Goal: Task Accomplishment & Management: Complete application form

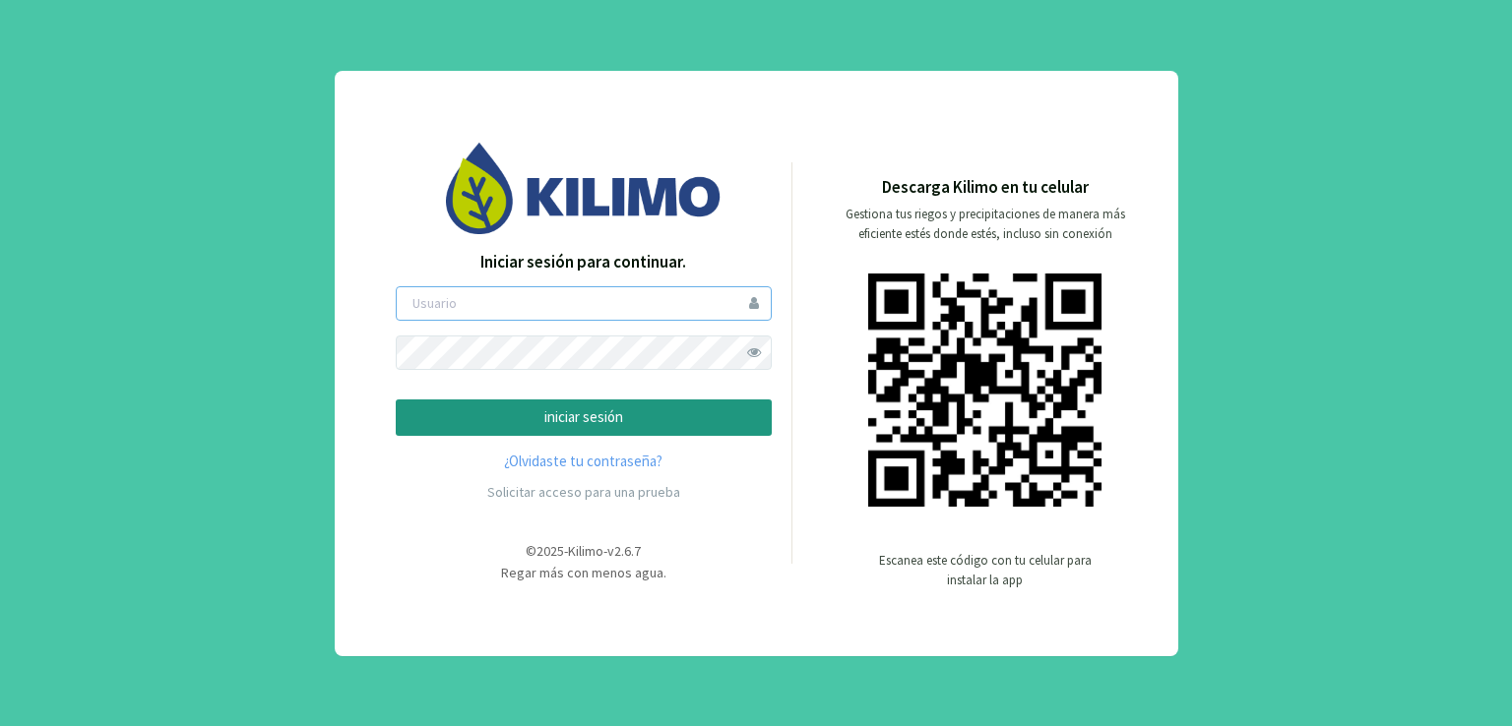
type input "ccantos"
click at [724, 408] on p "iniciar sesión" at bounding box center [583, 418] width 343 height 23
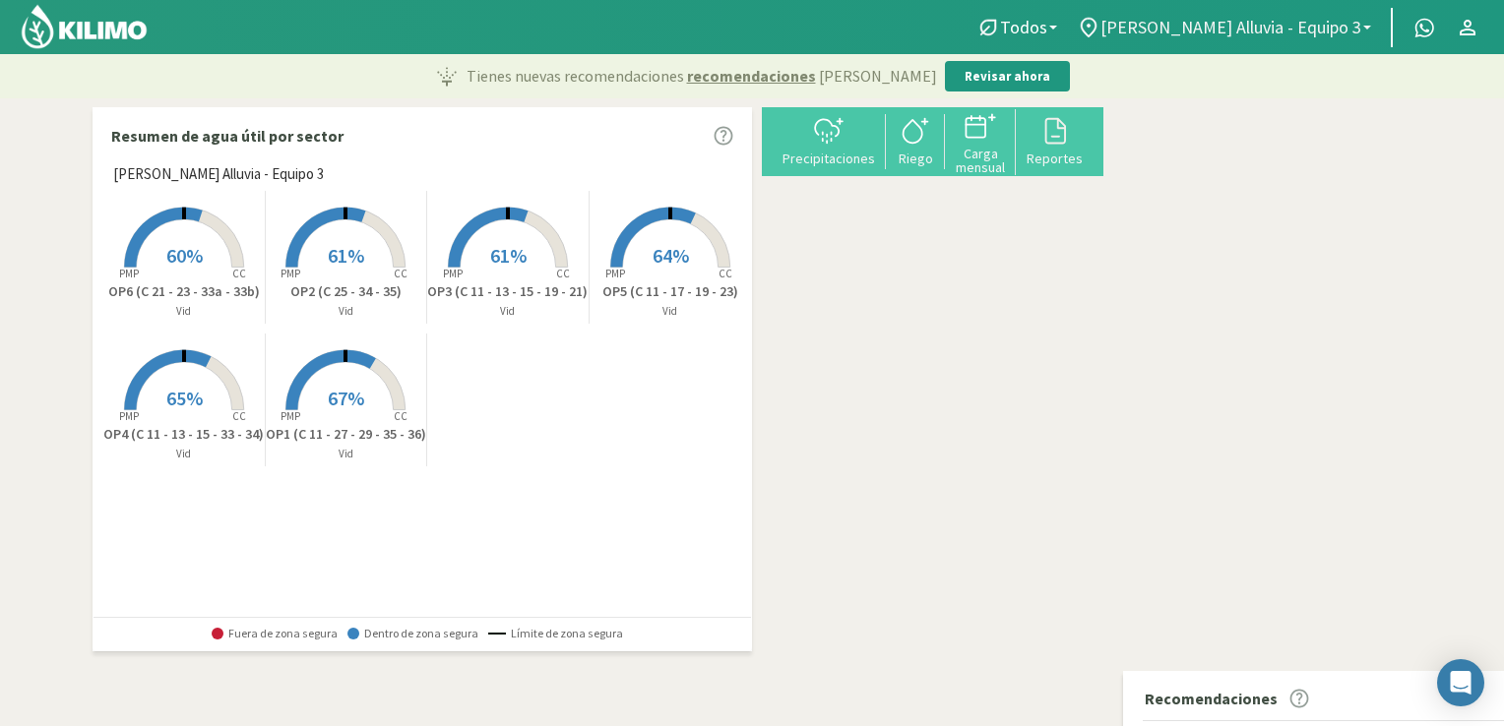
click at [1285, 25] on span "[PERSON_NAME] Alluvia - Equipo 3" at bounding box center [1231, 27] width 261 height 21
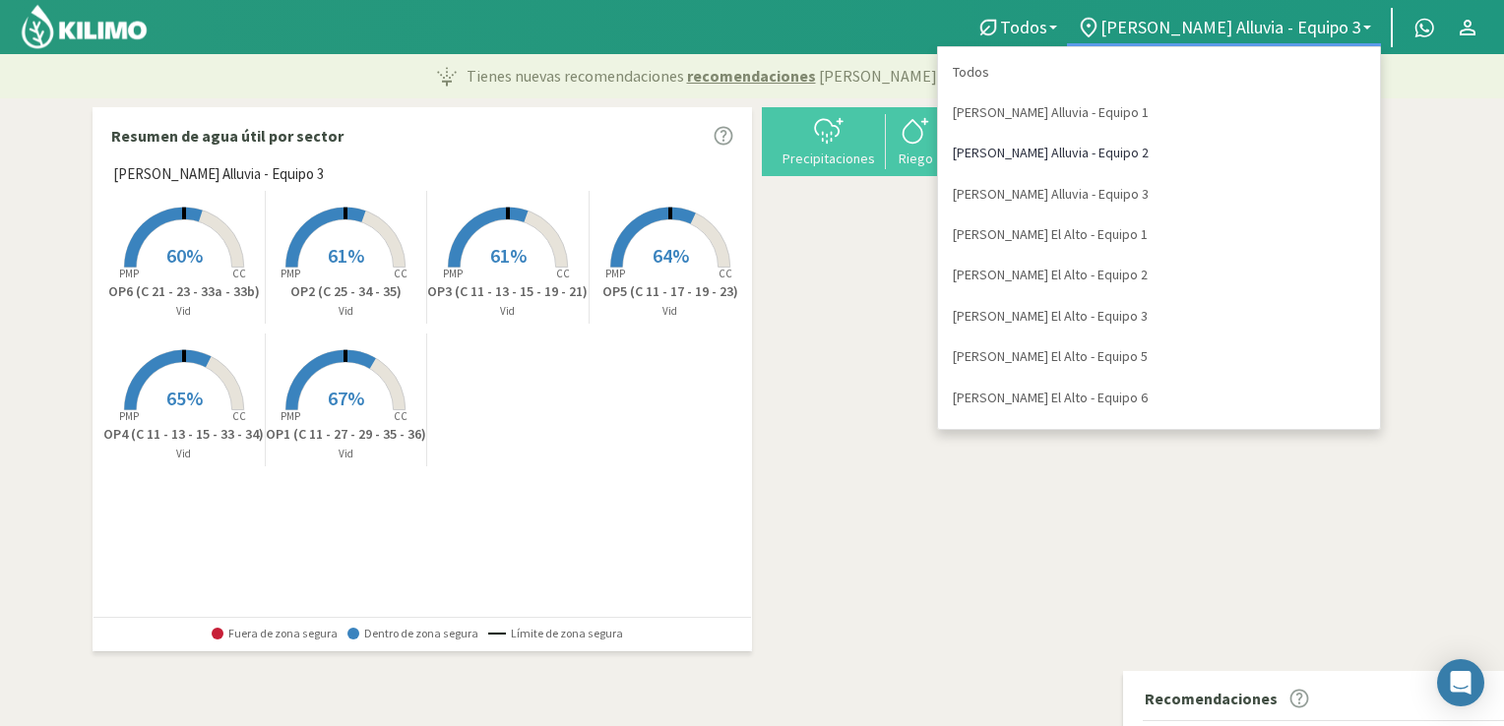
click at [1225, 151] on link "[PERSON_NAME] Alluvia - Equipo 2" at bounding box center [1159, 153] width 442 height 40
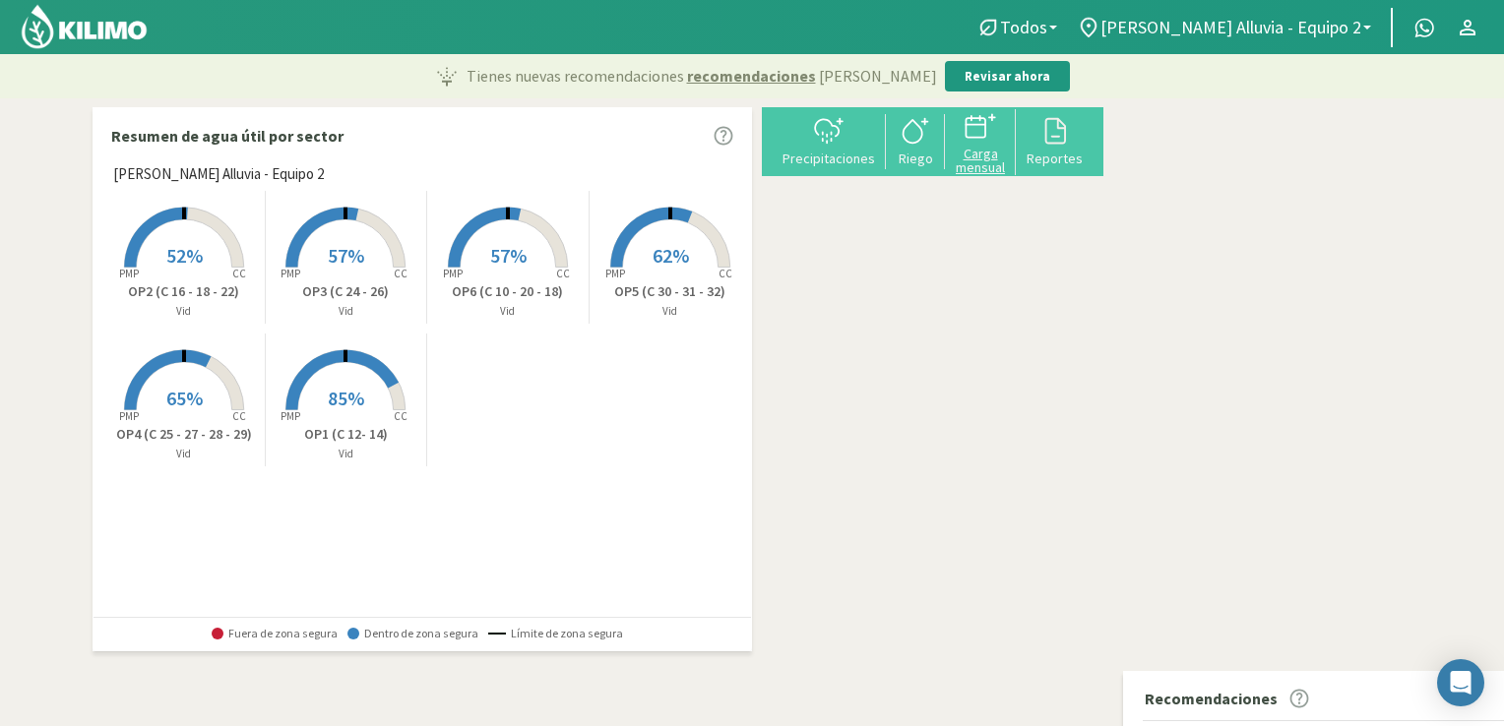
click at [1010, 151] on div "Carga mensual" at bounding box center [980, 161] width 59 height 28
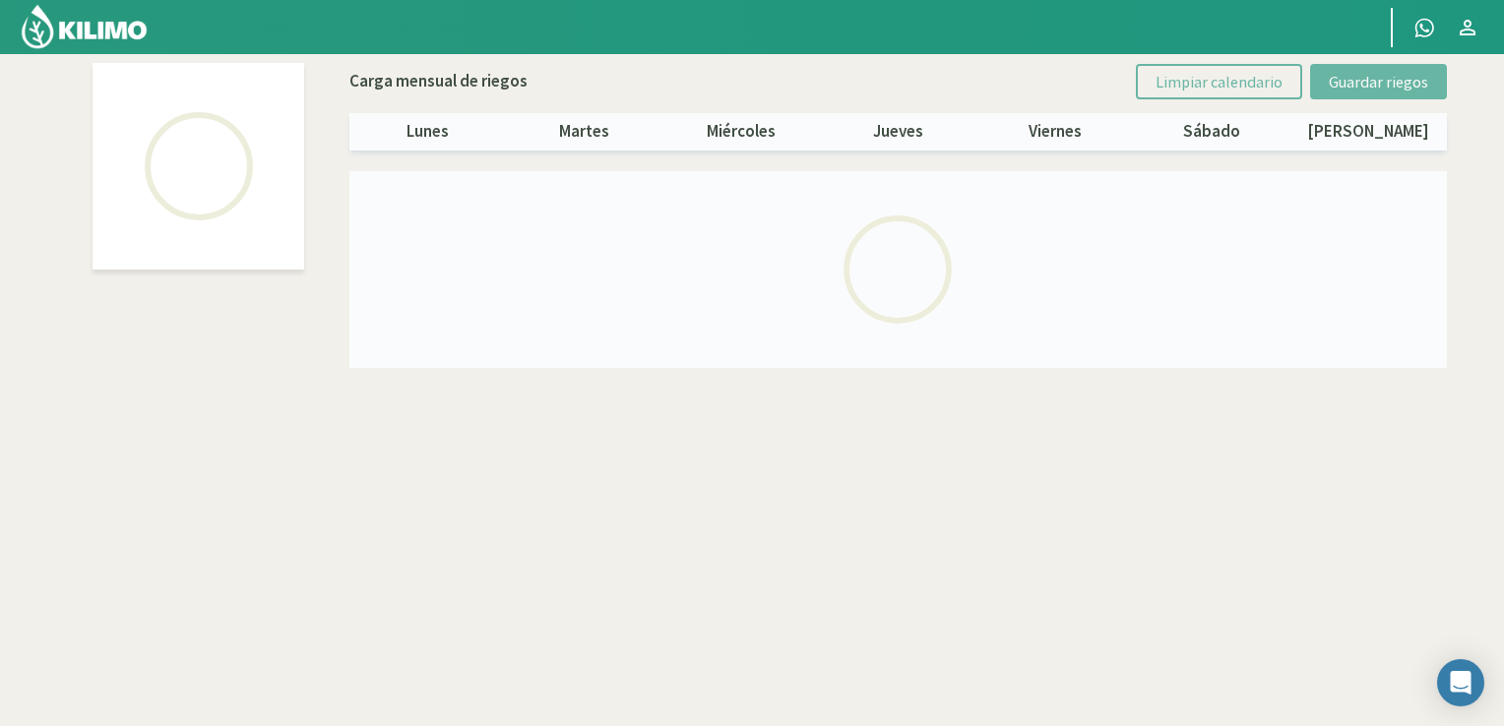
select select "1: Object"
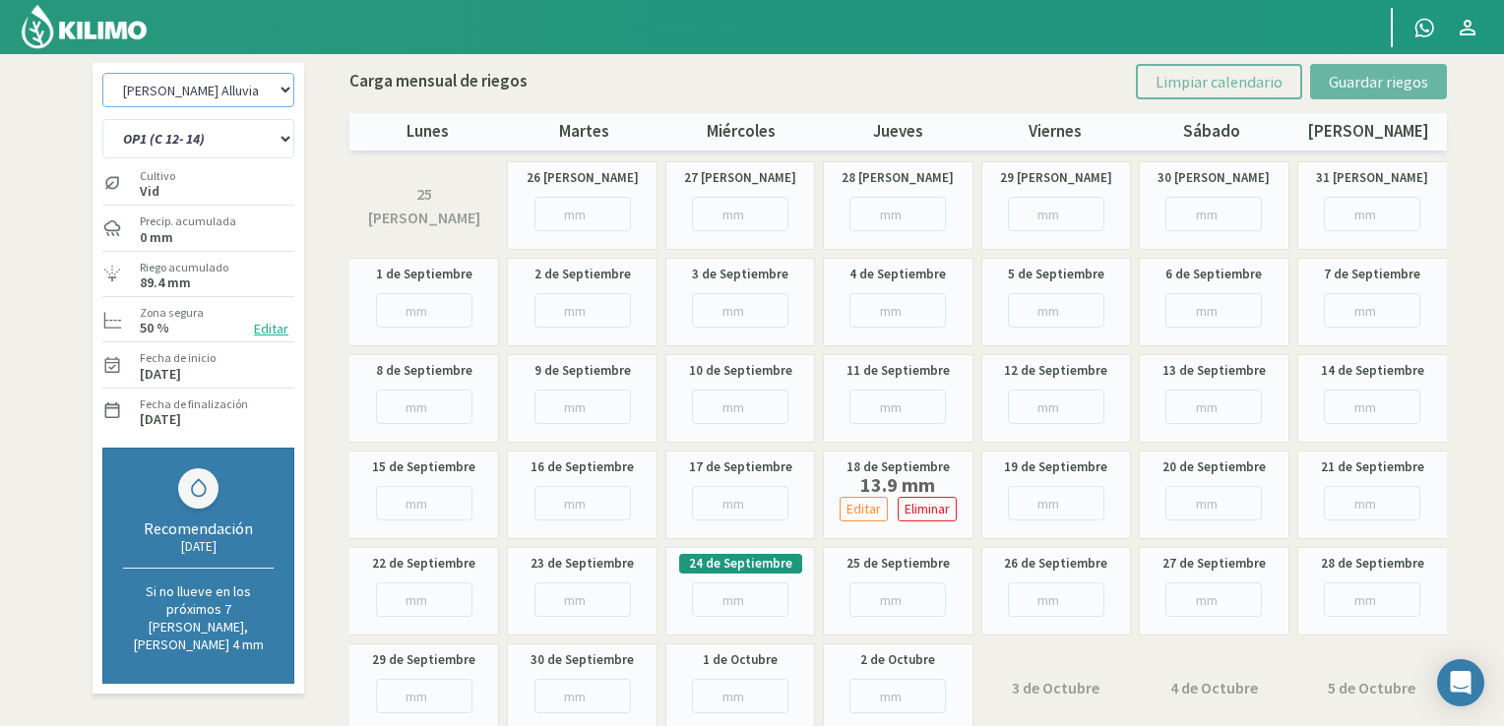
click at [288, 88] on select "[PERSON_NAME] Alluvia - Equipo 1 [PERSON_NAME] 2 [PERSON_NAME] Alluvia - Equipo…" at bounding box center [198, 90] width 192 height 34
click at [288, 86] on select "[PERSON_NAME] Alluvia - Equipo 1 [PERSON_NAME] 2 [PERSON_NAME] Alluvia - Equipo…" at bounding box center [198, 90] width 192 height 34
click at [281, 143] on select "OP1 (C 12- 14) OP2 (C 16 - 18 - 22) OP3 (C 24 - 26) OP4 (C 25 - 27 - 28 - 29) O…" at bounding box center [198, 138] width 192 height 39
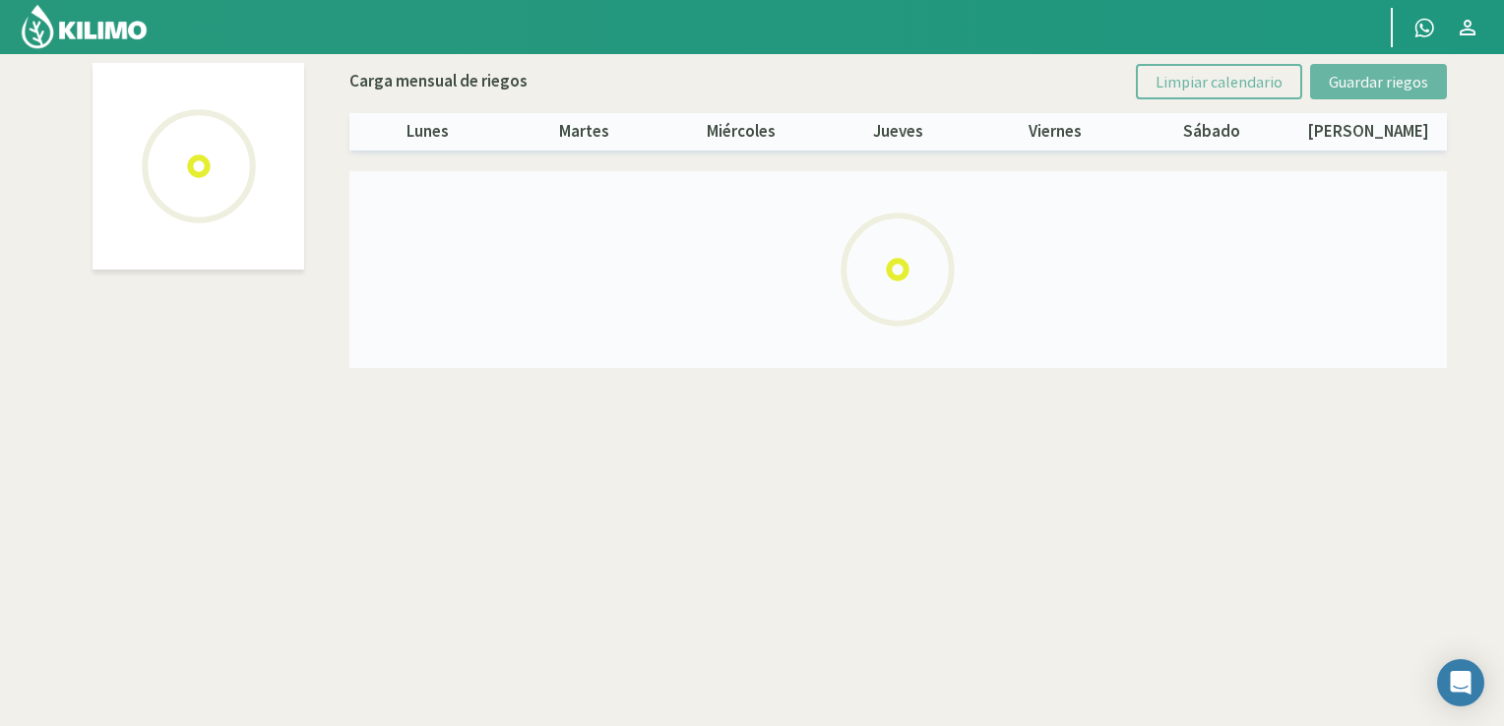
select select "1: Object"
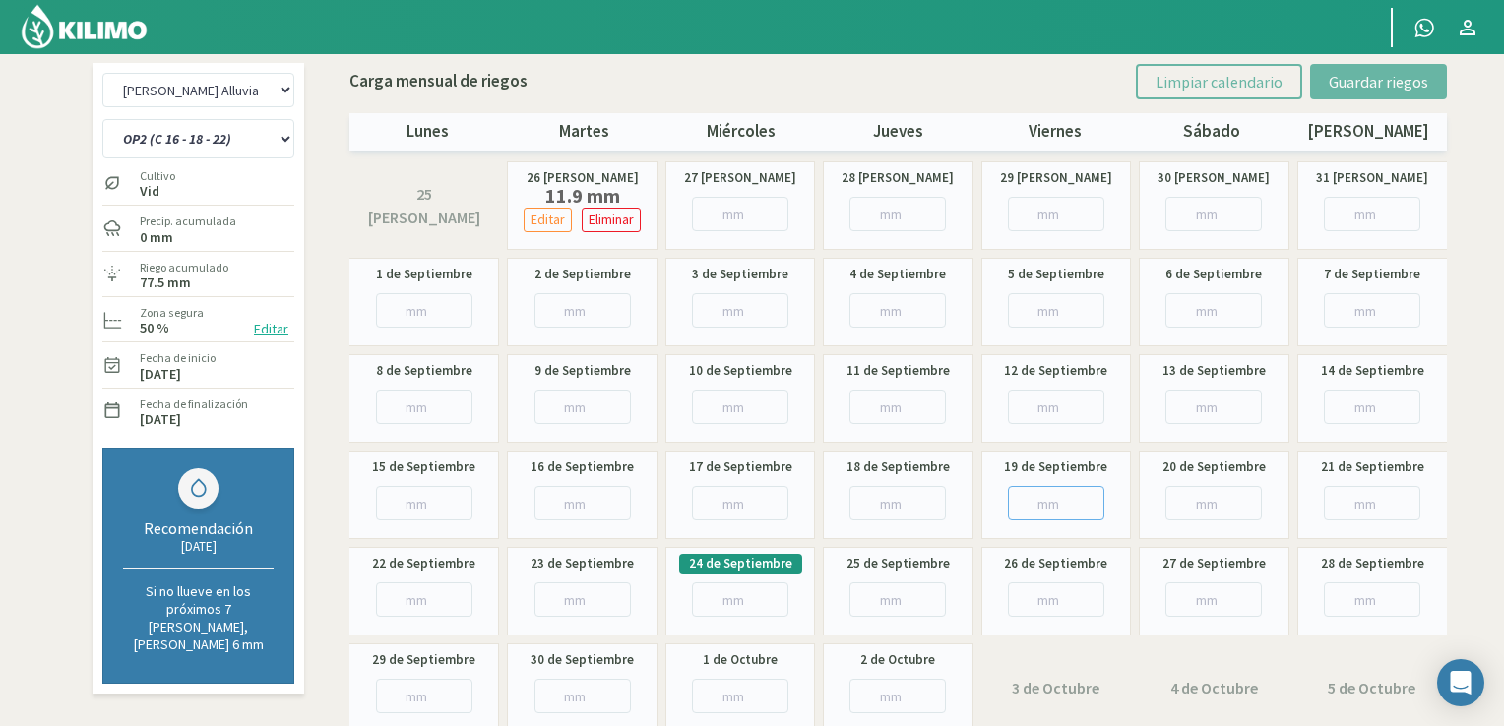
click at [1057, 506] on input "number" at bounding box center [1056, 503] width 96 height 34
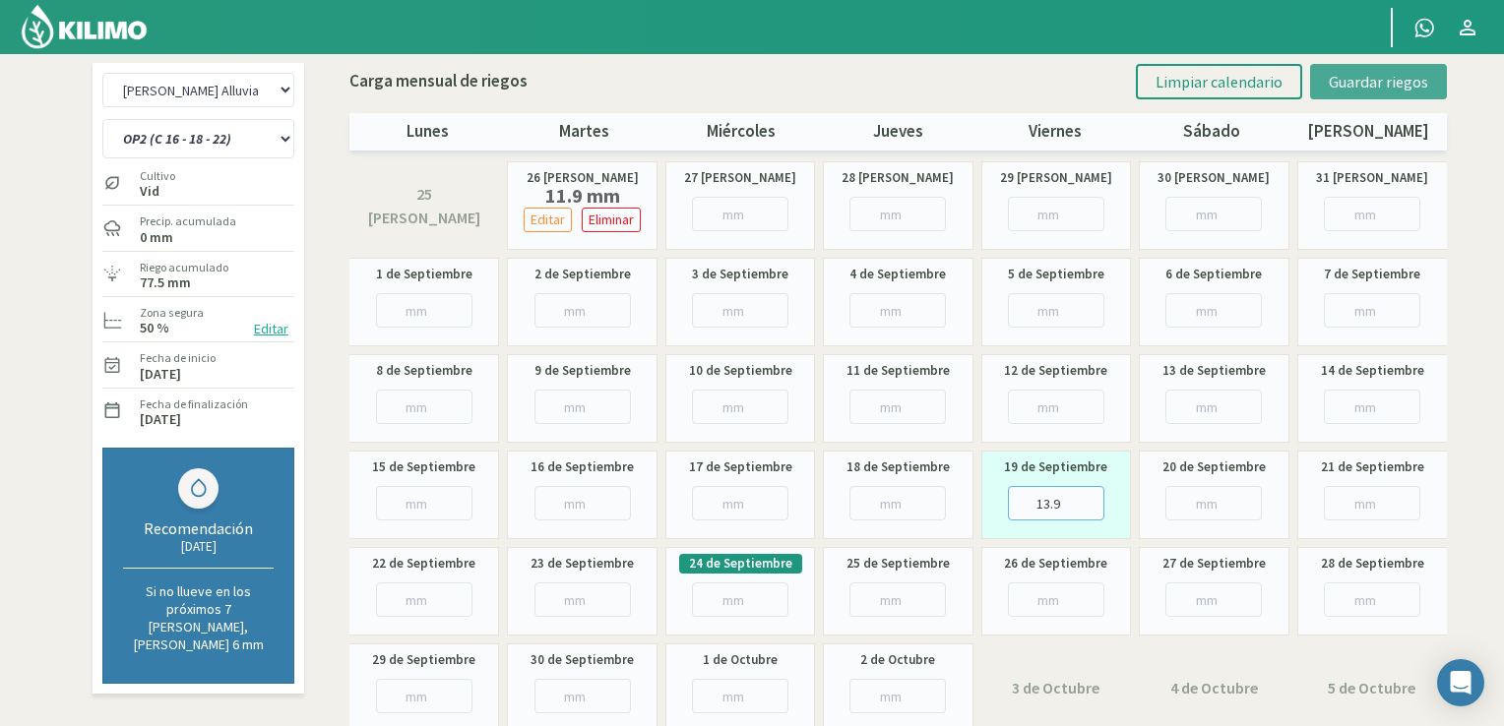
type input "13.9"
click at [1374, 85] on span "Guardar riegos" at bounding box center [1378, 82] width 99 height 20
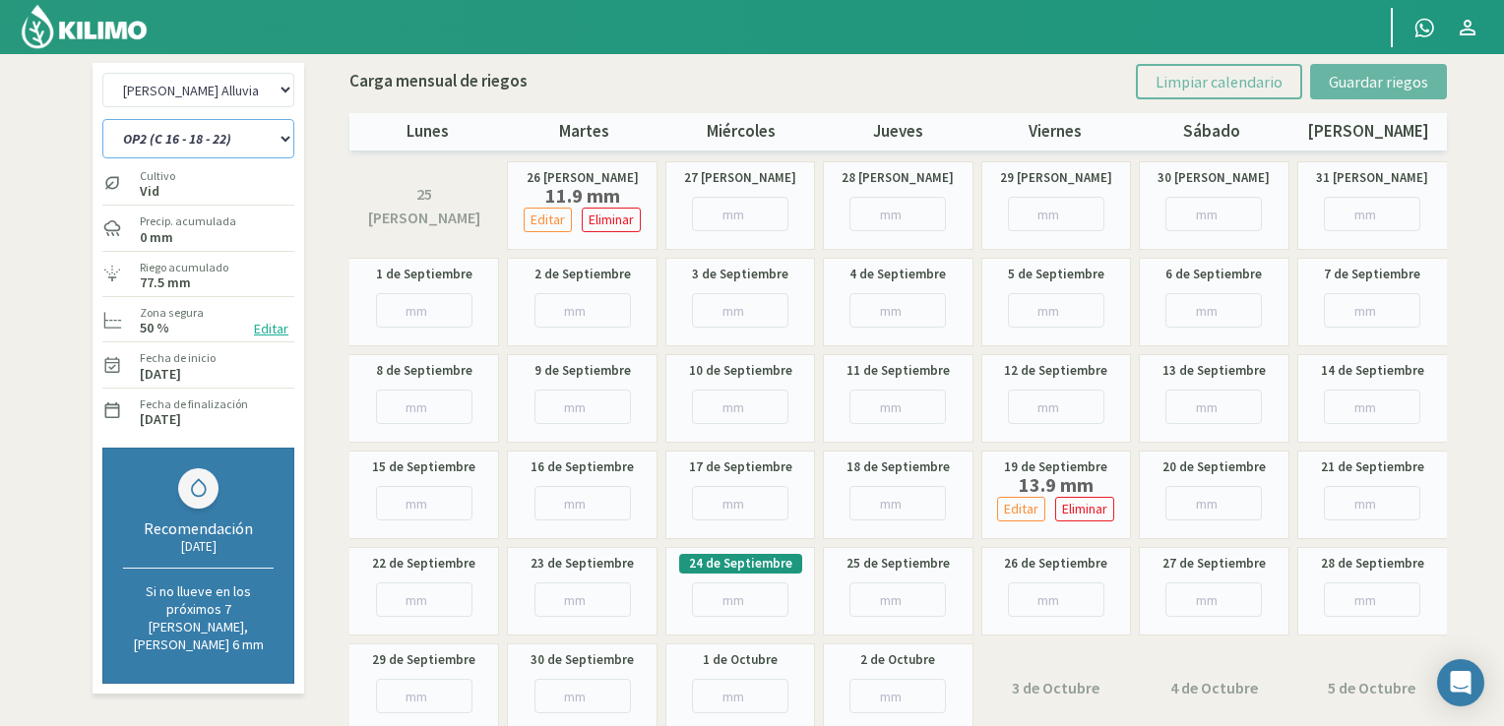
click at [284, 135] on select "OP1 (C 12- 14) OP2 (C 16 - 18 - 22) OP3 (C 24 - 26) OP4 (C 25 - 27 - 28 - 29) O…" at bounding box center [198, 138] width 192 height 39
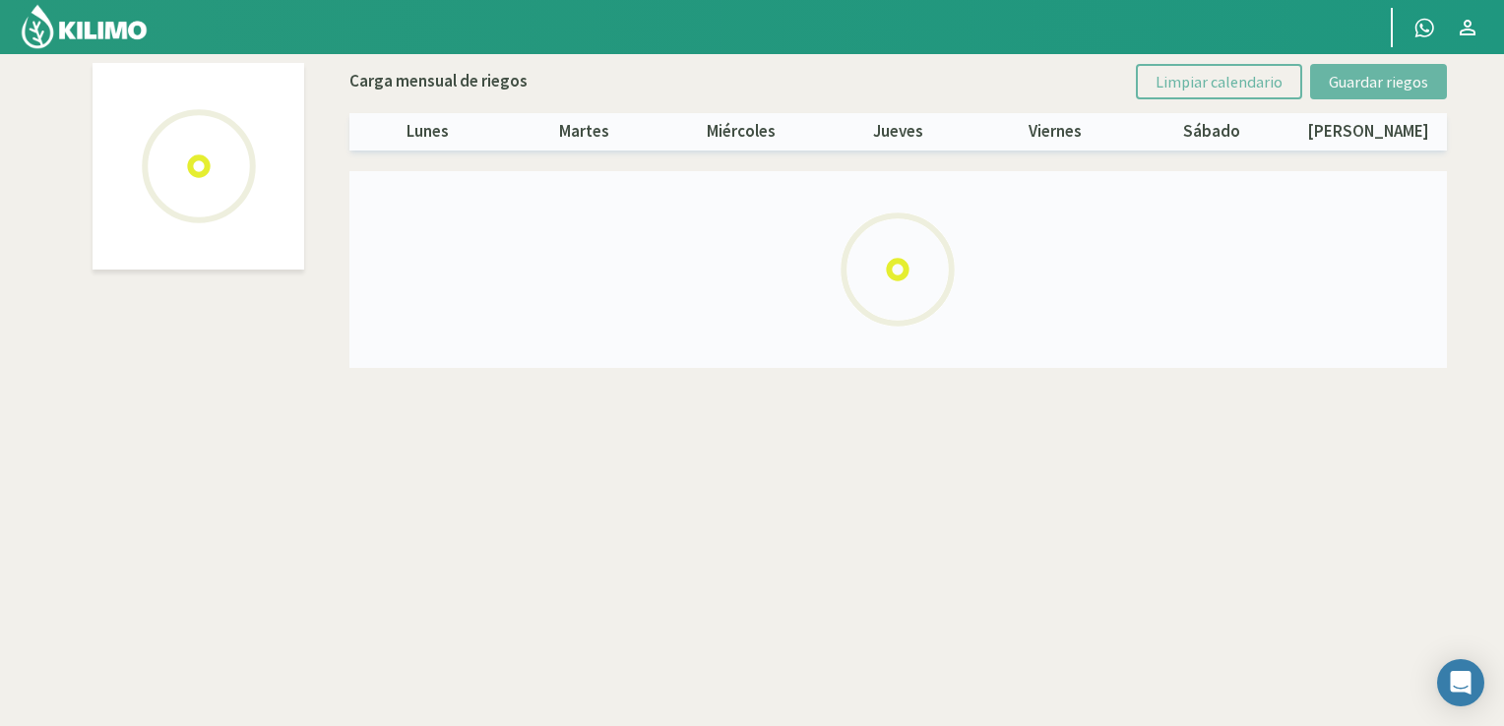
select select "1: Object"
select select "2: Object"
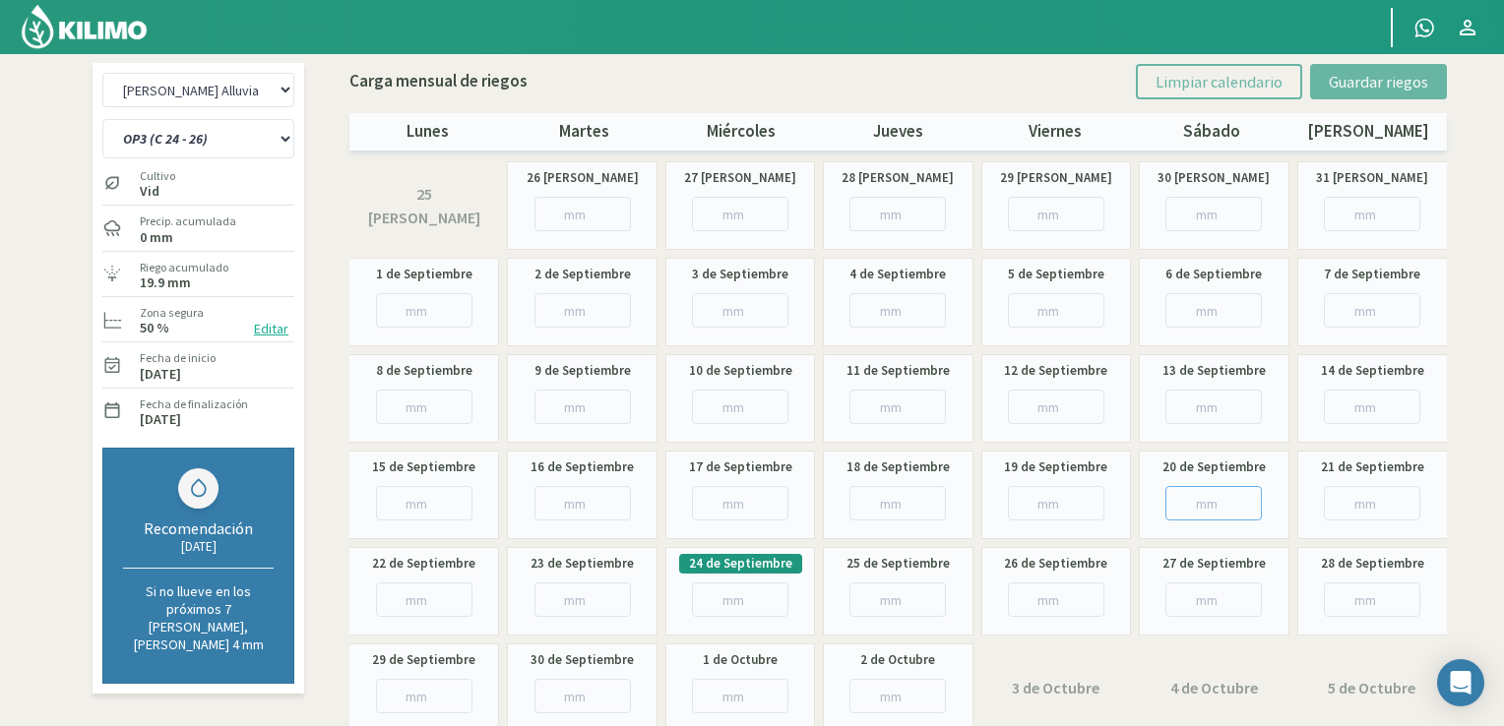
click at [1195, 502] on input "number" at bounding box center [1213, 503] width 96 height 34
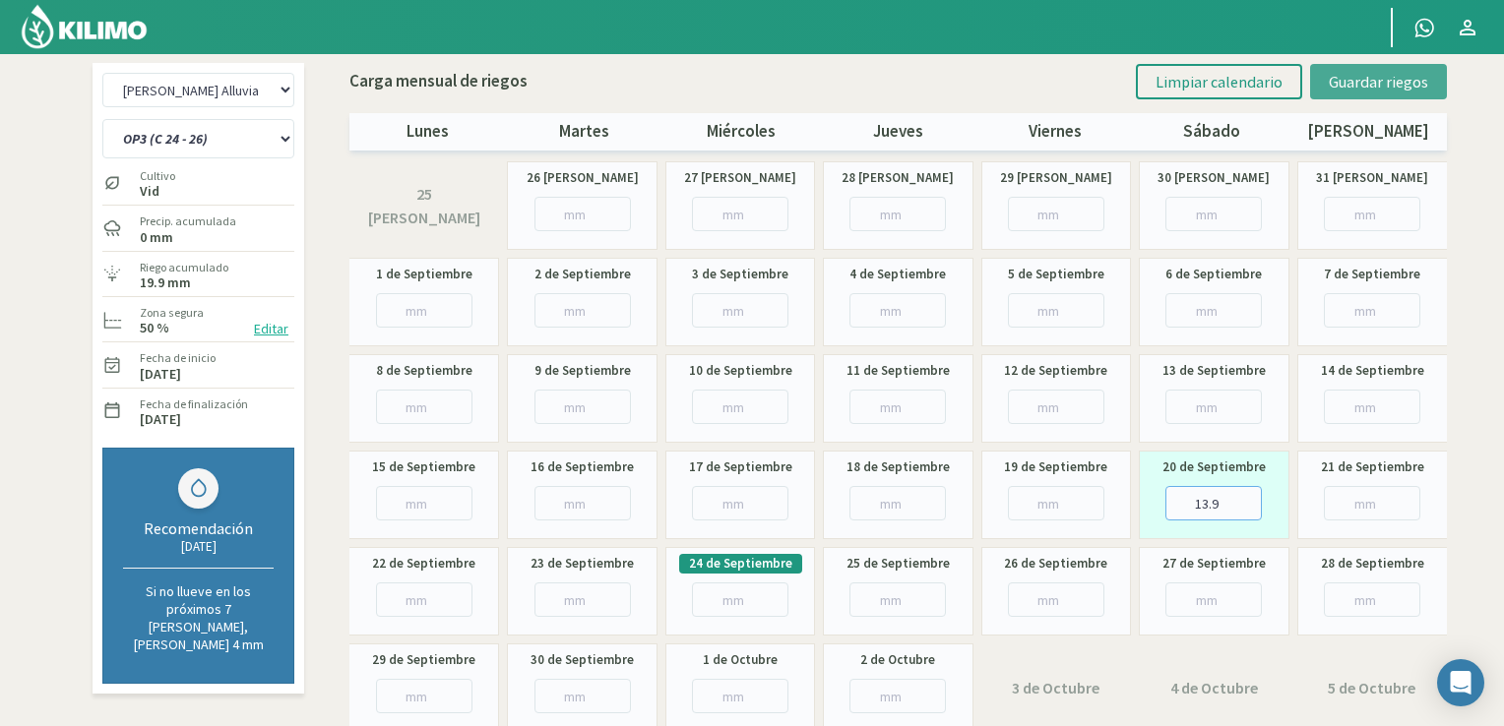
type input "13.9"
click at [1335, 82] on span "Guardar riegos" at bounding box center [1378, 82] width 99 height 20
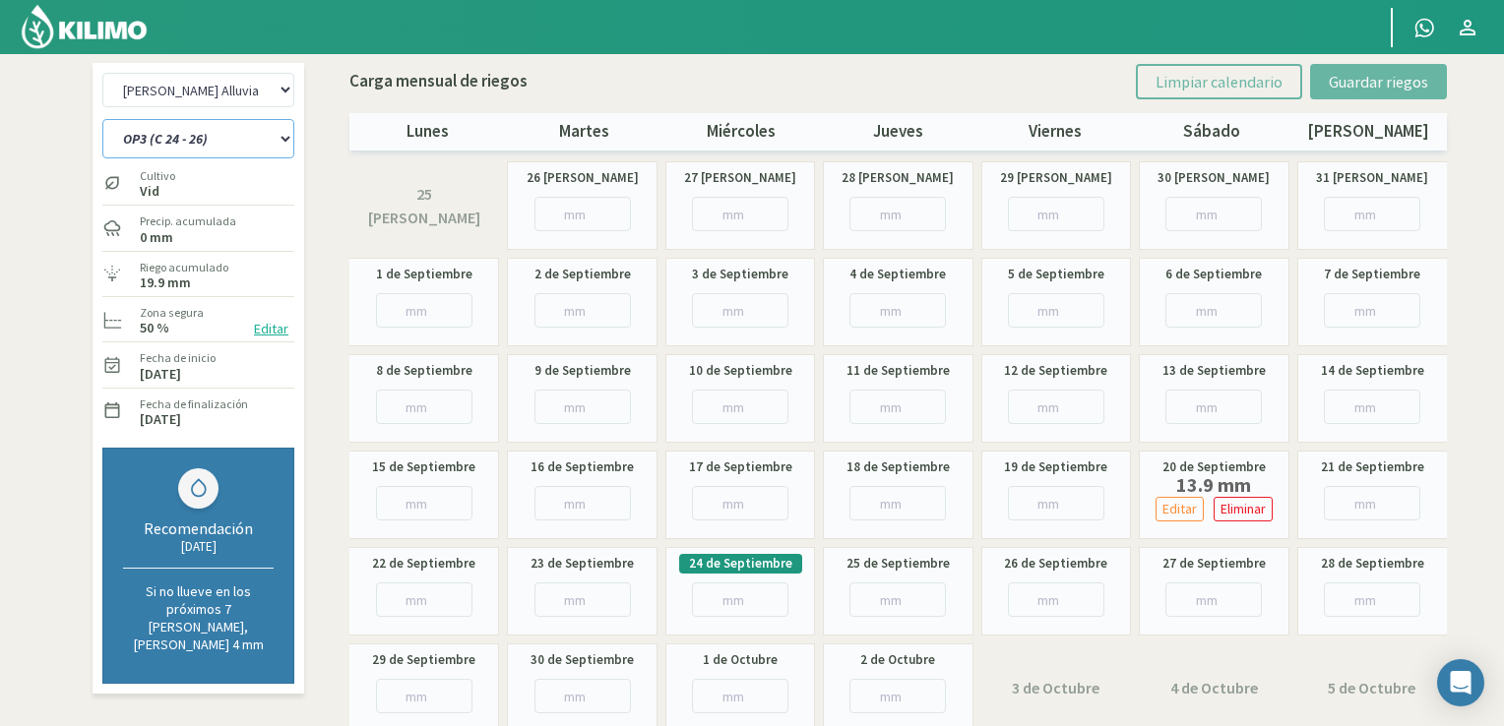
click at [248, 139] on select "OP1 (C 12- 14) OP2 (C 16 - 18 - 22) OP3 (C 24 - 26) OP4 (C 25 - 27 - 28 - 29) O…" at bounding box center [198, 138] width 192 height 39
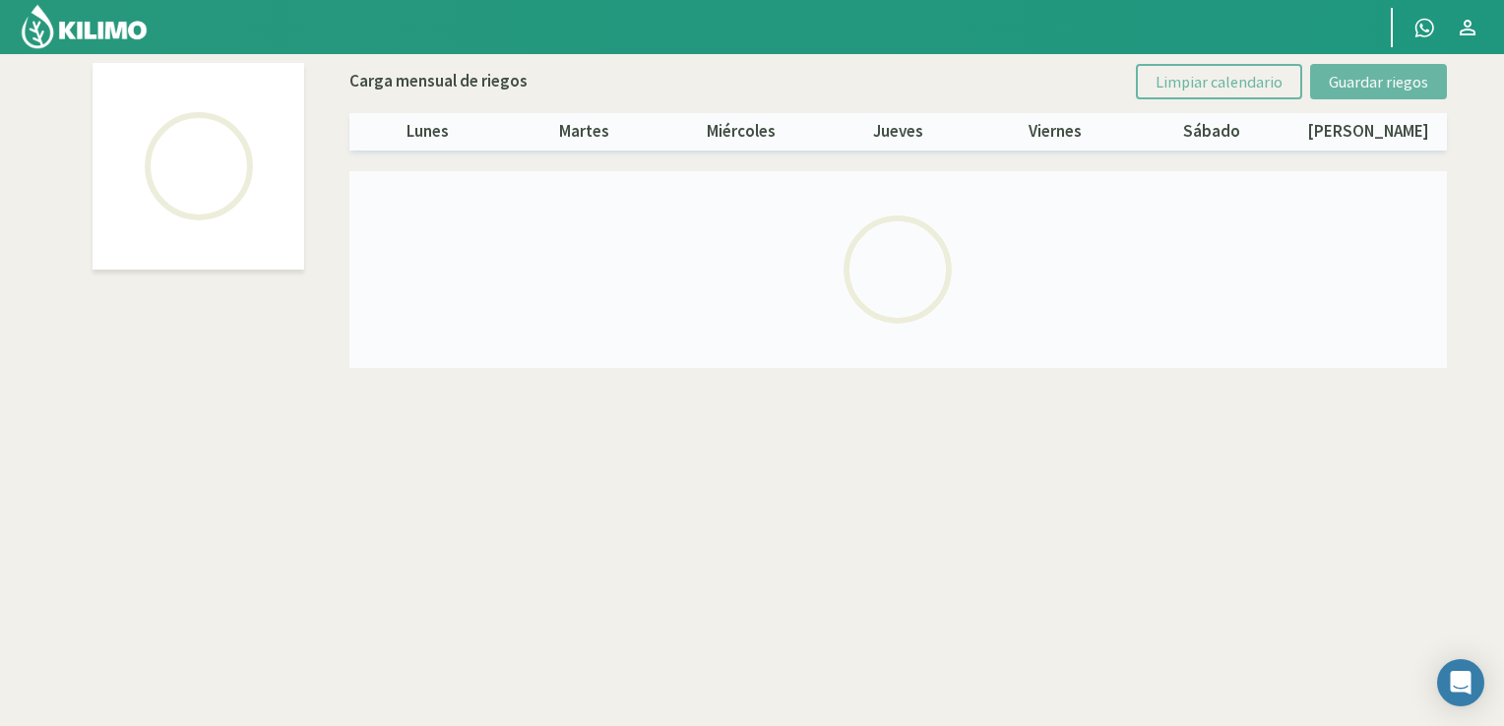
select select "1: Object"
select select "3: Object"
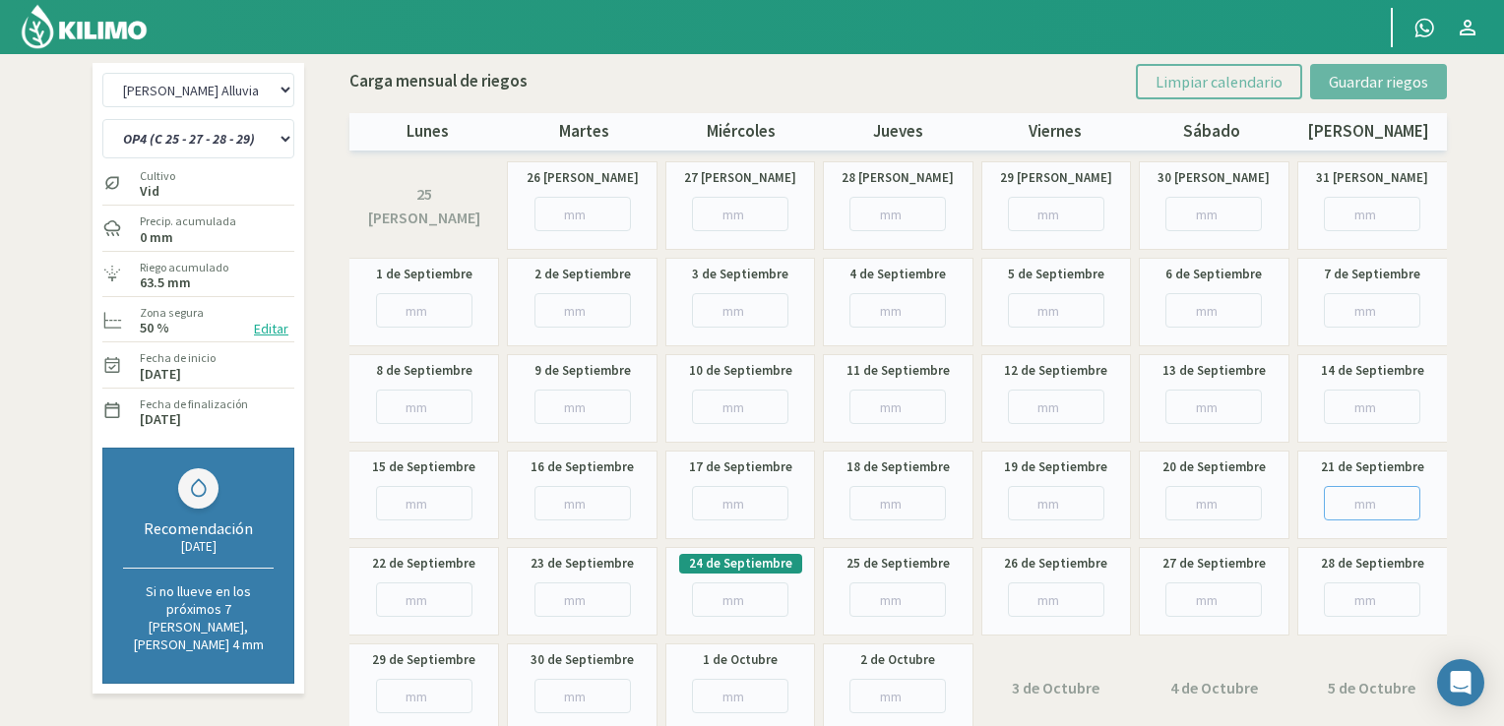
click at [1368, 494] on input "number" at bounding box center [1372, 503] width 96 height 34
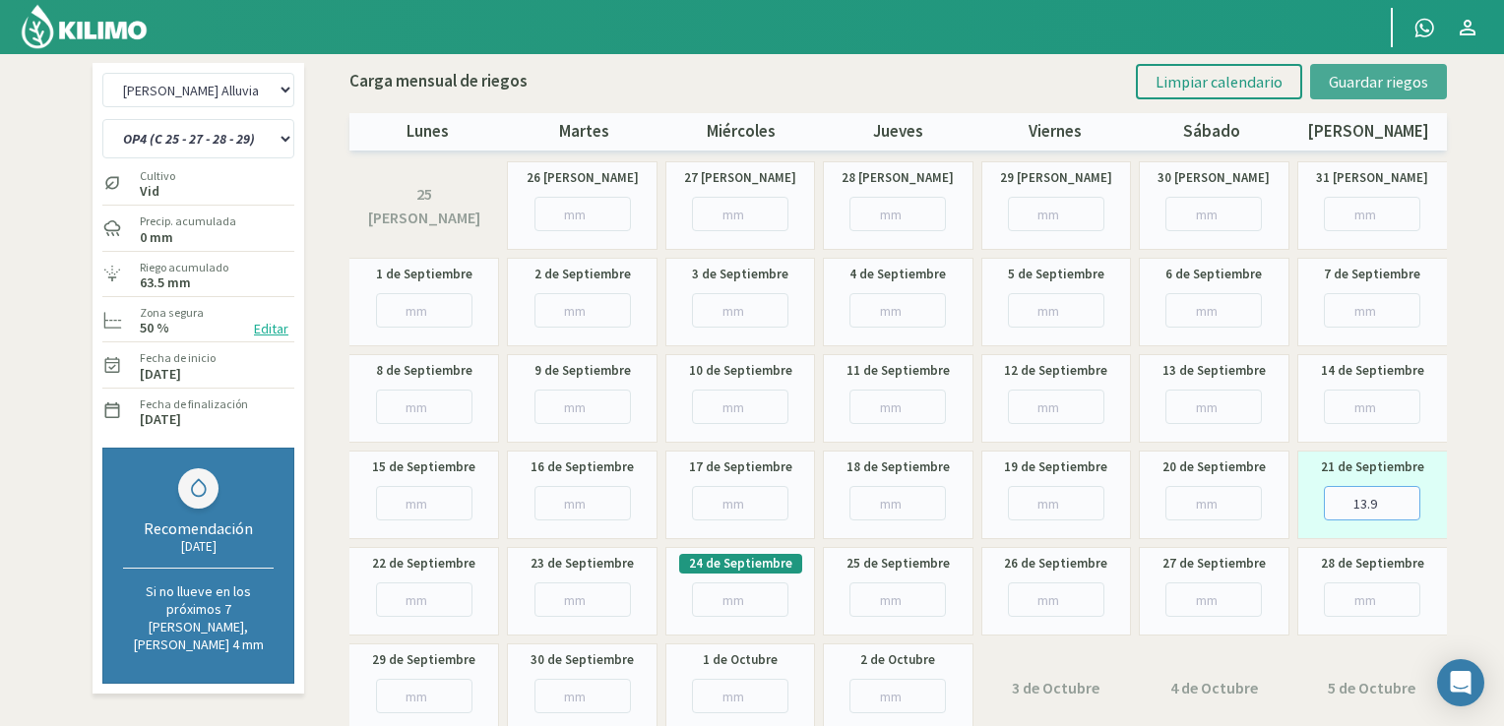
type input "13.9"
click at [1401, 80] on span "Guardar riegos" at bounding box center [1378, 82] width 99 height 20
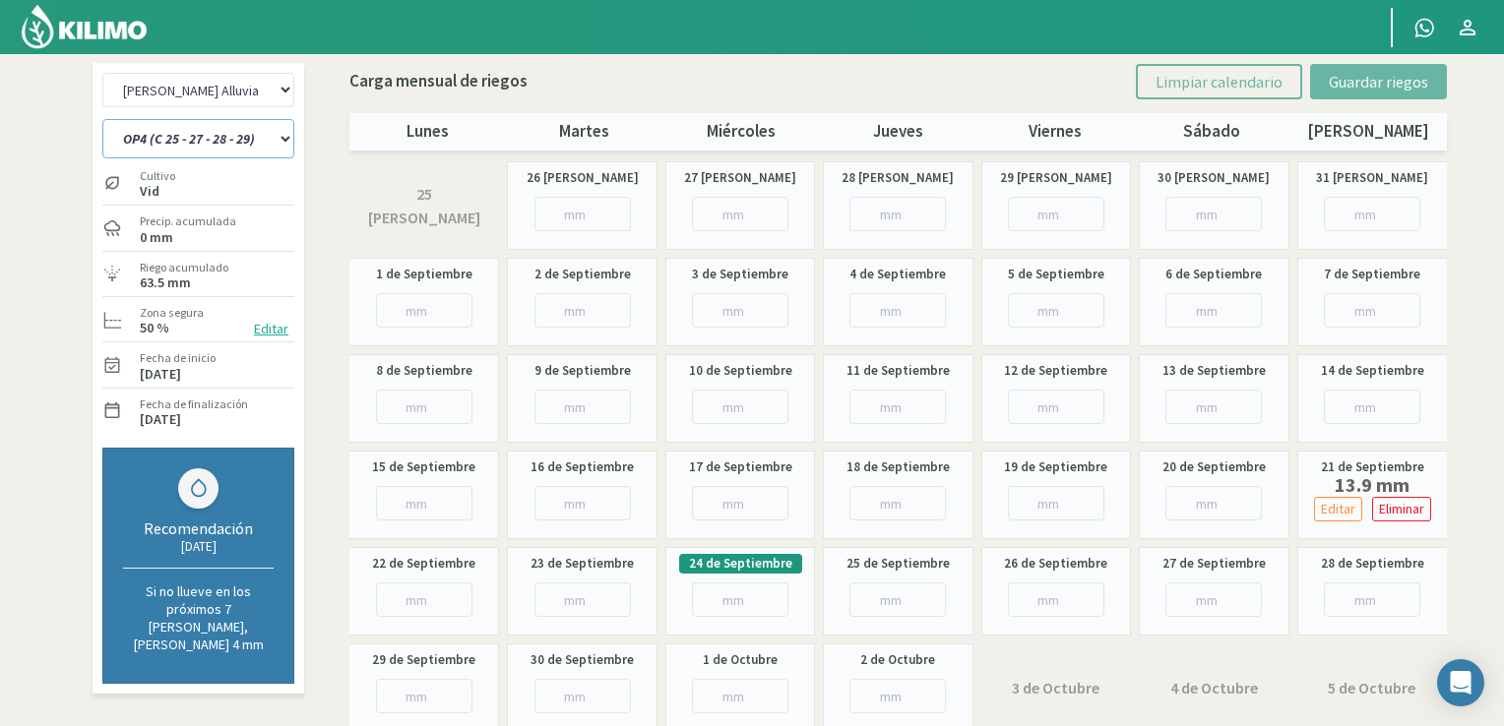
click at [283, 135] on select "OP1 (C 12- 14) OP2 (C 16 - 18 - 22) OP3 (C 24 - 26) OP4 (C 25 - 27 - 28 - 29) O…" at bounding box center [198, 138] width 192 height 39
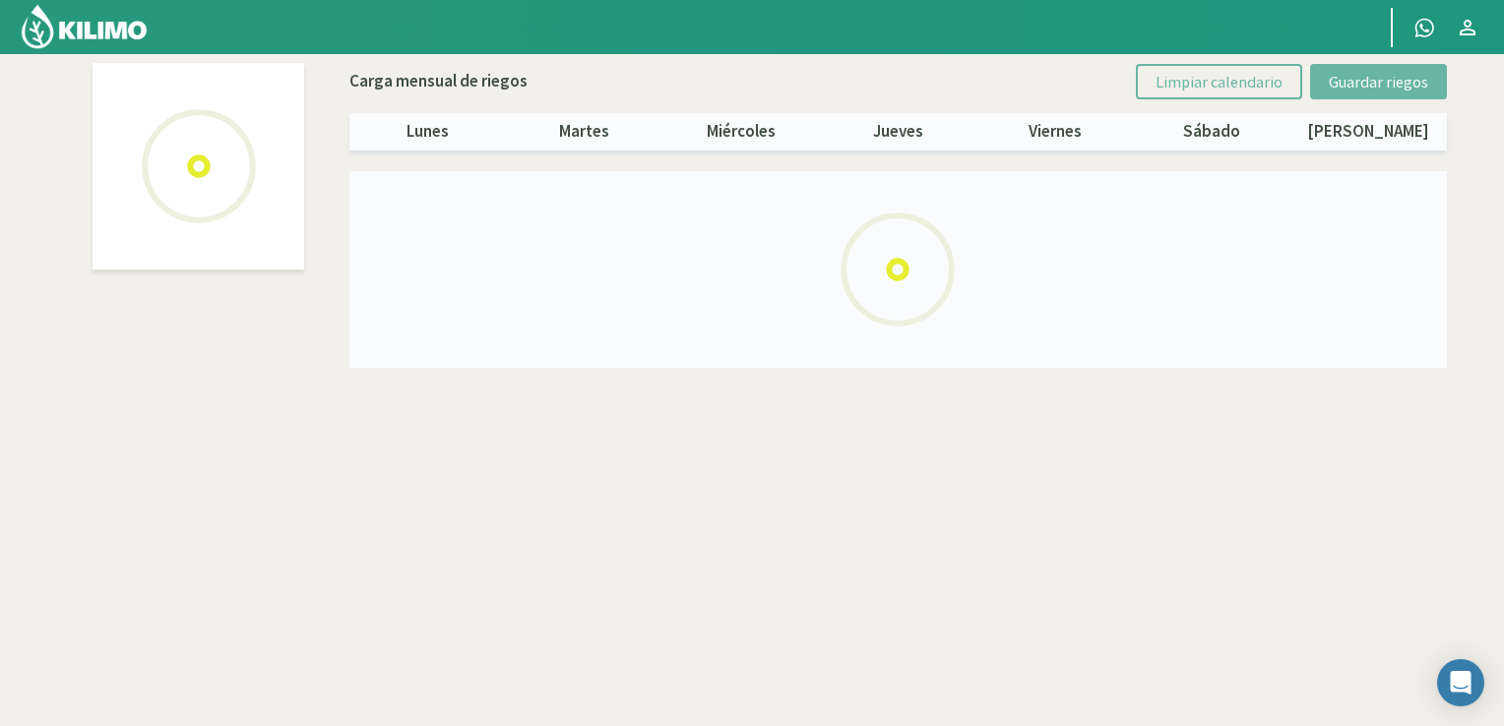
select select "1: Object"
select select "4: Object"
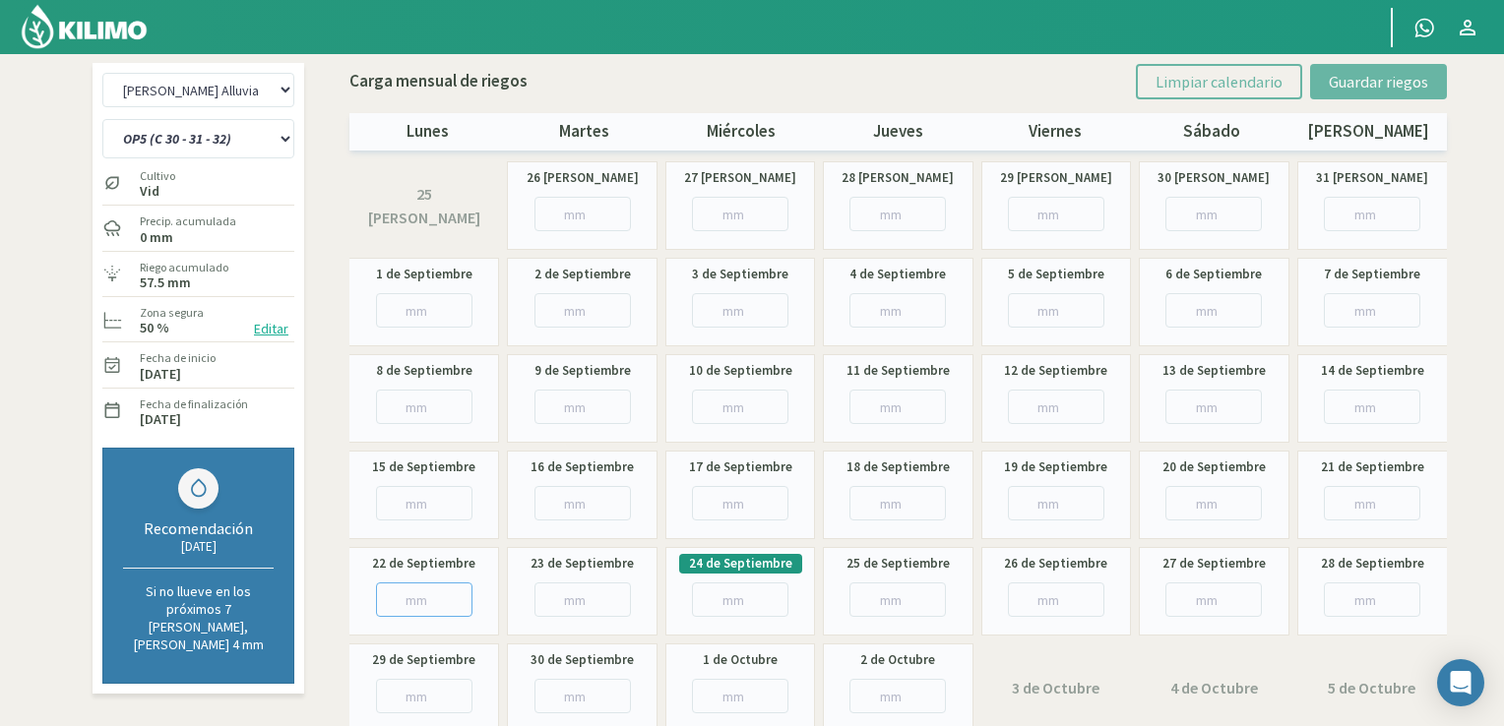
click at [397, 608] on input "number" at bounding box center [424, 600] width 96 height 34
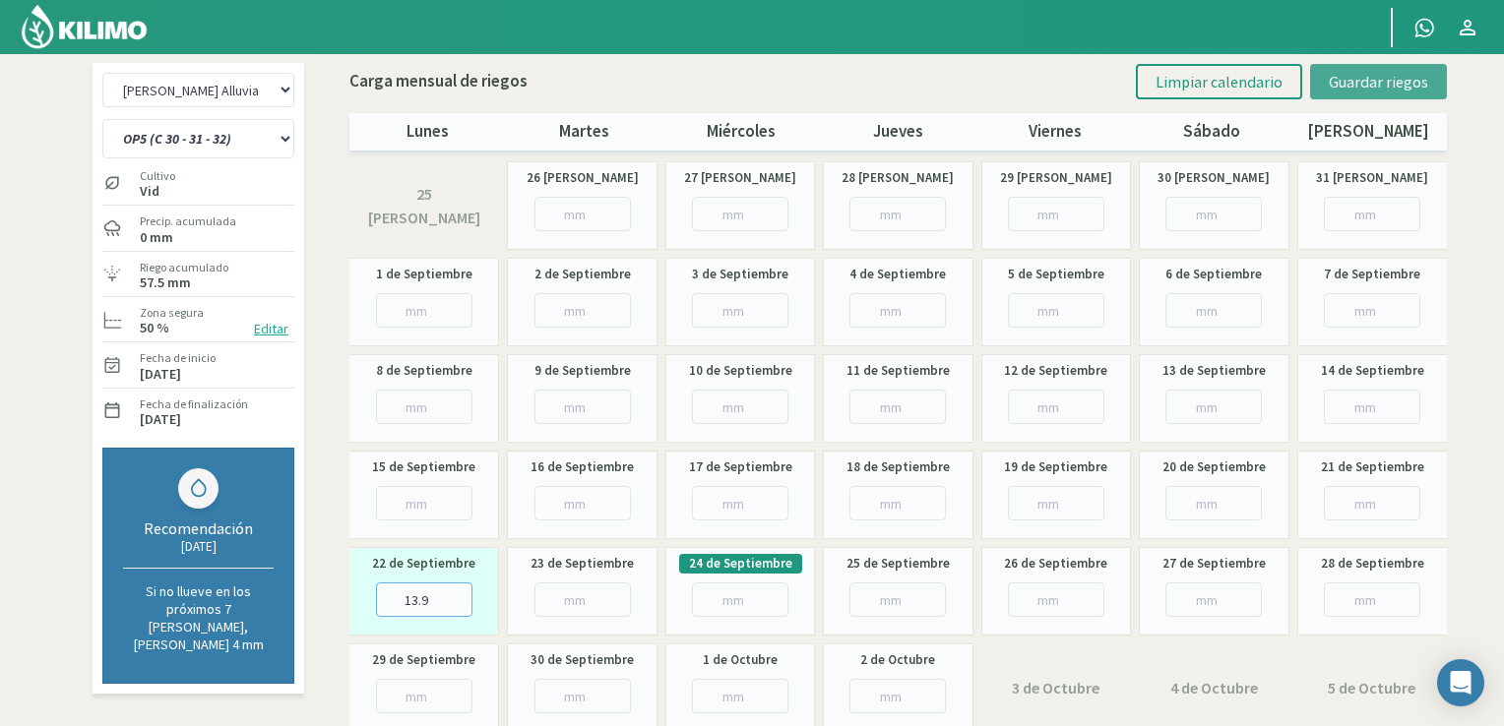
type input "13.9"
click at [1383, 80] on span "Guardar riegos" at bounding box center [1378, 82] width 99 height 20
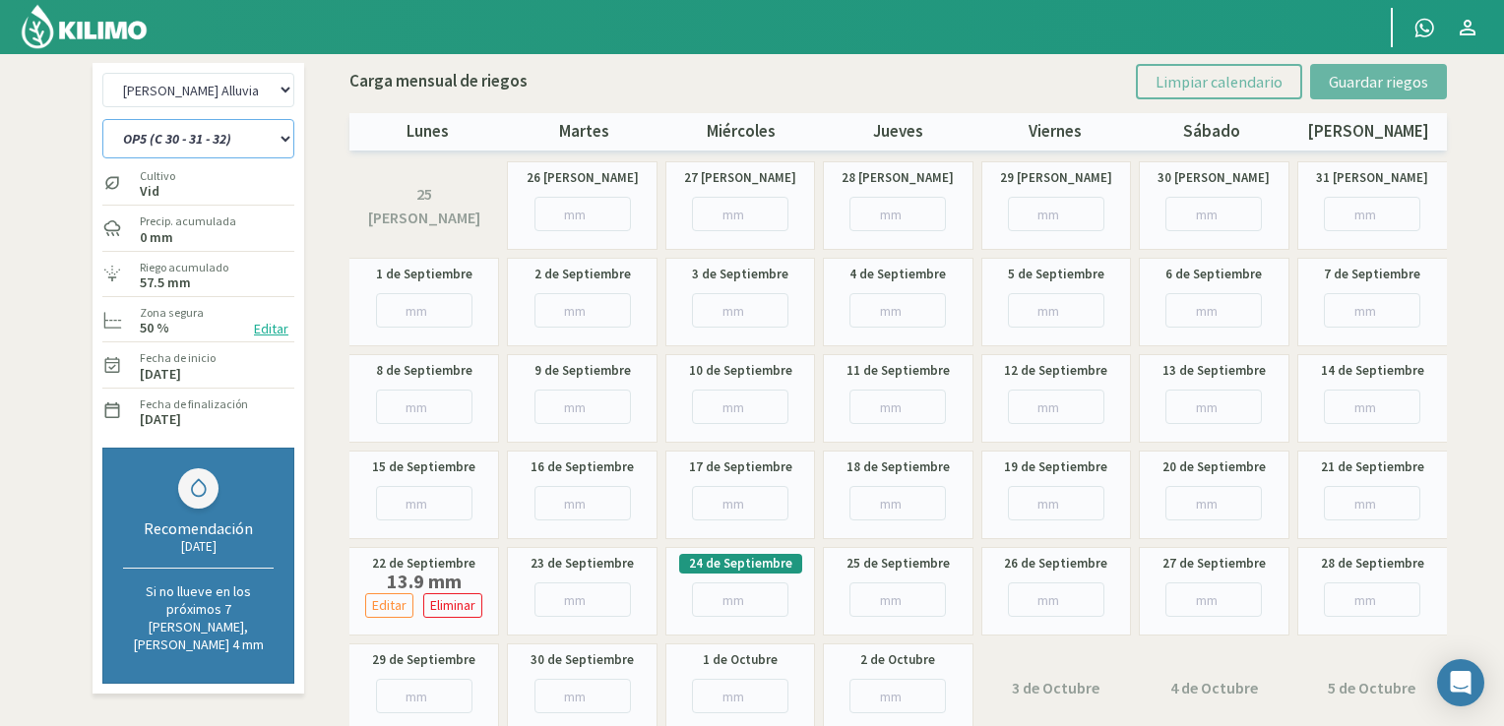
click at [272, 143] on select "OP1 (C 12- 14) OP2 (C 16 - 18 - 22) OP3 (C 24 - 26) OP4 (C 25 - 27 - 28 - 29) O…" at bounding box center [198, 138] width 192 height 39
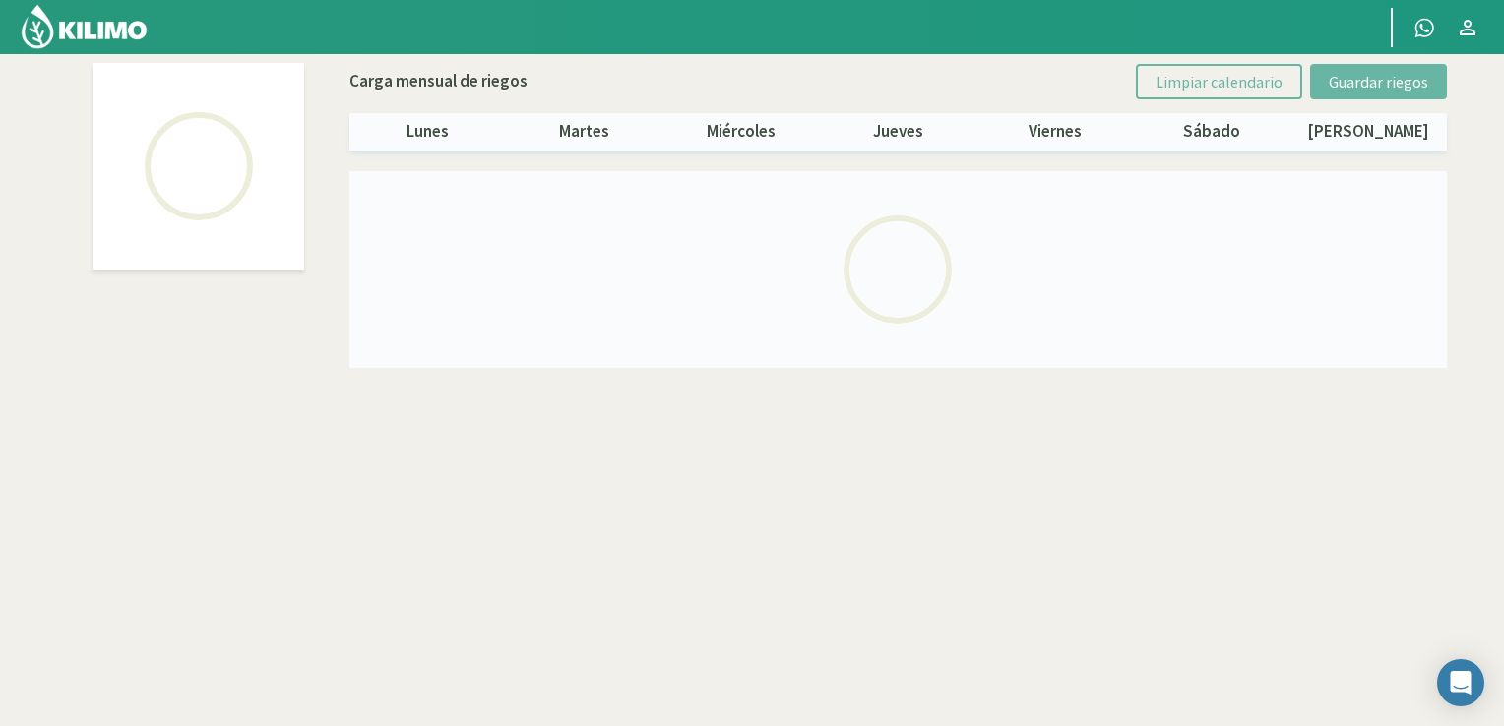
select select "1: Object"
select select "5: Object"
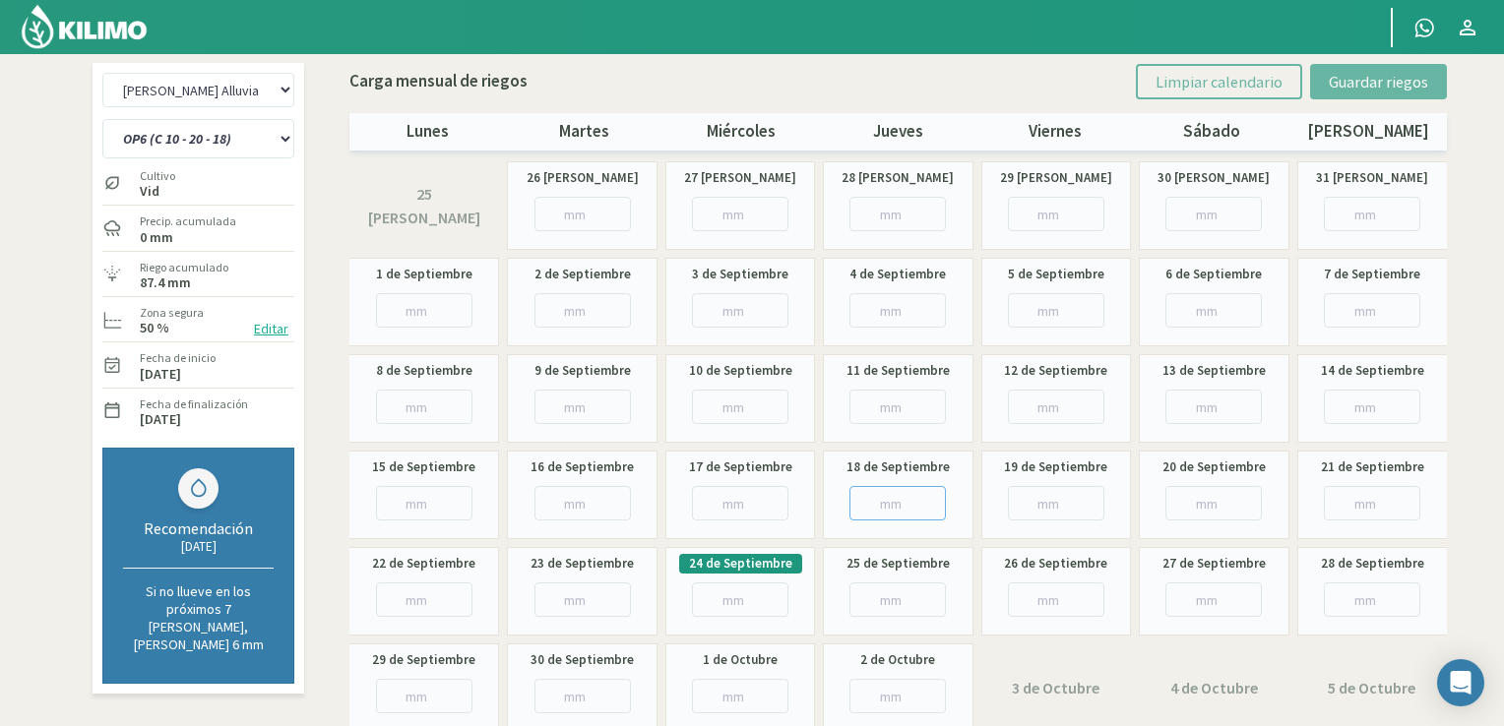
click at [886, 500] on input "number" at bounding box center [898, 503] width 96 height 34
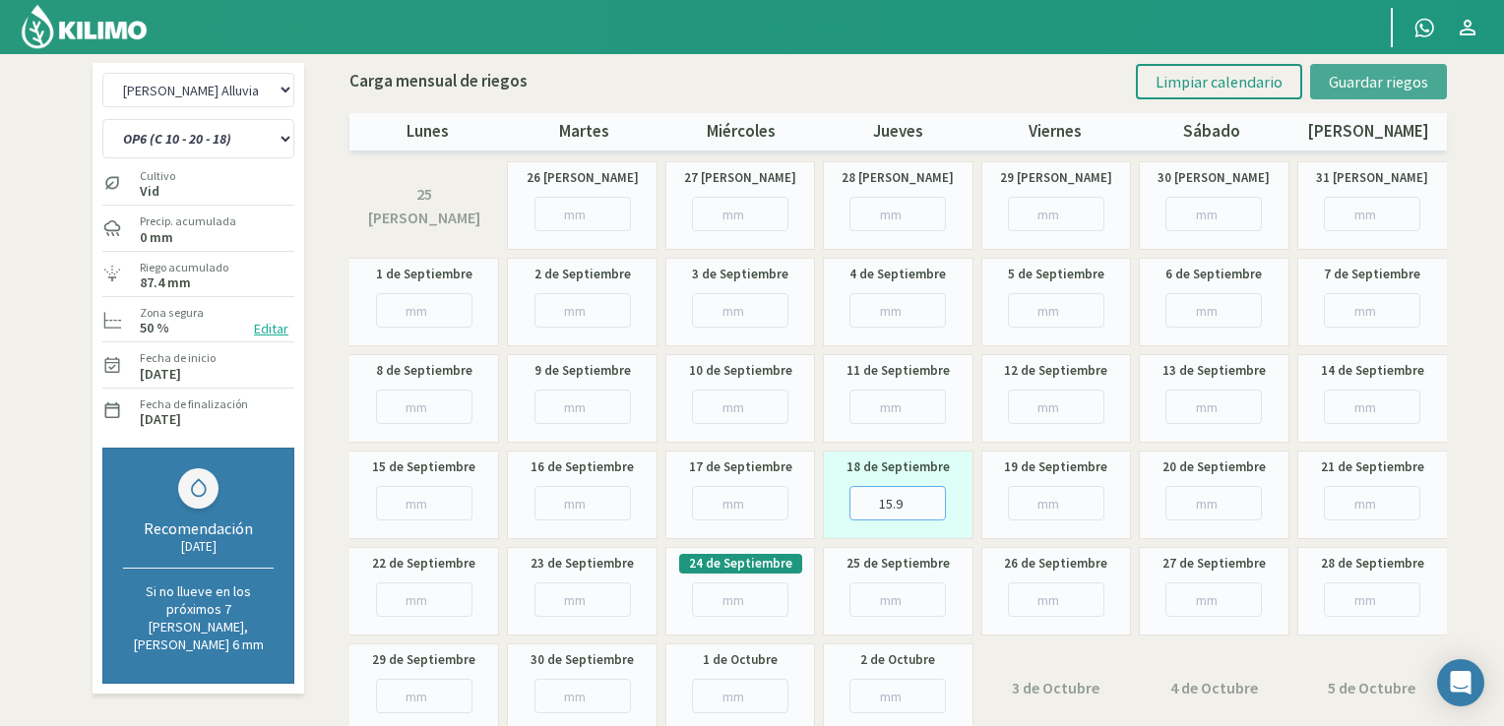
type input "15.9"
click at [1374, 77] on span "Guardar riegos" at bounding box center [1378, 82] width 99 height 20
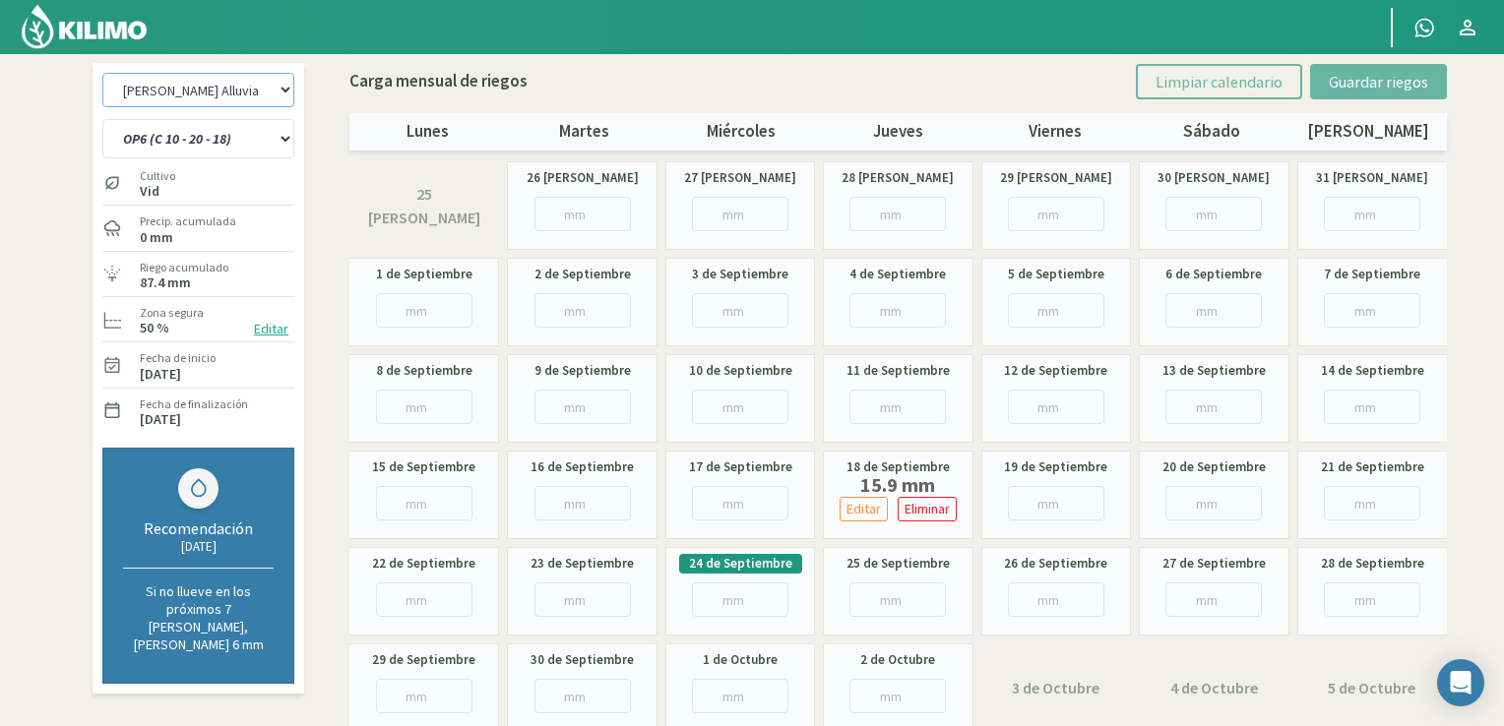
click at [269, 92] on select "[PERSON_NAME] Alluvia - Equipo 1 [PERSON_NAME] 2 [PERSON_NAME] Alluvia - Equipo…" at bounding box center [198, 90] width 192 height 34
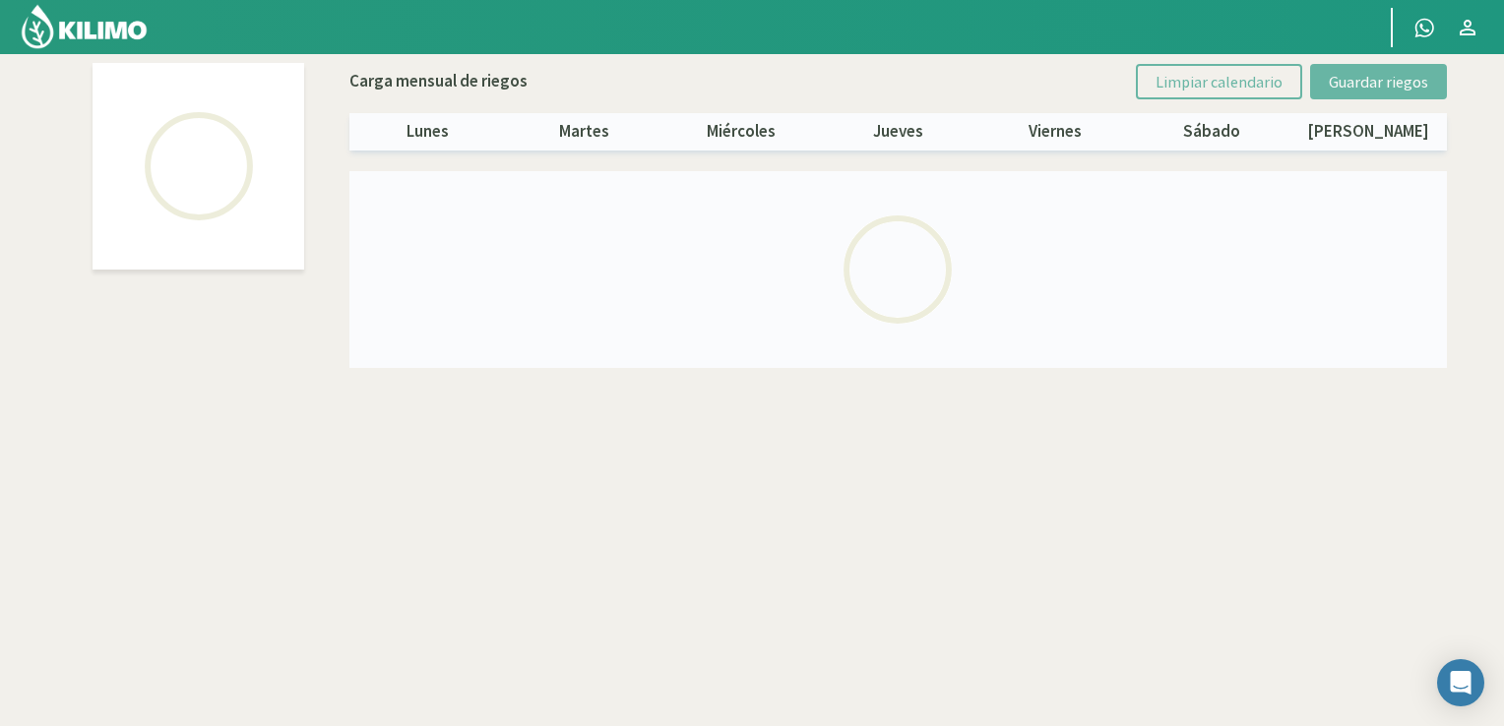
select select "2: Object"
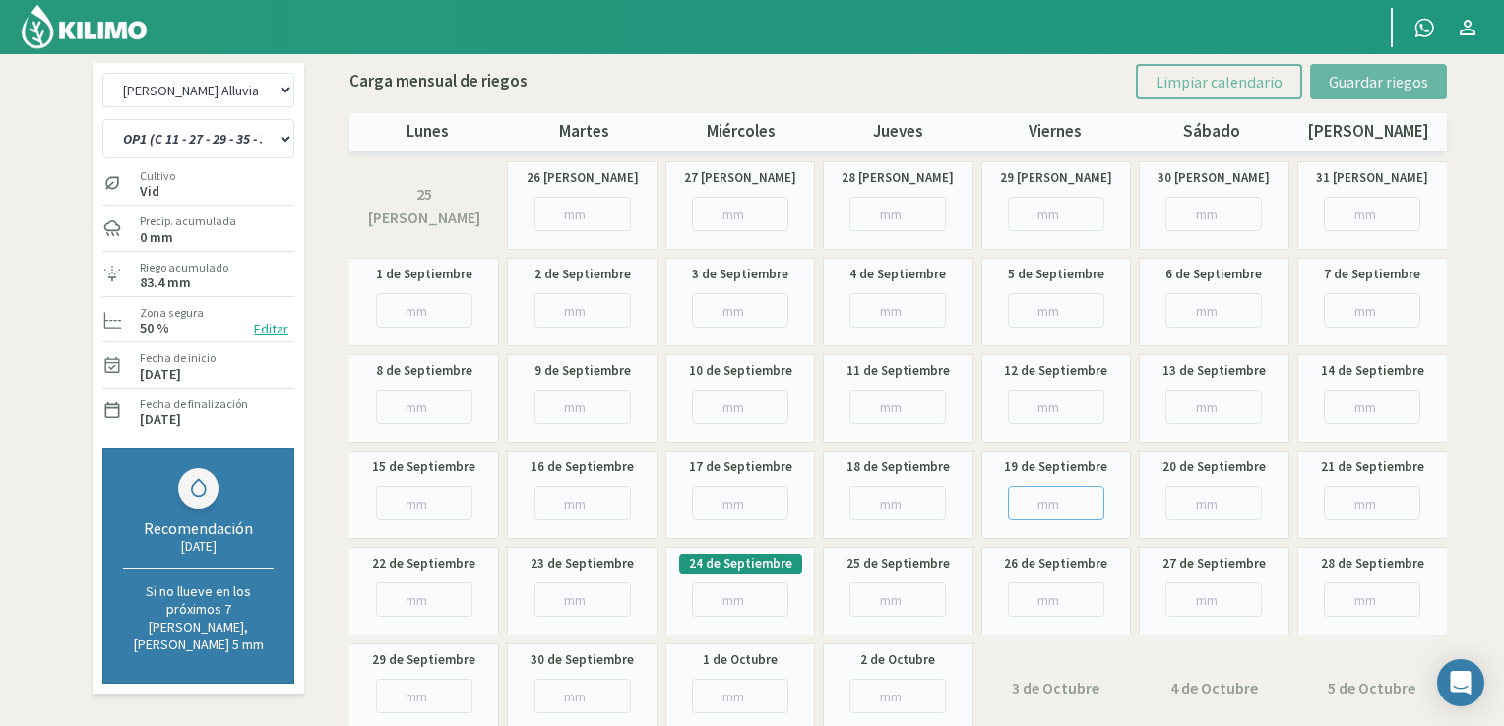
click at [1062, 506] on input "number" at bounding box center [1056, 503] width 96 height 34
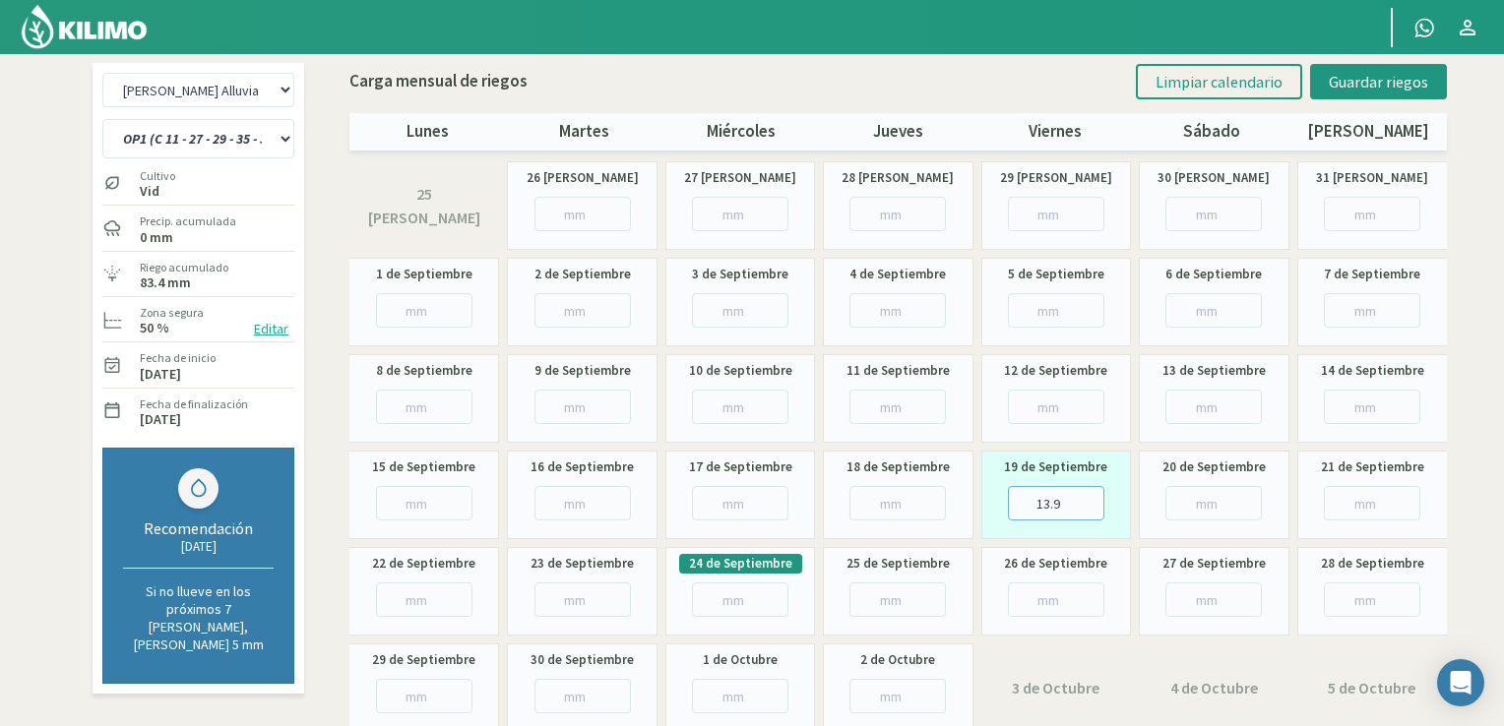
type input "13.9"
click at [567, 601] on input "number" at bounding box center [583, 600] width 96 height 34
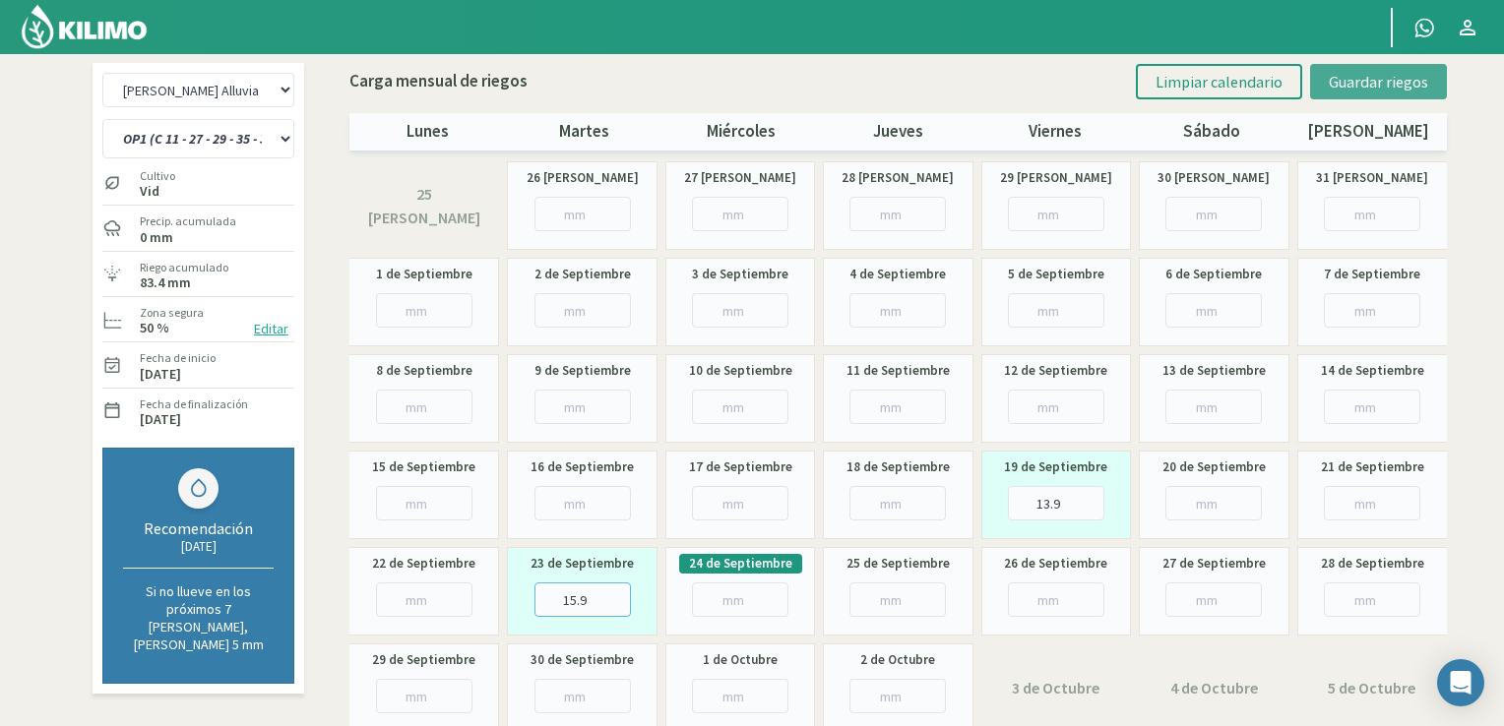
type input "15.9"
click at [1396, 76] on span "Guardar riegos" at bounding box center [1378, 82] width 99 height 20
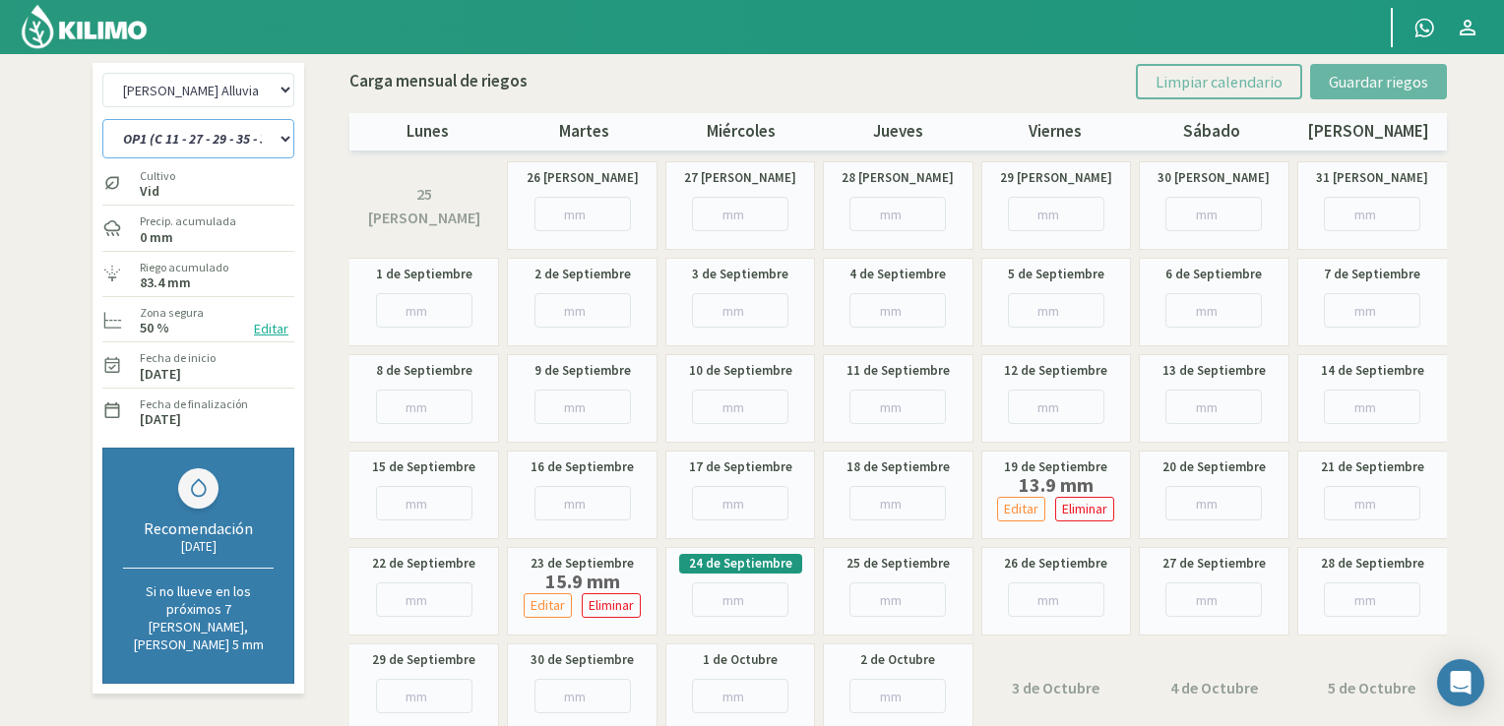
click at [277, 141] on select "OP1 (C 11 - 27 - 29 - 35 - 36) OP2 (C 25 - 34 - 35) OP3 (C 11 - 13 - 15 - 19 - …" at bounding box center [198, 138] width 192 height 39
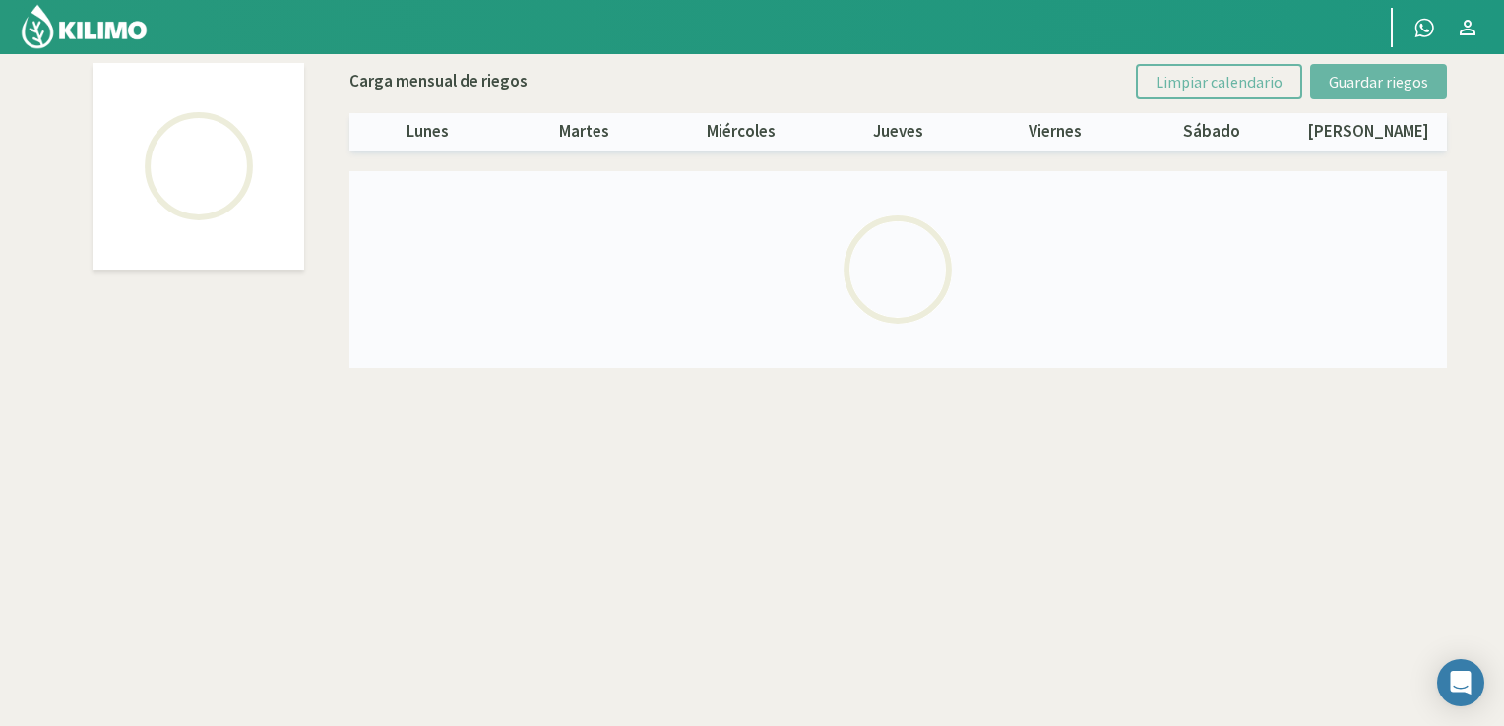
select select "2: Object"
select select "1: Object"
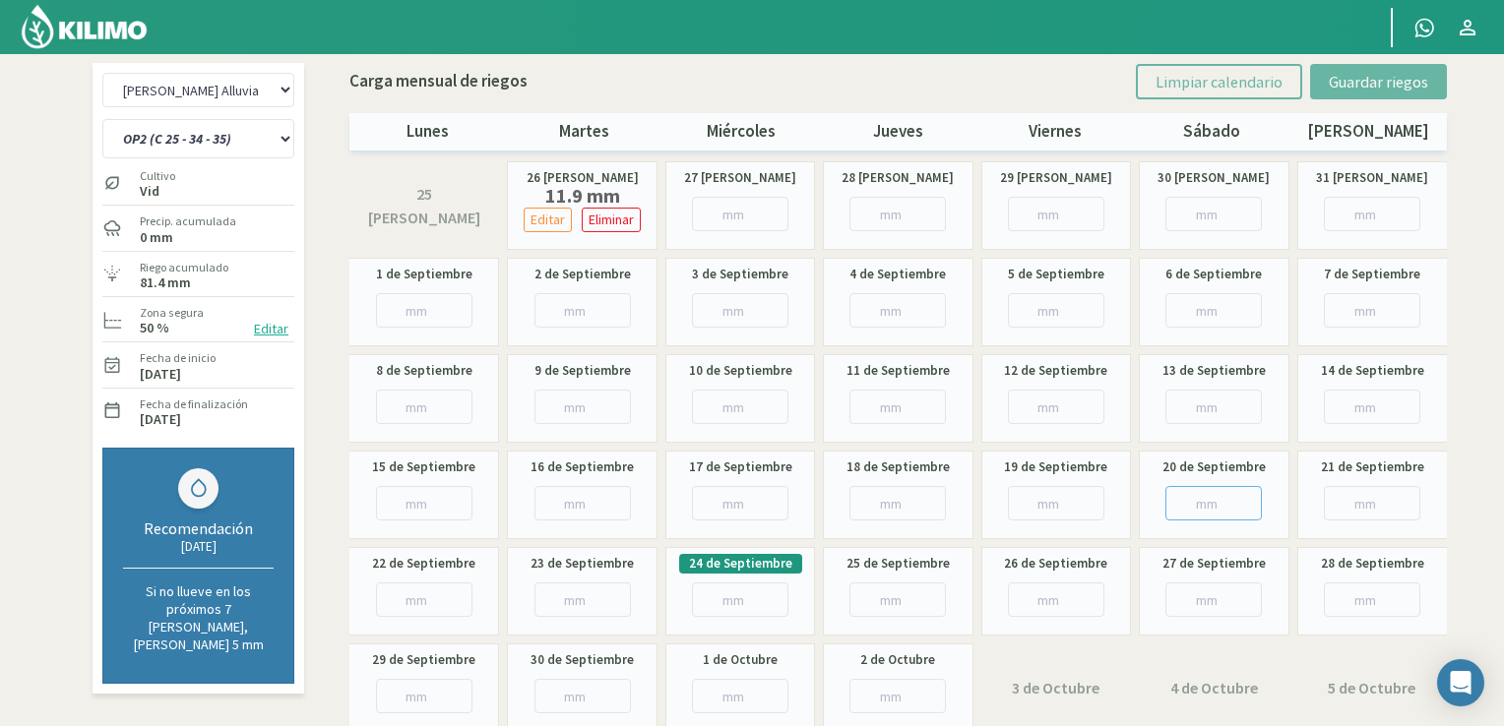
click at [1209, 507] on input "number" at bounding box center [1213, 503] width 96 height 34
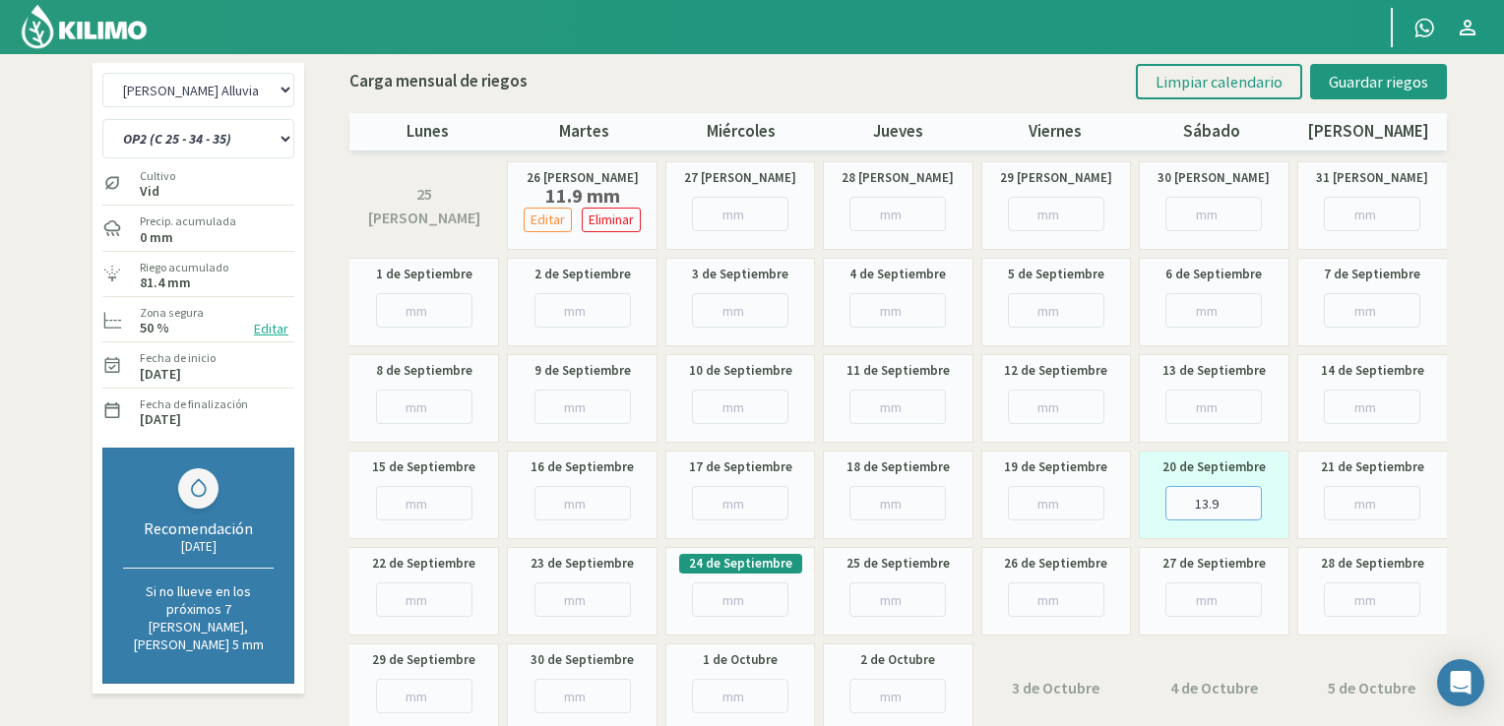
type input "13.9"
click at [595, 605] on input "number" at bounding box center [583, 600] width 96 height 34
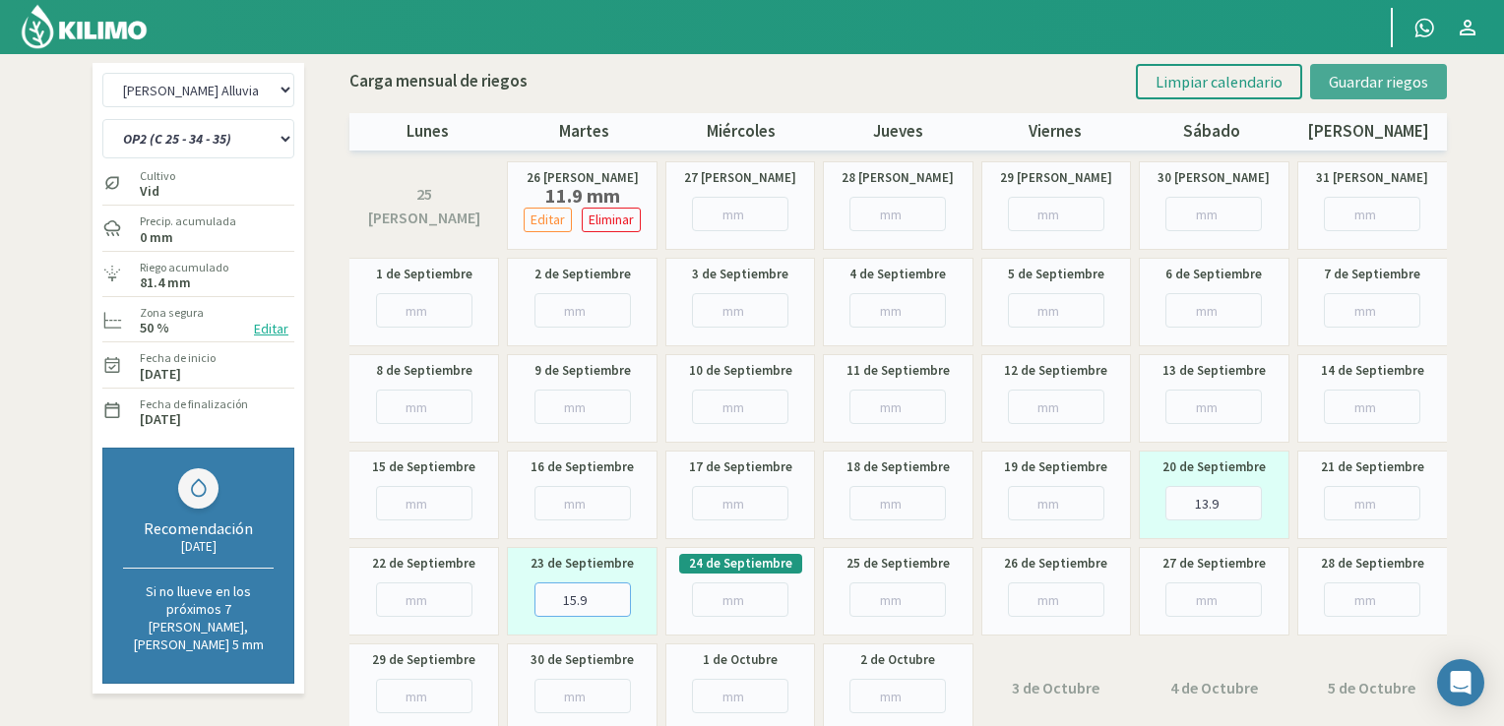
type input "15.9"
click at [1398, 80] on span "Guardar riegos" at bounding box center [1378, 82] width 99 height 20
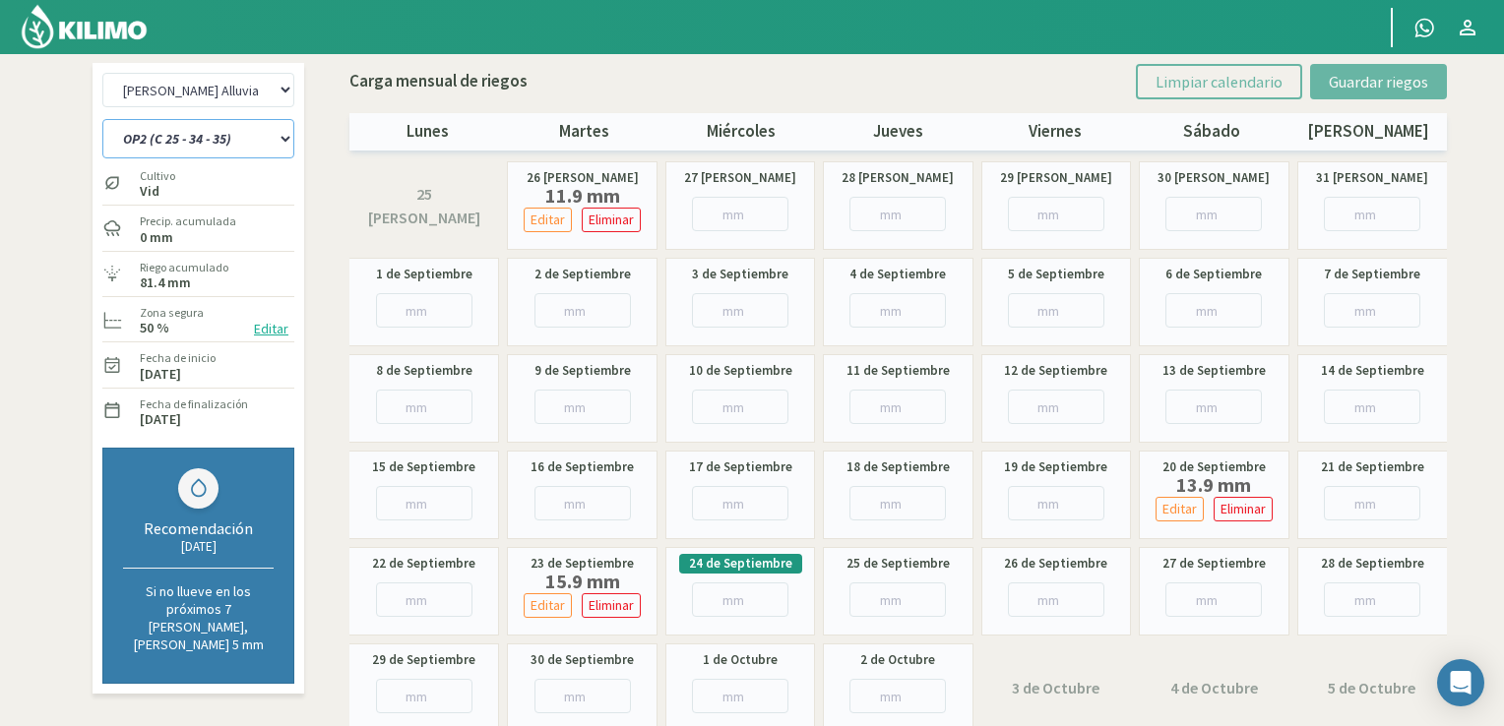
click at [285, 146] on select "OP1 (C 11 - 27 - 29 - 35 - 36) OP2 (C 25 - 34 - 35) OP3 (C 11 - 13 - 15 - 19 - …" at bounding box center [198, 138] width 192 height 39
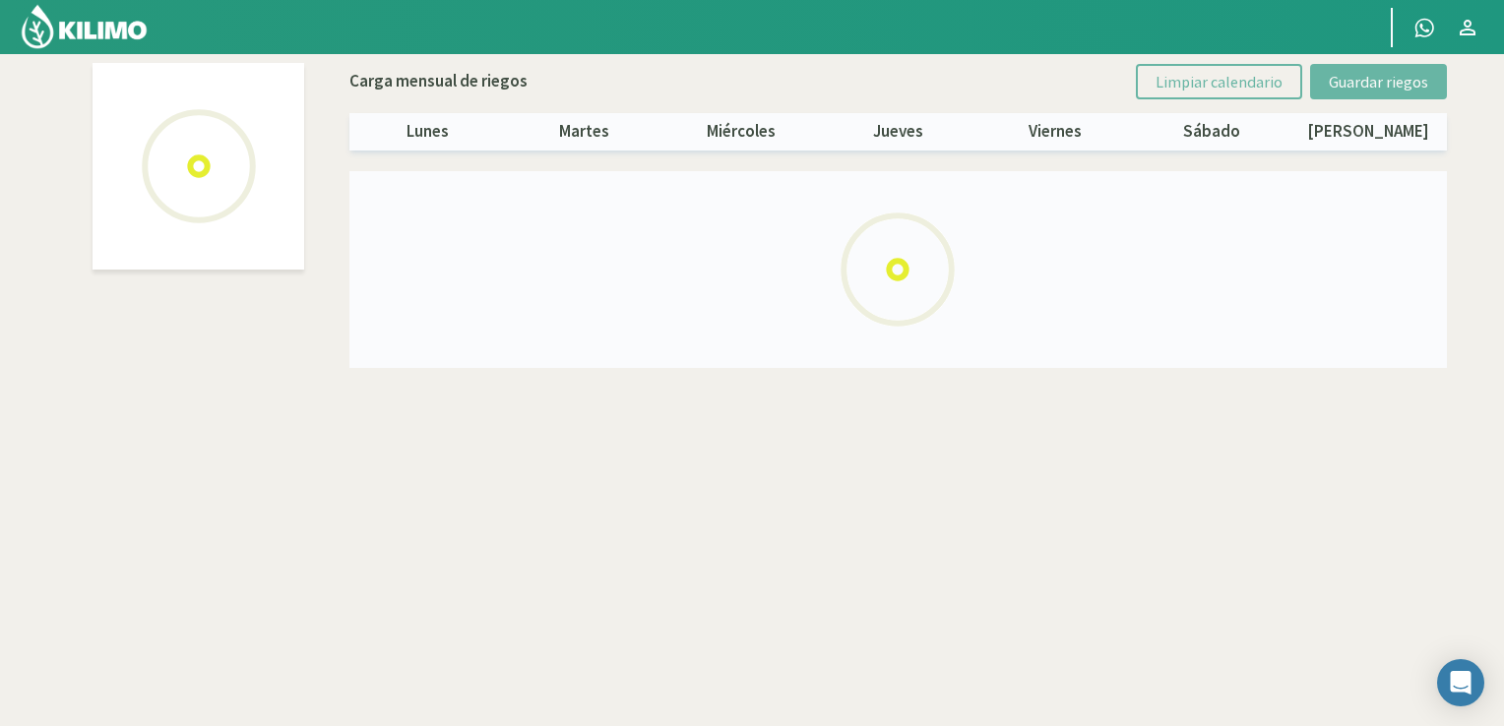
select select "2: Object"
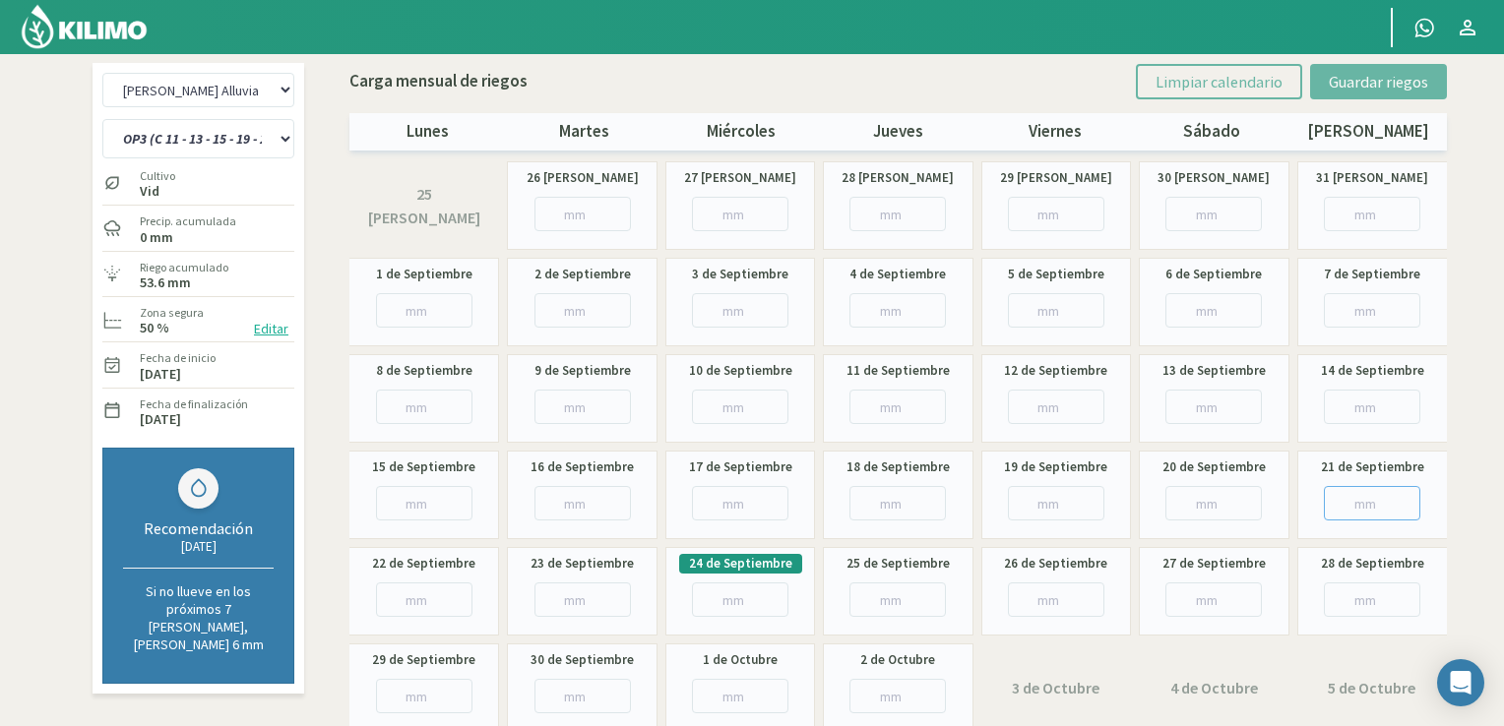
click at [1367, 490] on input "number" at bounding box center [1372, 503] width 96 height 34
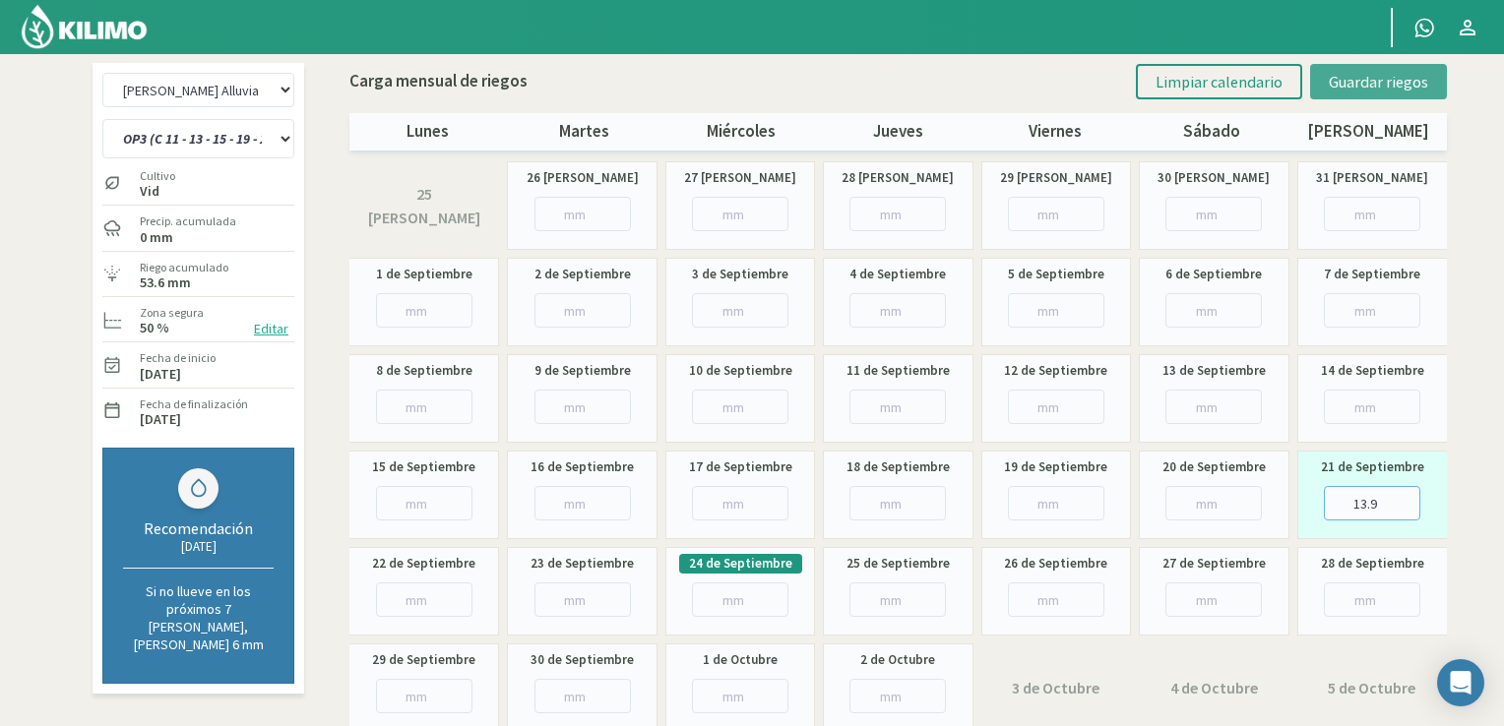
type input "13.9"
click at [1387, 72] on span "Guardar riegos" at bounding box center [1378, 82] width 99 height 20
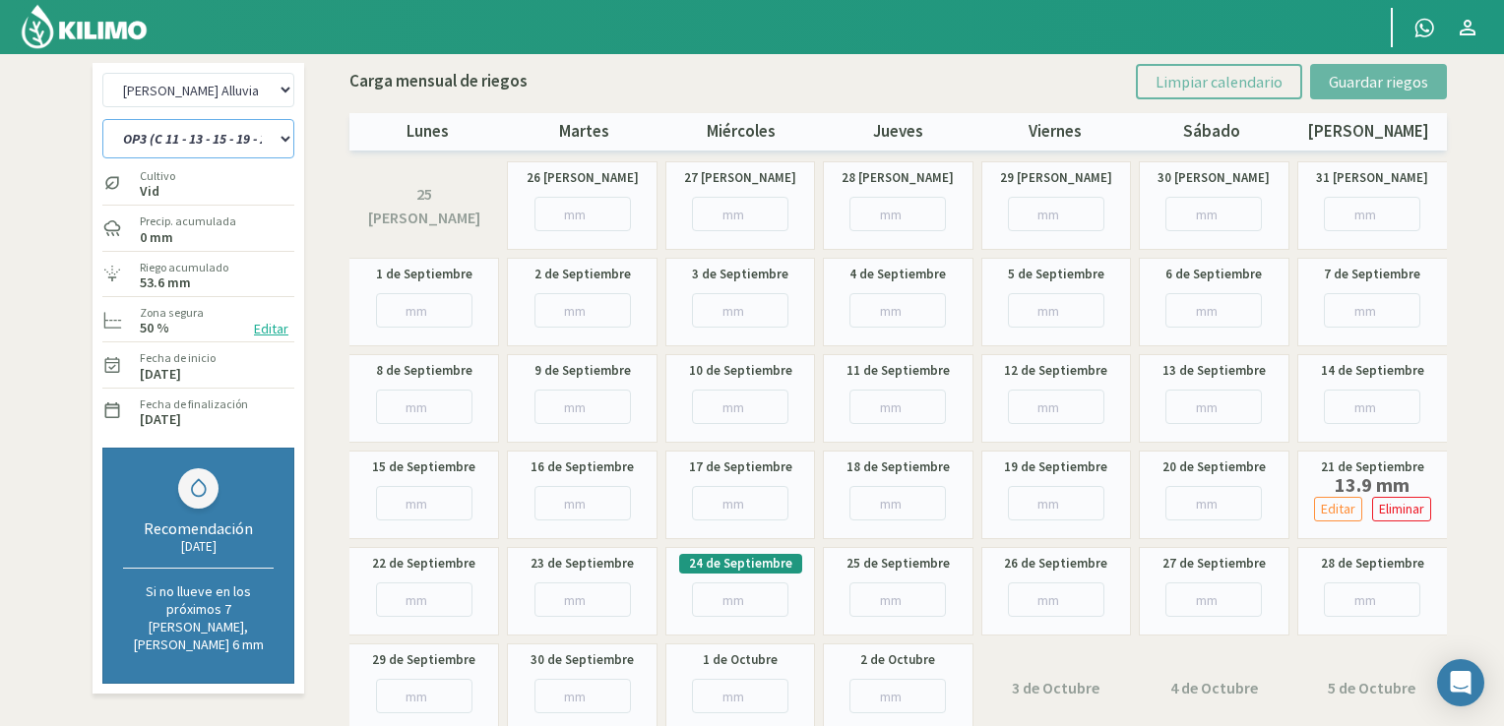
click at [280, 139] on select "OP1 (C 11 - 27 - 29 - 35 - 36) OP2 (C 25 - 34 - 35) OP3 (C 11 - 13 - 15 - 19 - …" at bounding box center [198, 138] width 192 height 39
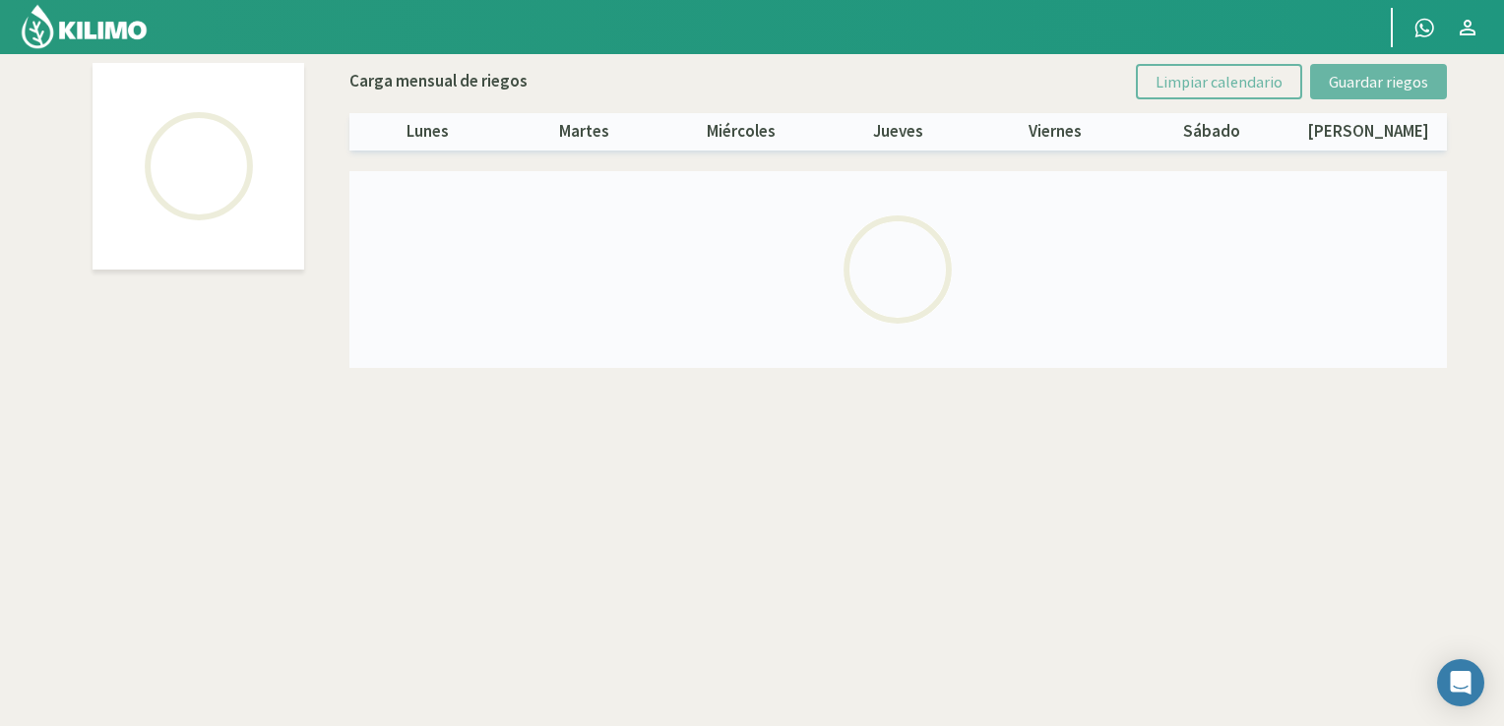
select select "2: Object"
select select "3: Object"
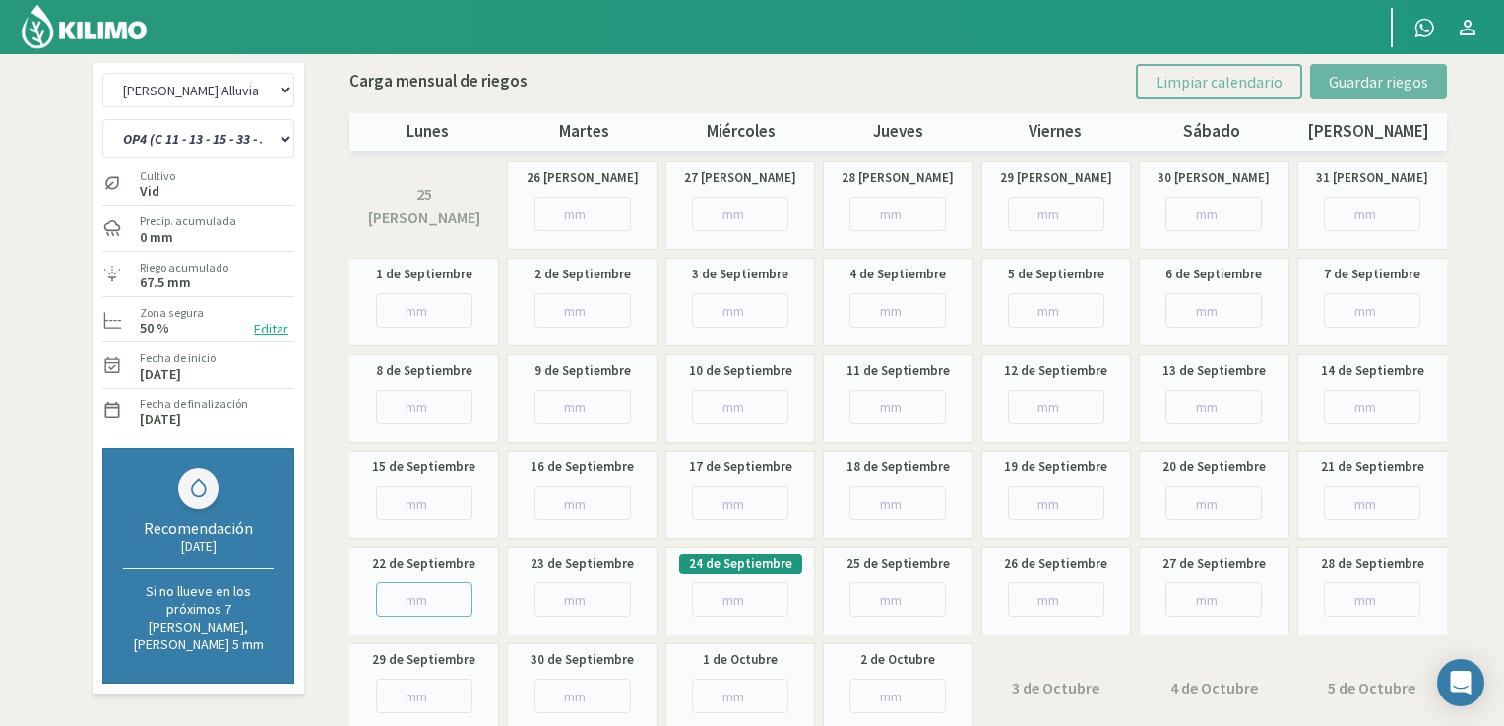
click at [413, 606] on input "number" at bounding box center [424, 600] width 96 height 34
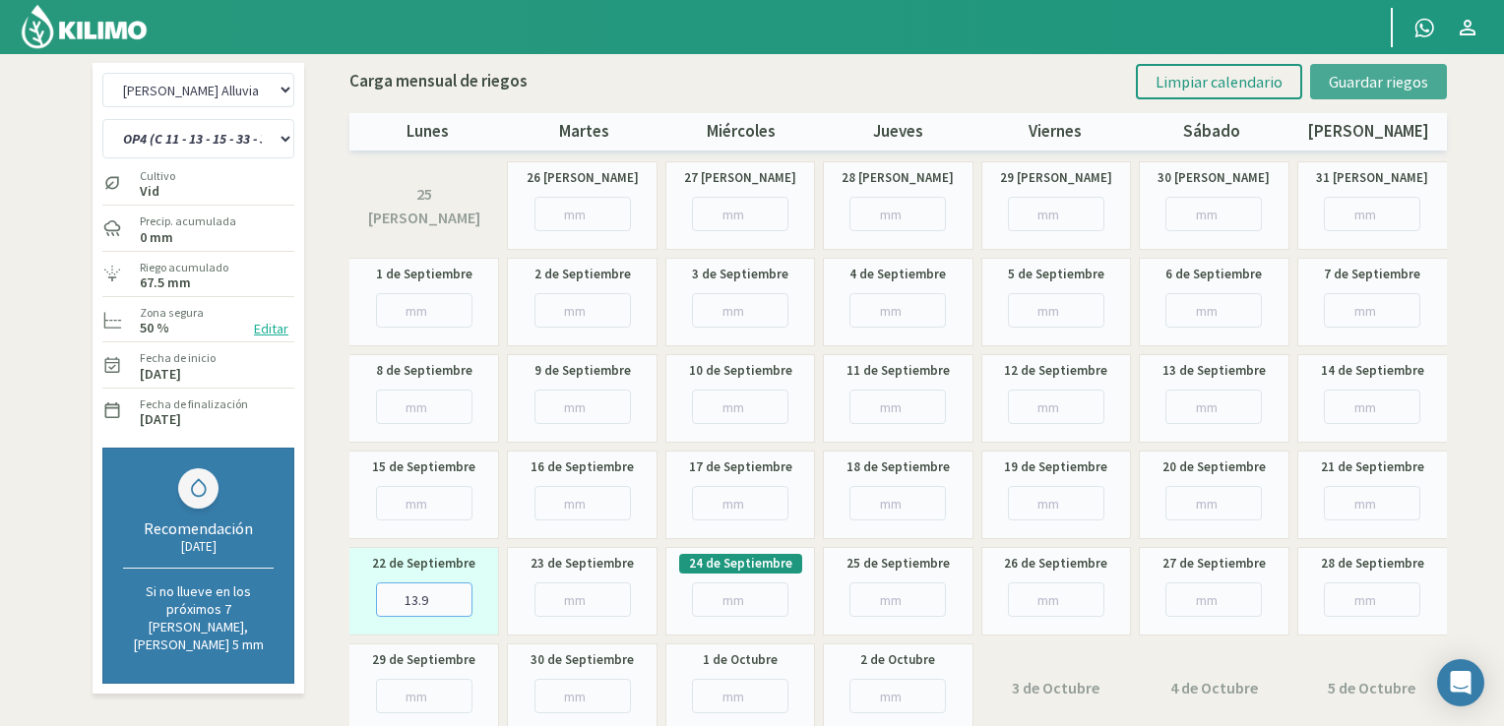
type input "13.9"
click at [1360, 94] on button "Guardar riegos" at bounding box center [1378, 81] width 137 height 35
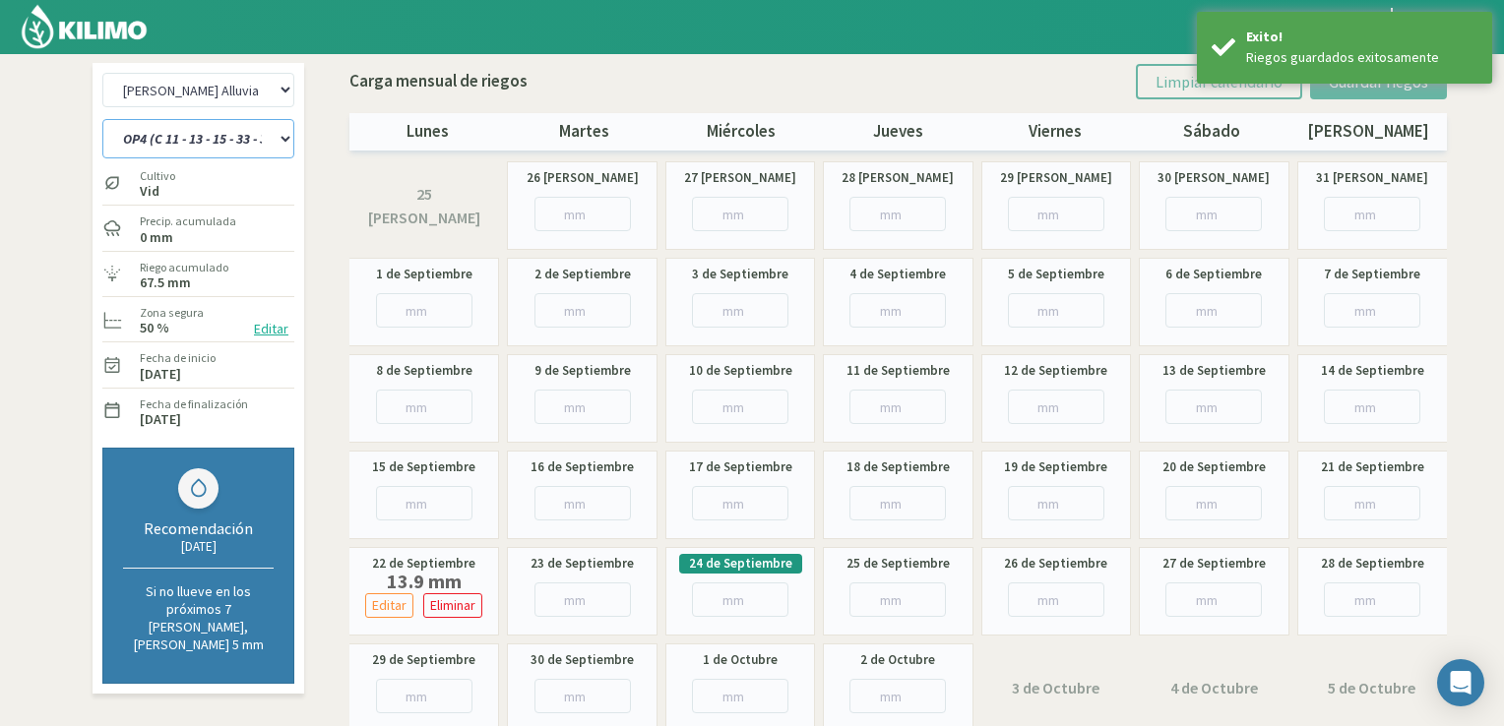
click at [261, 137] on select "OP1 (C 11 - 27 - 29 - 35 - 36) OP2 (C 25 - 34 - 35) OP3 (C 11 - 13 - 15 - 19 - …" at bounding box center [198, 138] width 192 height 39
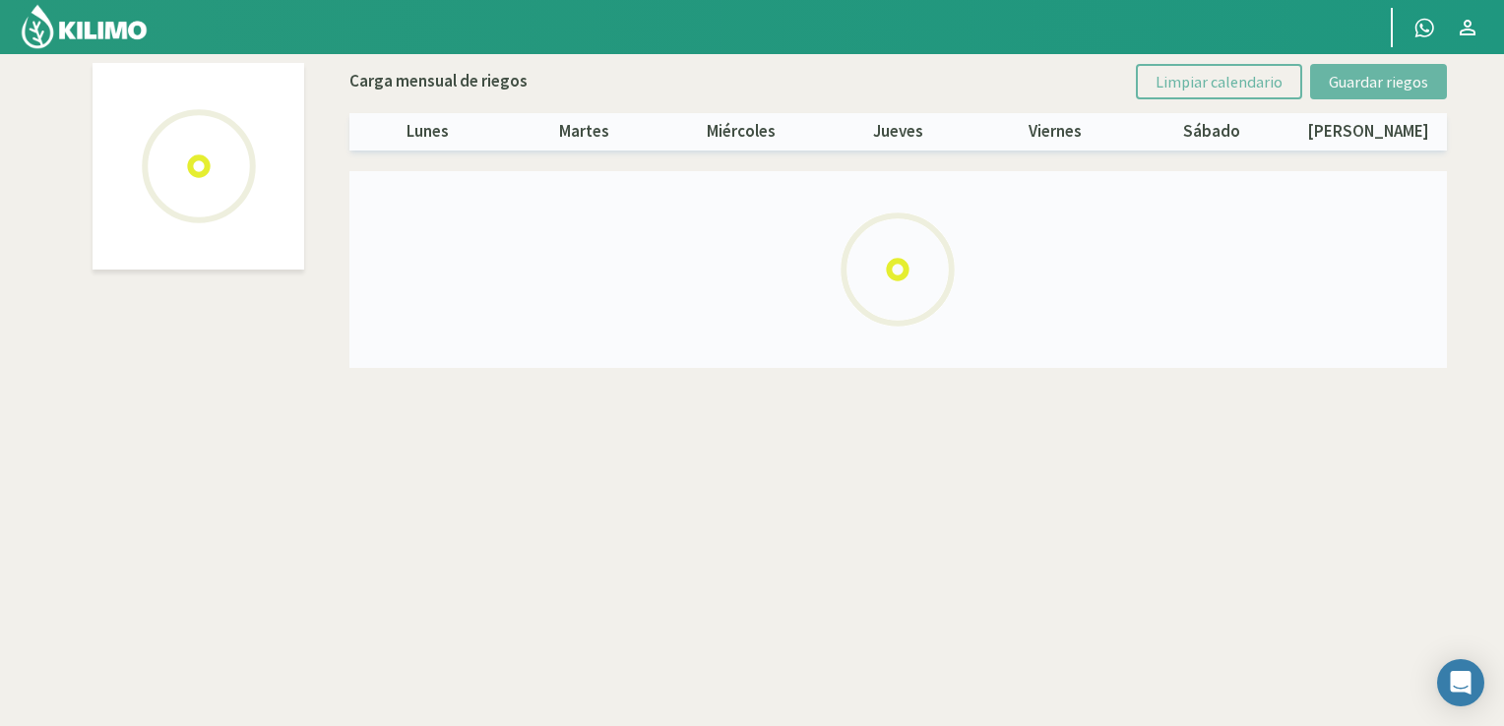
select select "2: Object"
select select "4: Object"
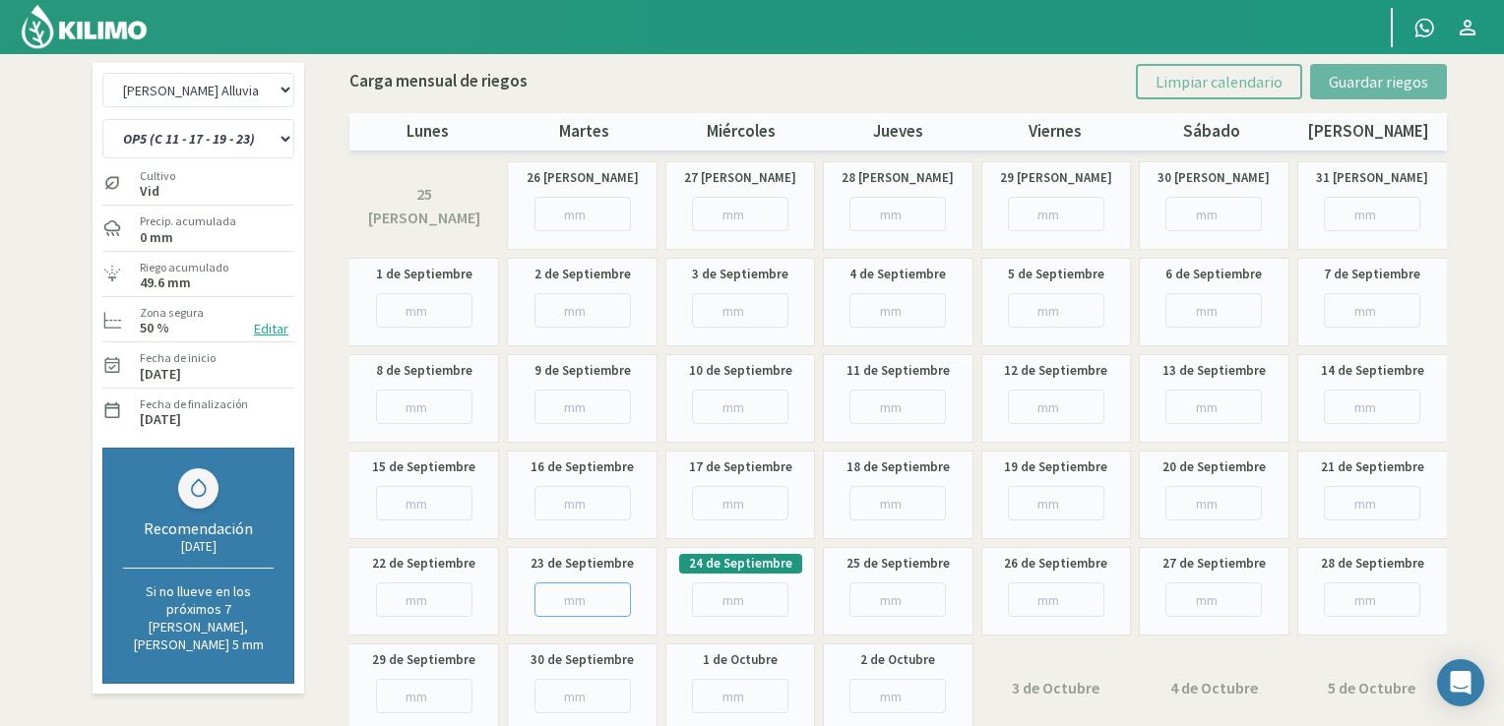
click at [579, 603] on input "number" at bounding box center [583, 600] width 96 height 34
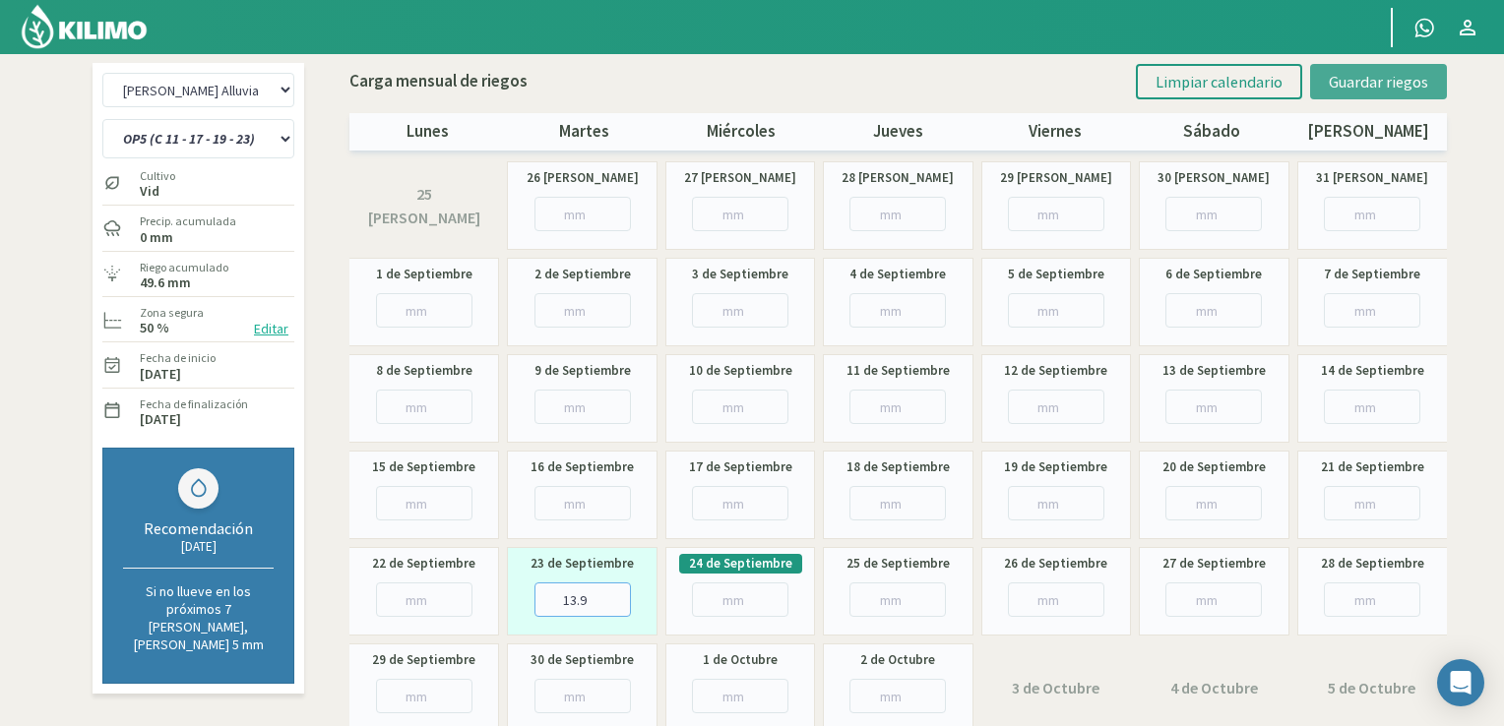
type input "13.9"
click at [1369, 82] on span "Guardar riegos" at bounding box center [1378, 82] width 99 height 20
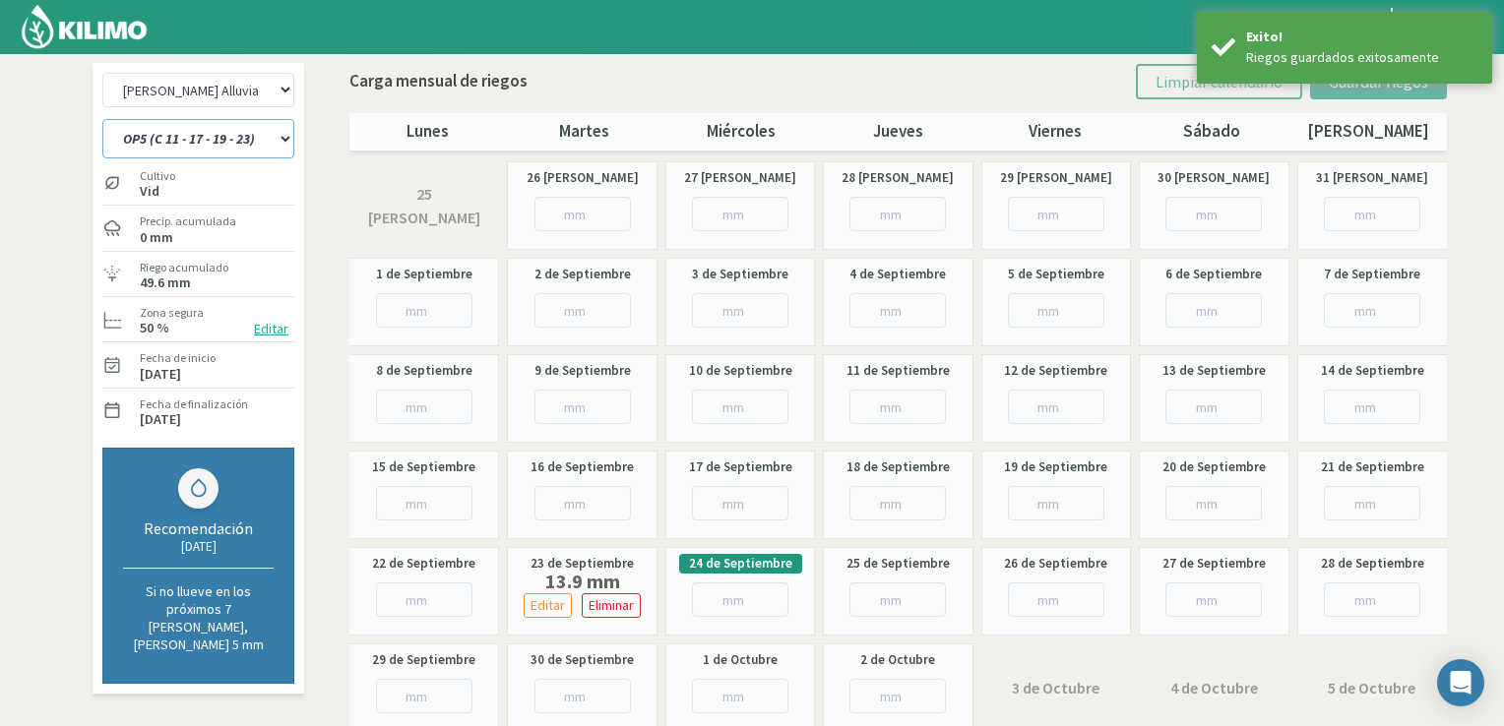
click at [211, 140] on select "OP1 (C 11 - 27 - 29 - 35 - 36) OP2 (C 25 - 34 - 35) OP3 (C 11 - 13 - 15 - 19 - …" at bounding box center [198, 138] width 192 height 39
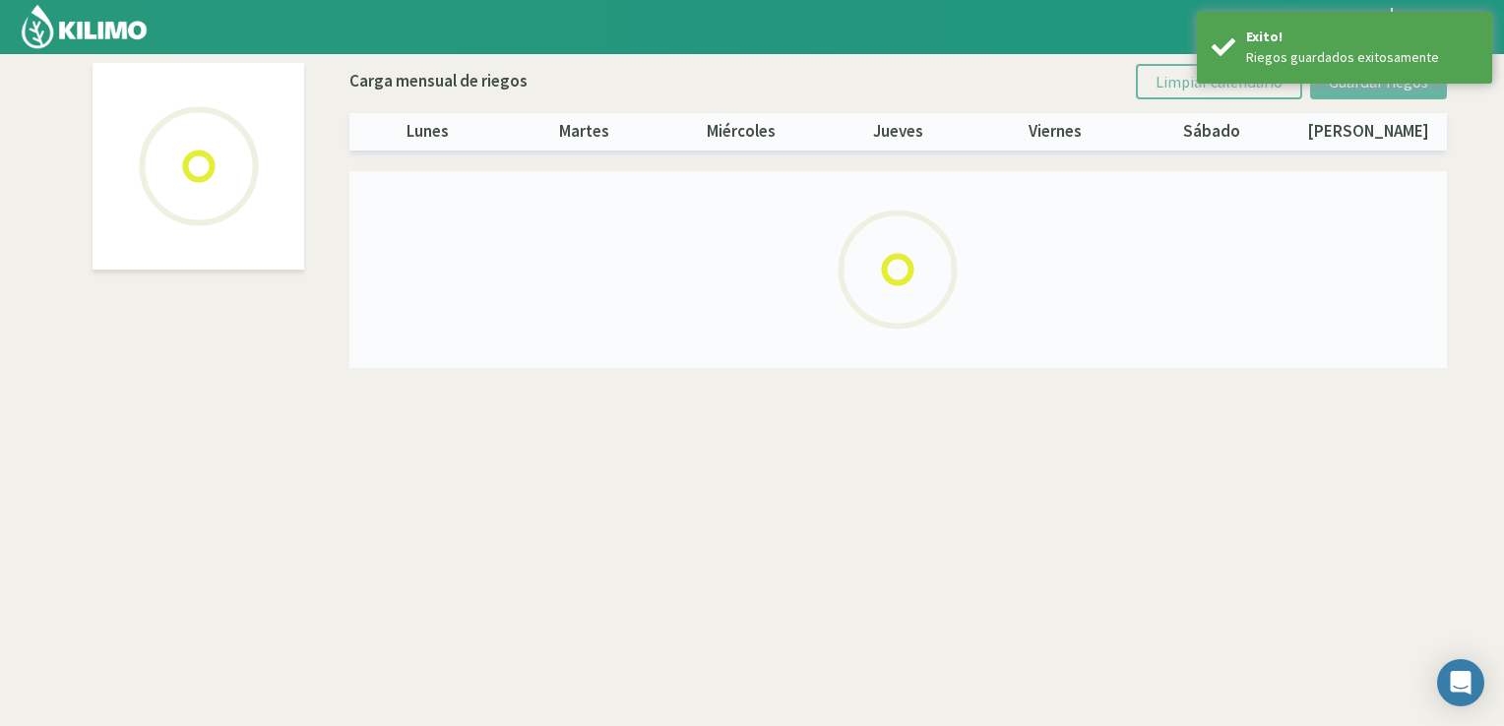
select select "2: Object"
select select "5: Object"
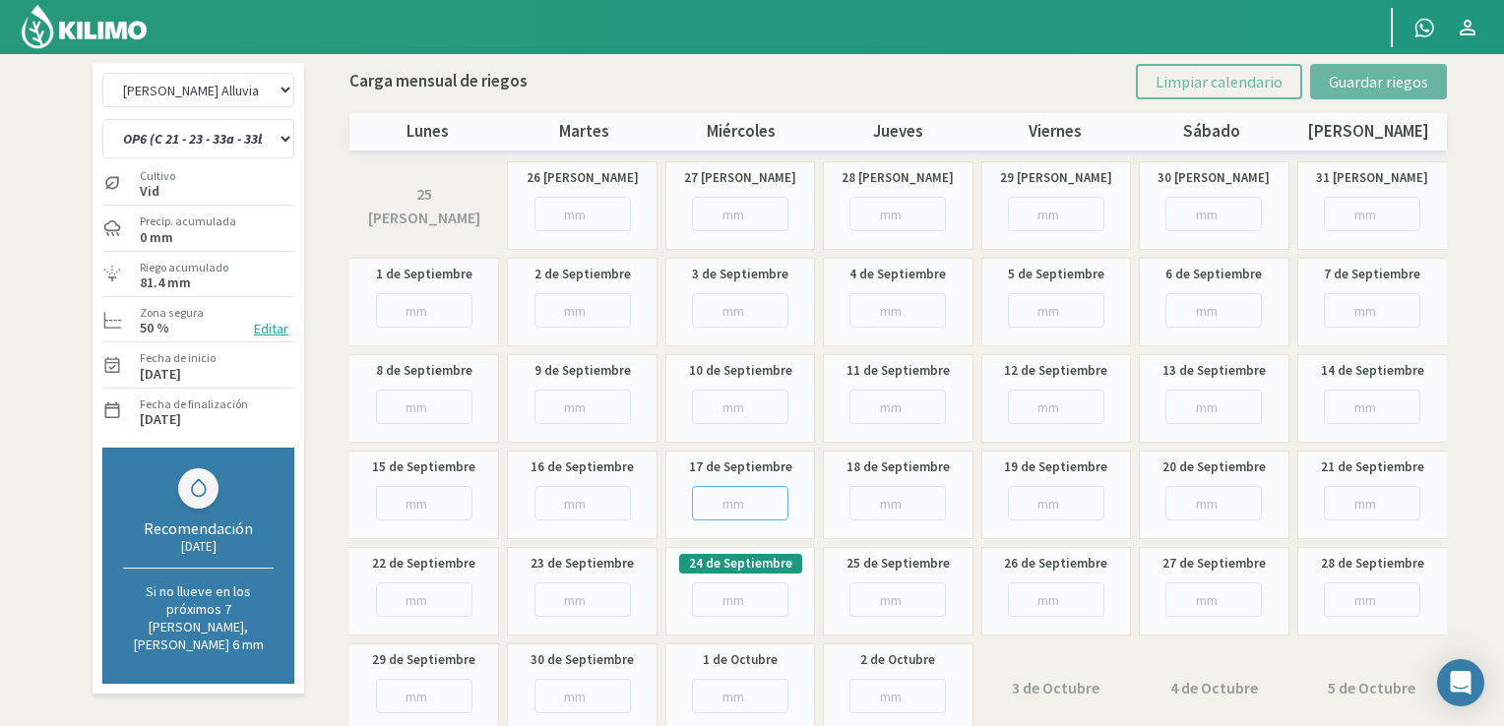
click at [722, 489] on input "number" at bounding box center [740, 503] width 96 height 34
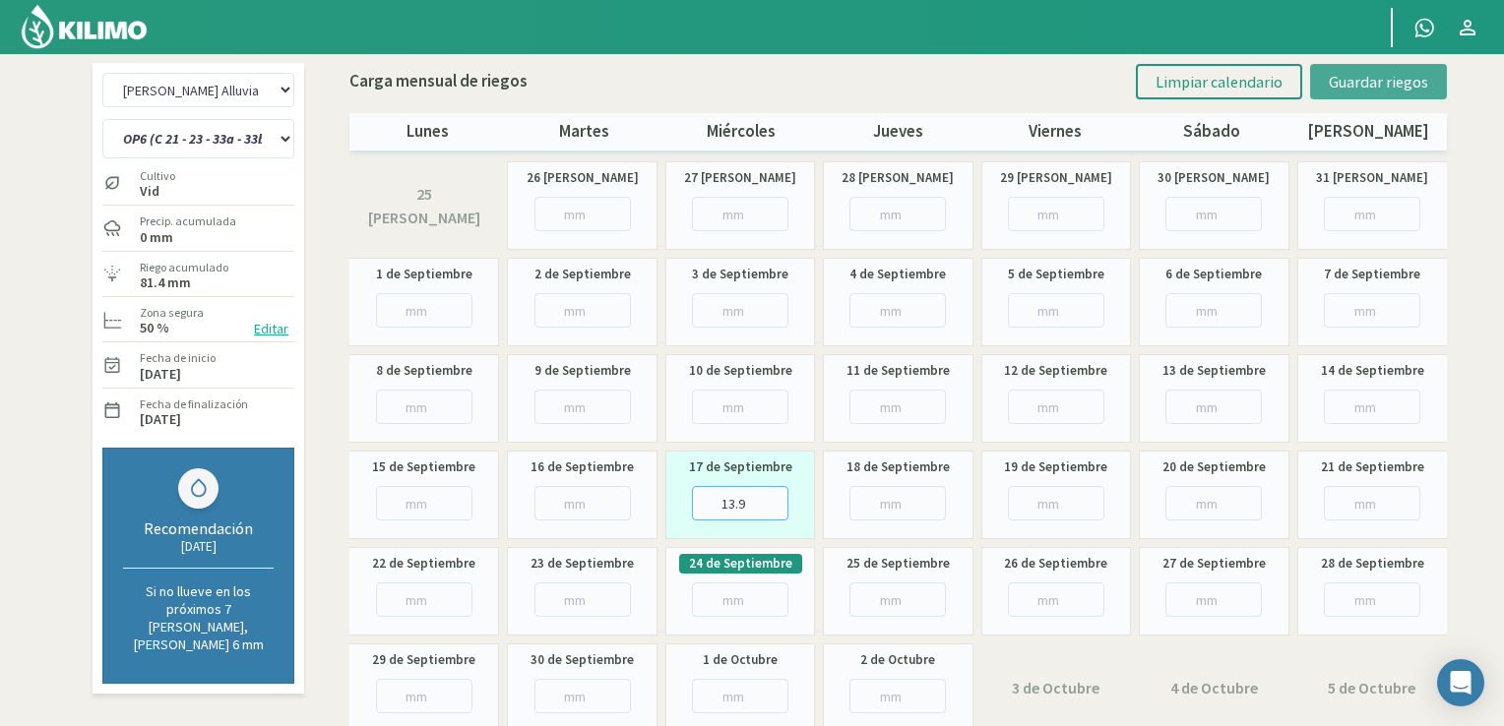
type input "13.9"
click at [1342, 82] on span "Guardar riegos" at bounding box center [1378, 82] width 99 height 20
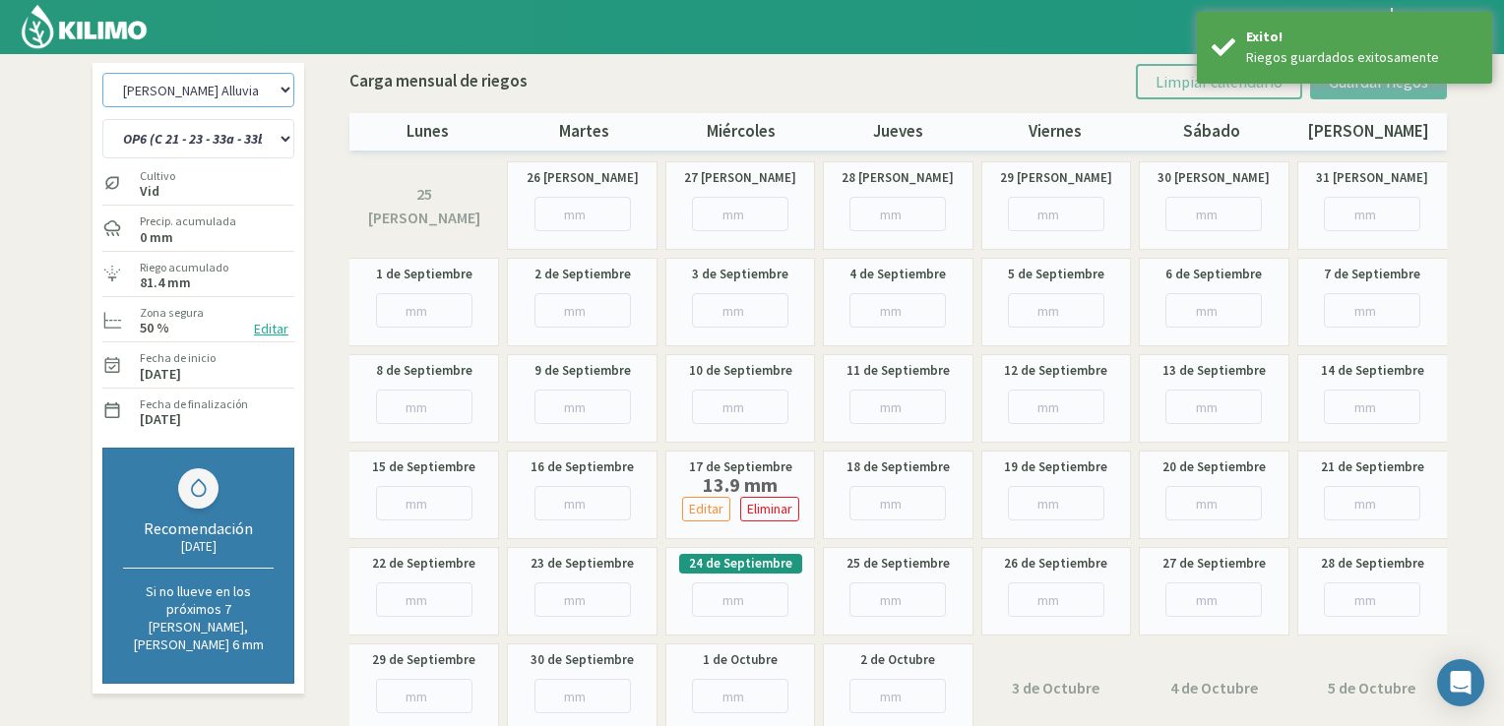
click at [280, 86] on select "[PERSON_NAME] Alluvia - Equipo 1 [PERSON_NAME] 2 [PERSON_NAME] Alluvia - Equipo…" at bounding box center [198, 90] width 192 height 34
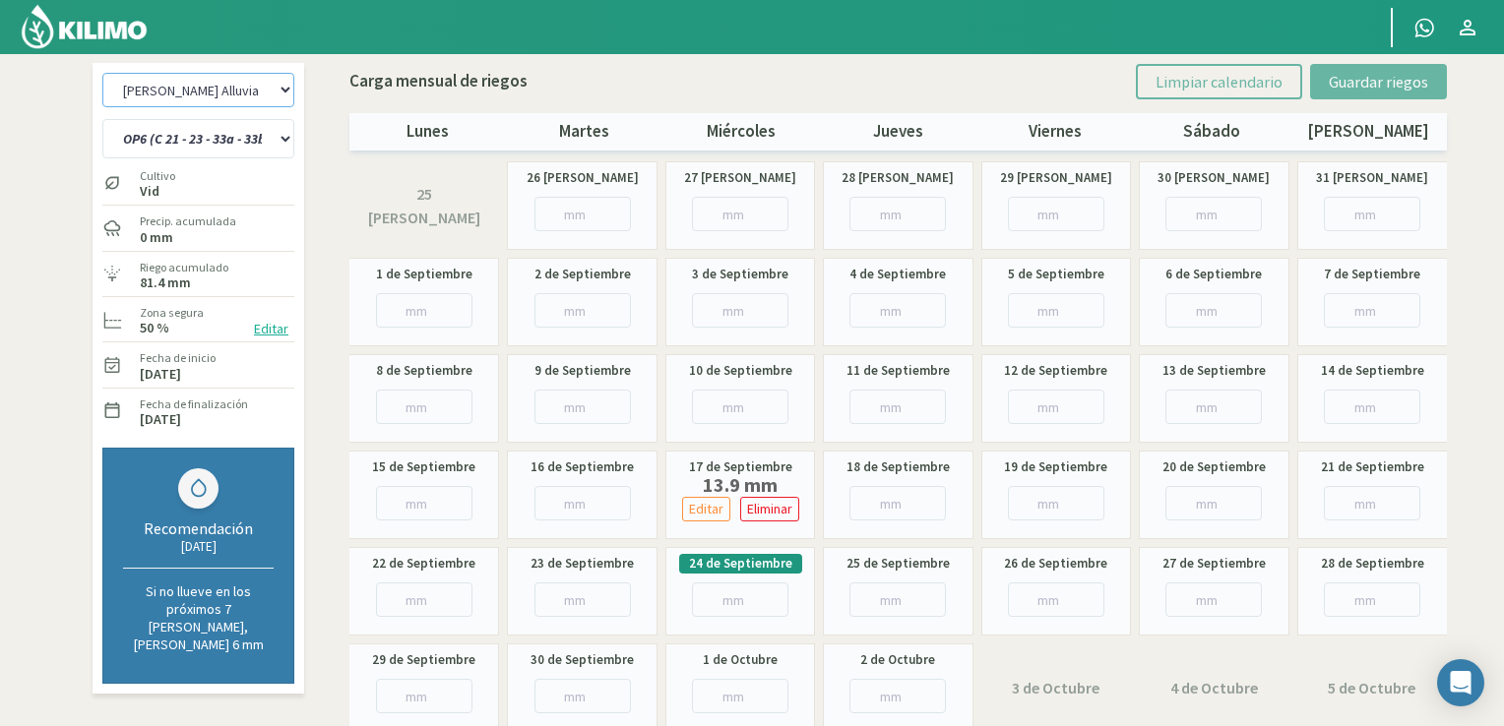
click at [291, 94] on select "[PERSON_NAME] Alluvia - Equipo 1 [PERSON_NAME] 2 [PERSON_NAME] Alluvia - Equipo…" at bounding box center [198, 90] width 192 height 34
click at [60, 23] on img at bounding box center [84, 26] width 129 height 47
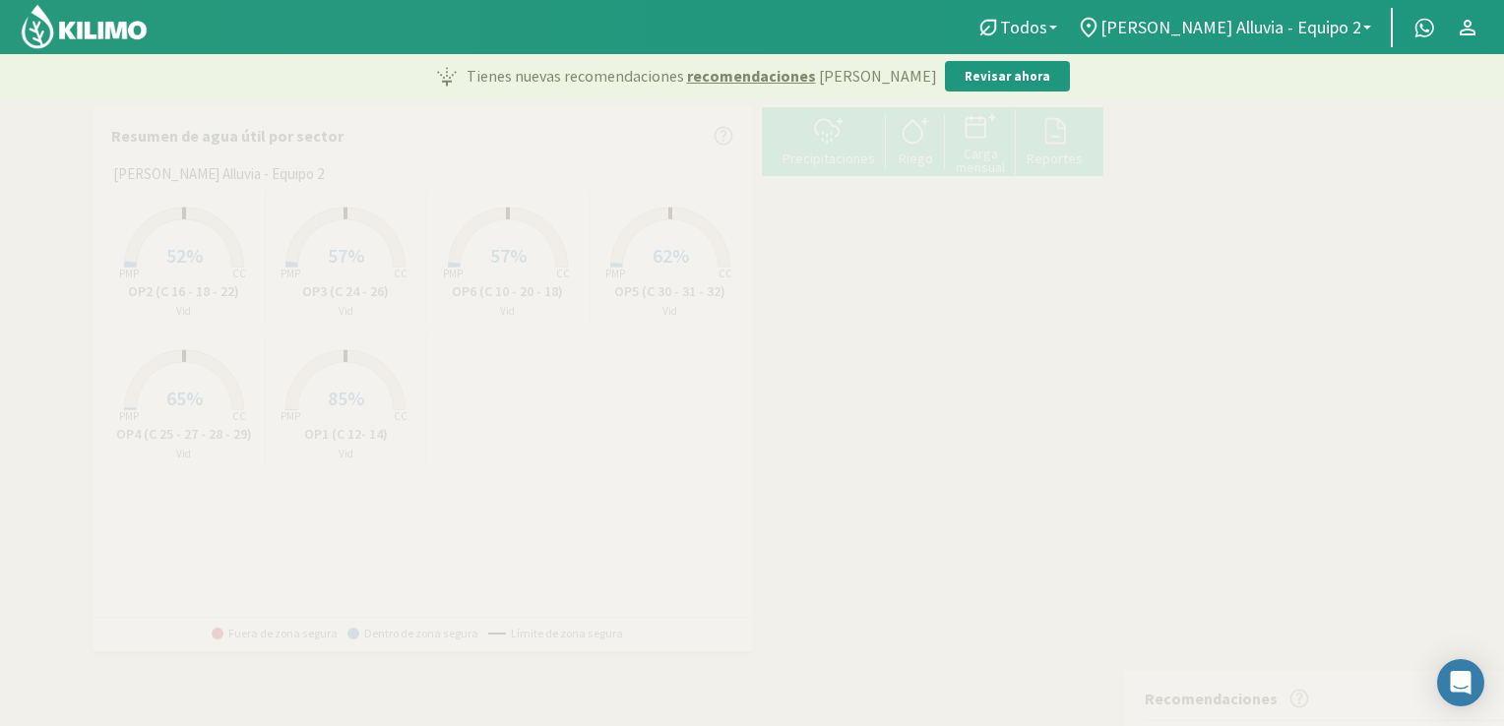
click at [1251, 29] on span "[PERSON_NAME] Alluvia - Equipo 2" at bounding box center [1231, 27] width 261 height 21
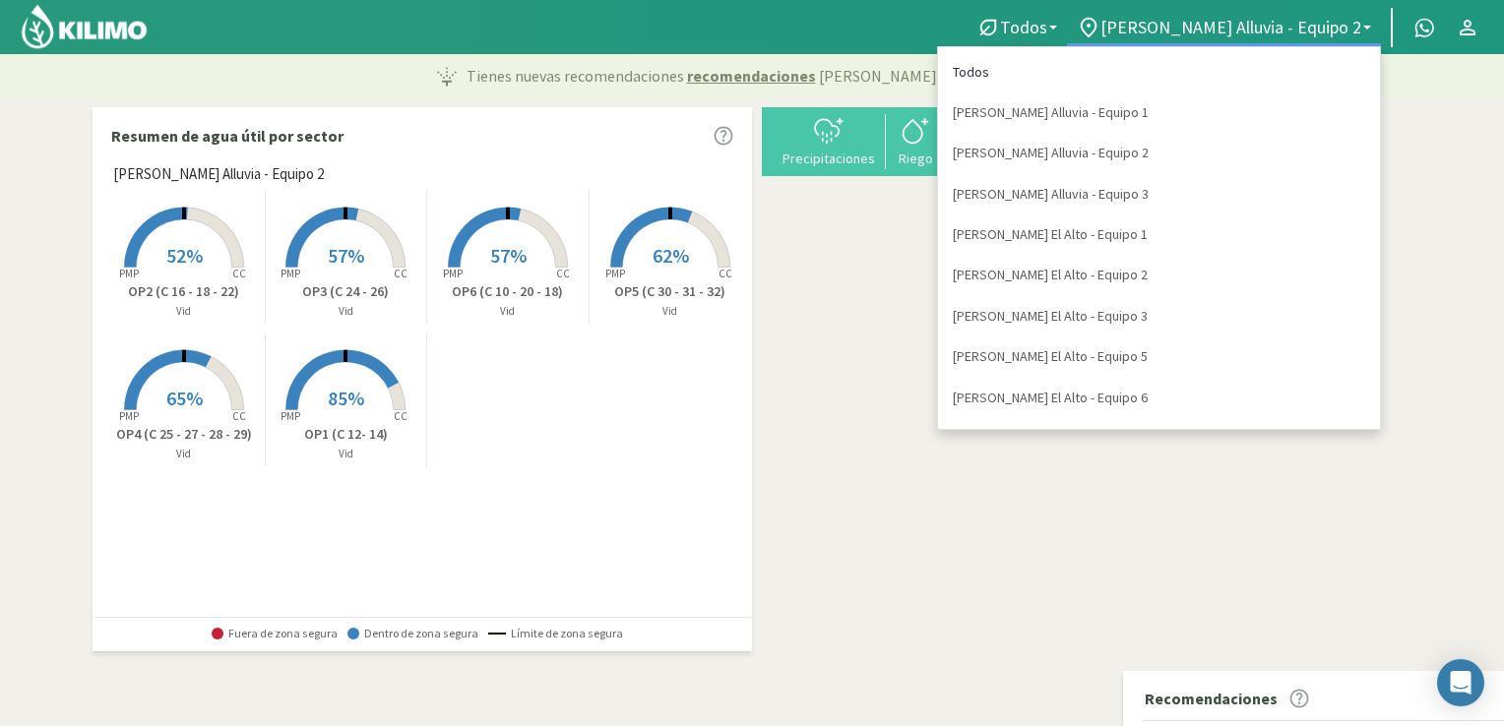
click at [1126, 68] on link "Todos" at bounding box center [1159, 72] width 442 height 40
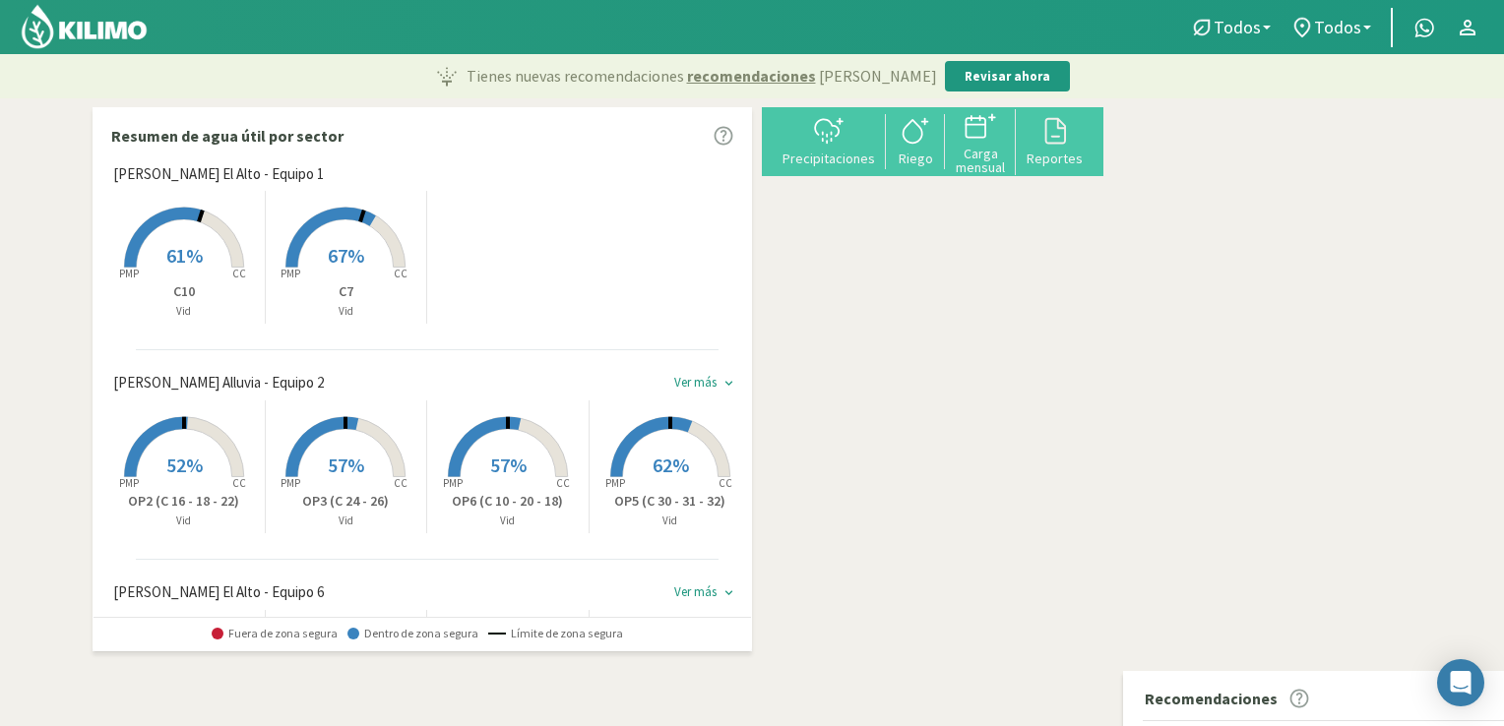
click at [592, 250] on div "Created with Highcharts 9.2.2 PMP CC 61% C10 Vid Created with Highcharts 9.2.2 …" at bounding box center [427, 257] width 648 height 143
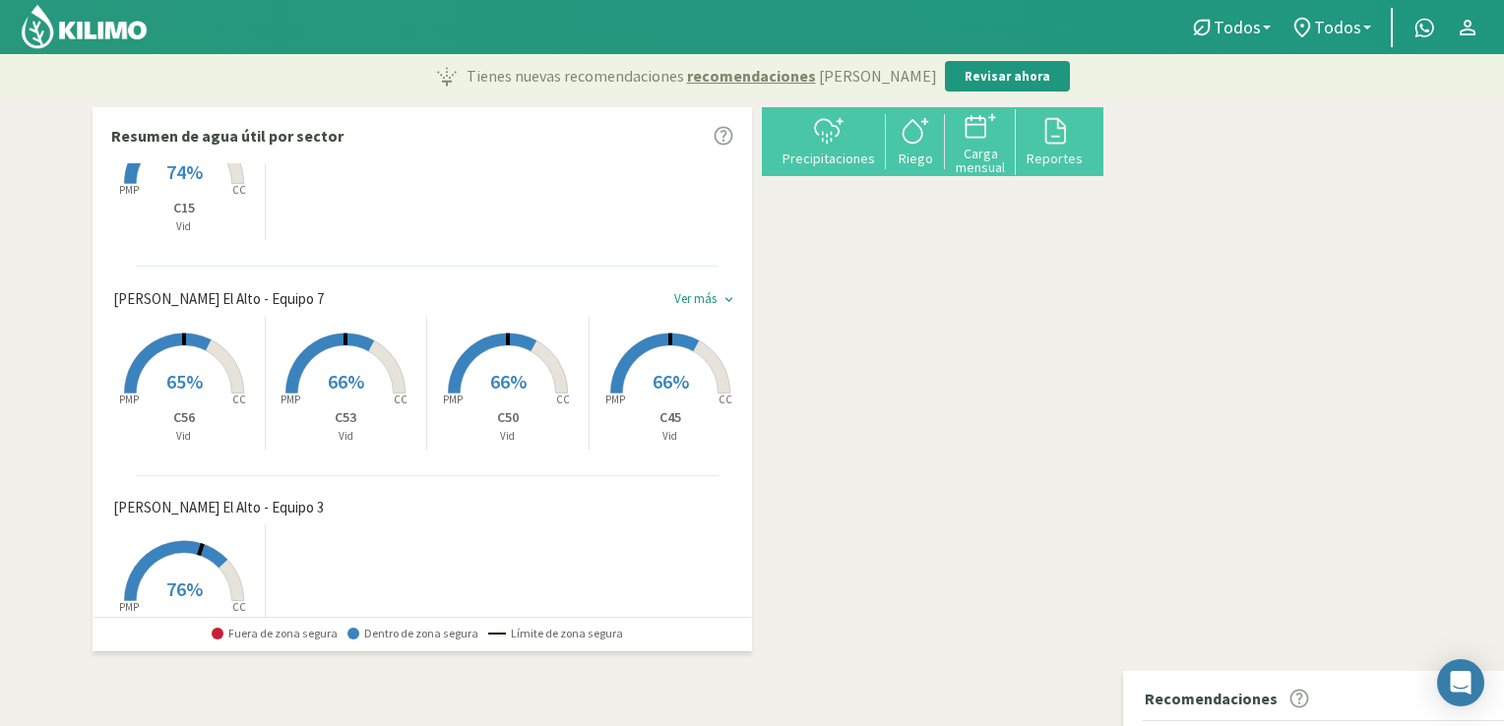
scroll to position [1608, 0]
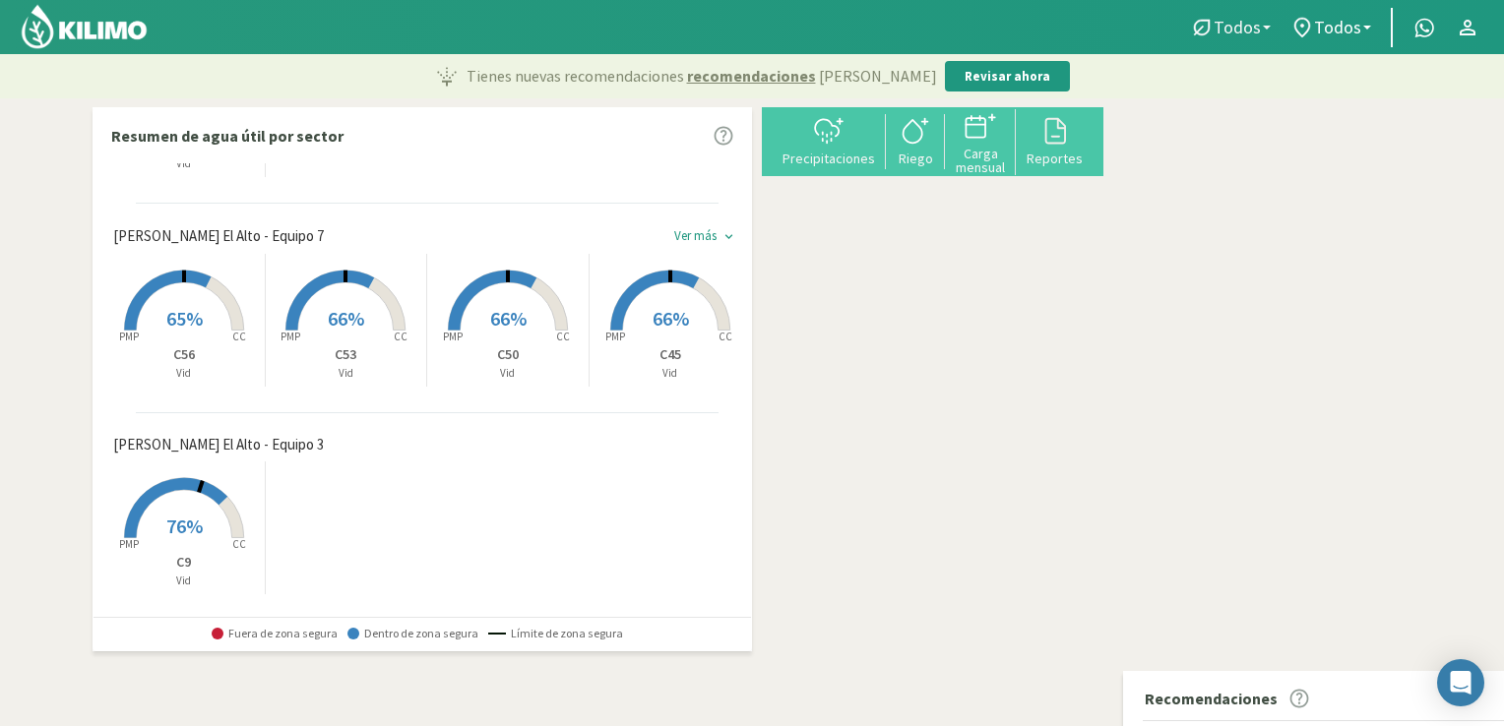
click at [1267, 26] on b at bounding box center [1267, 28] width 8 height 4
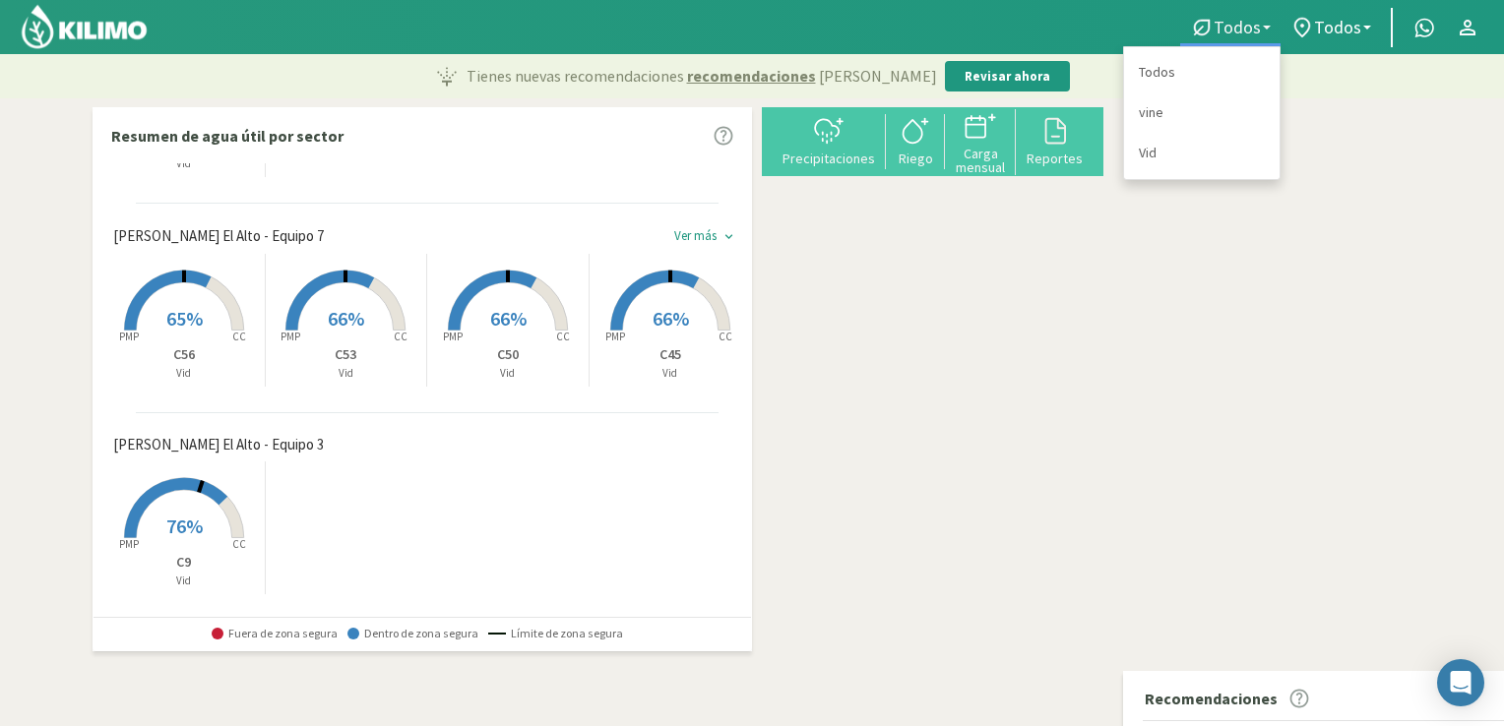
click at [1267, 26] on b at bounding box center [1267, 28] width 8 height 4
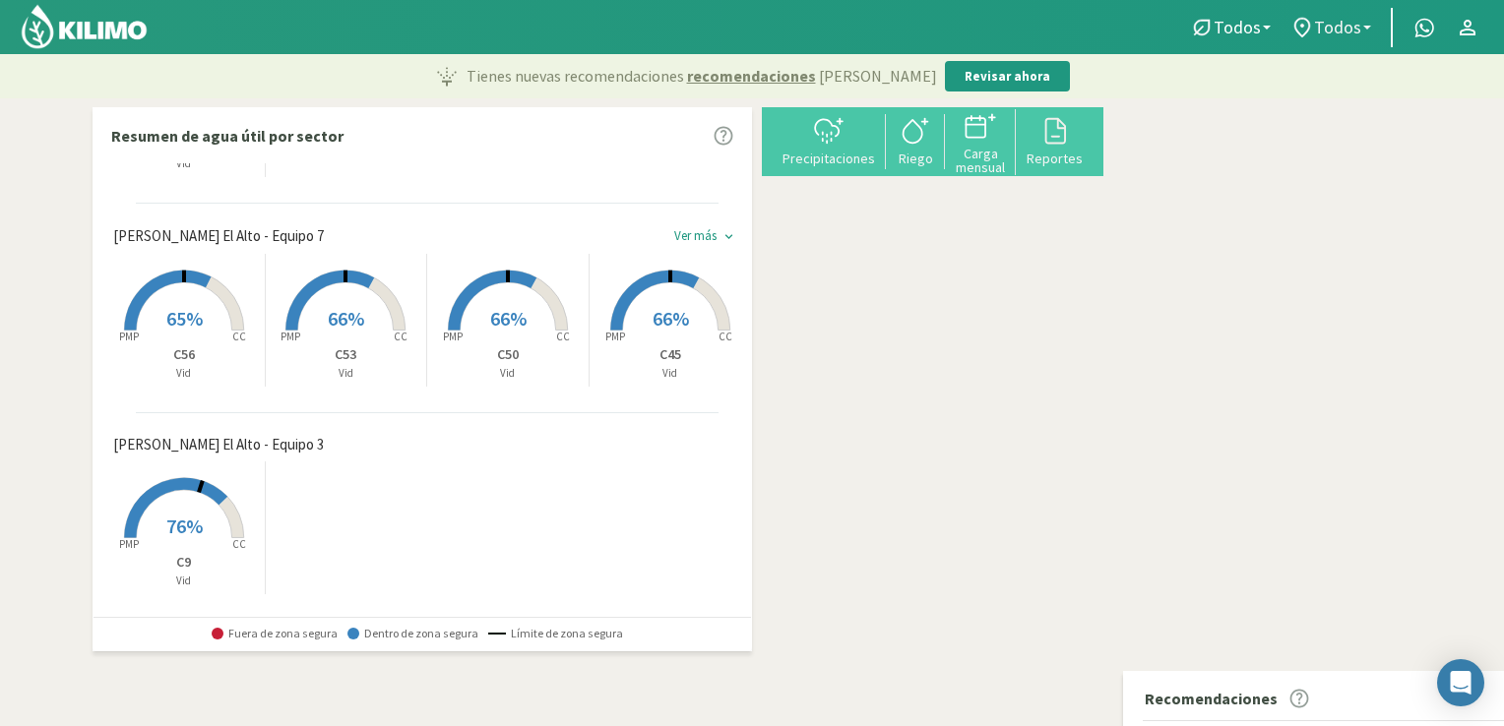
click at [1344, 24] on span "Todos" at bounding box center [1337, 27] width 47 height 21
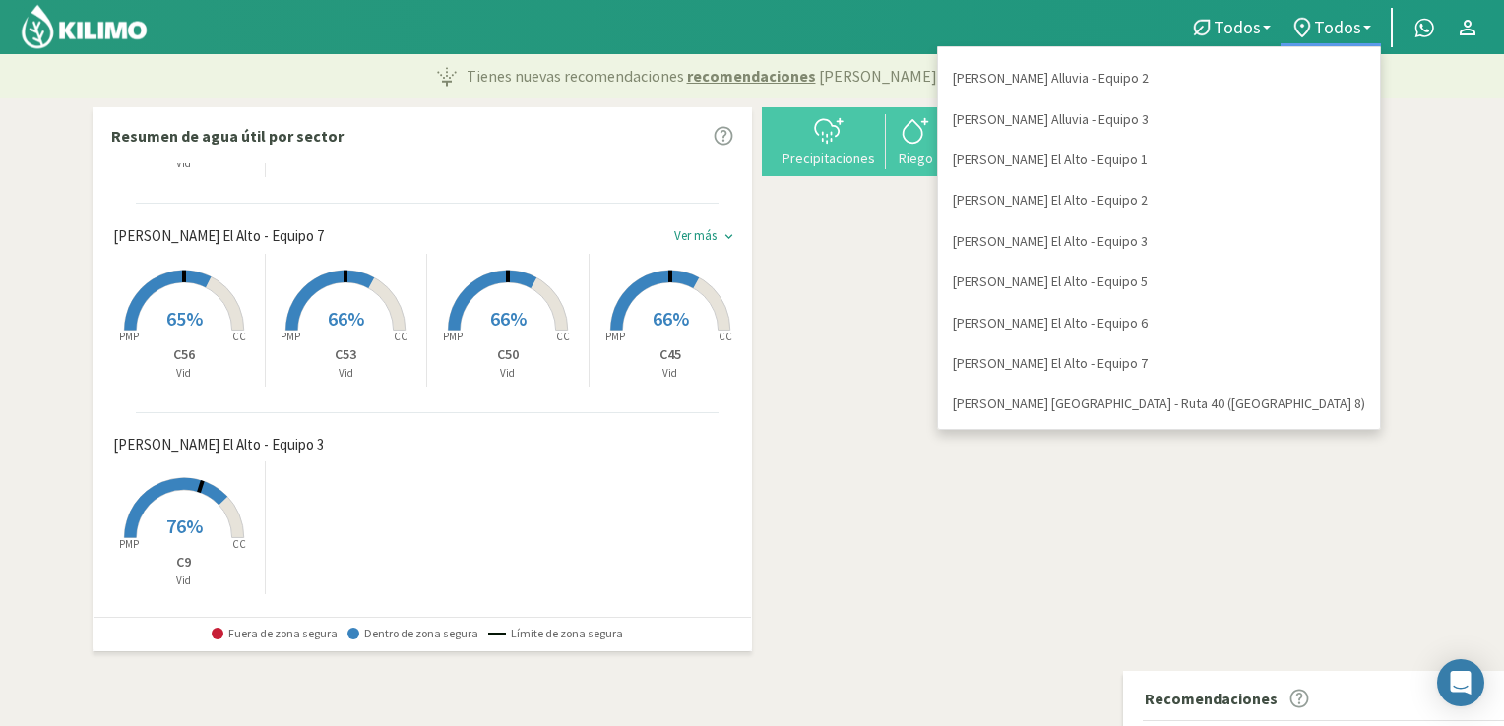
scroll to position [0, 0]
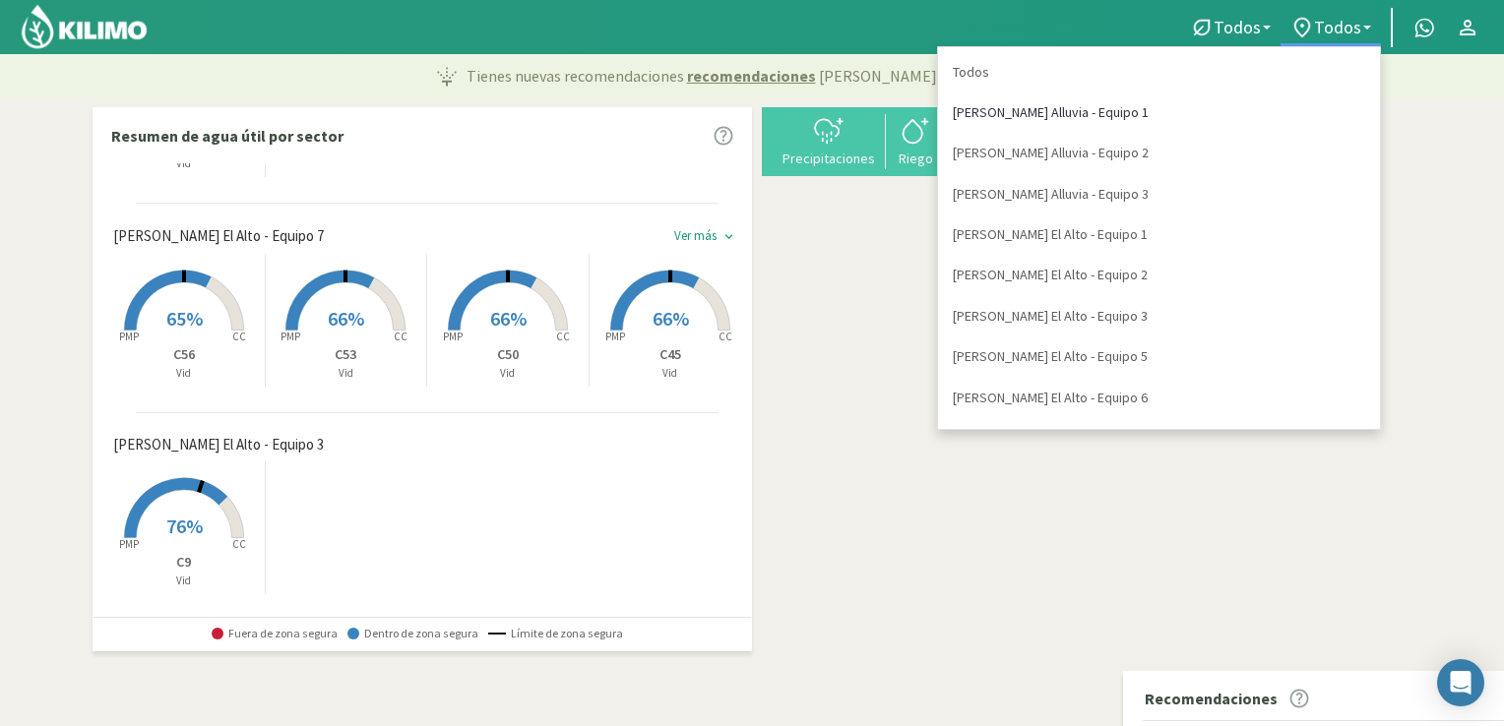
click at [1197, 107] on link "[PERSON_NAME] Alluvia - Equipo 1" at bounding box center [1159, 113] width 442 height 40
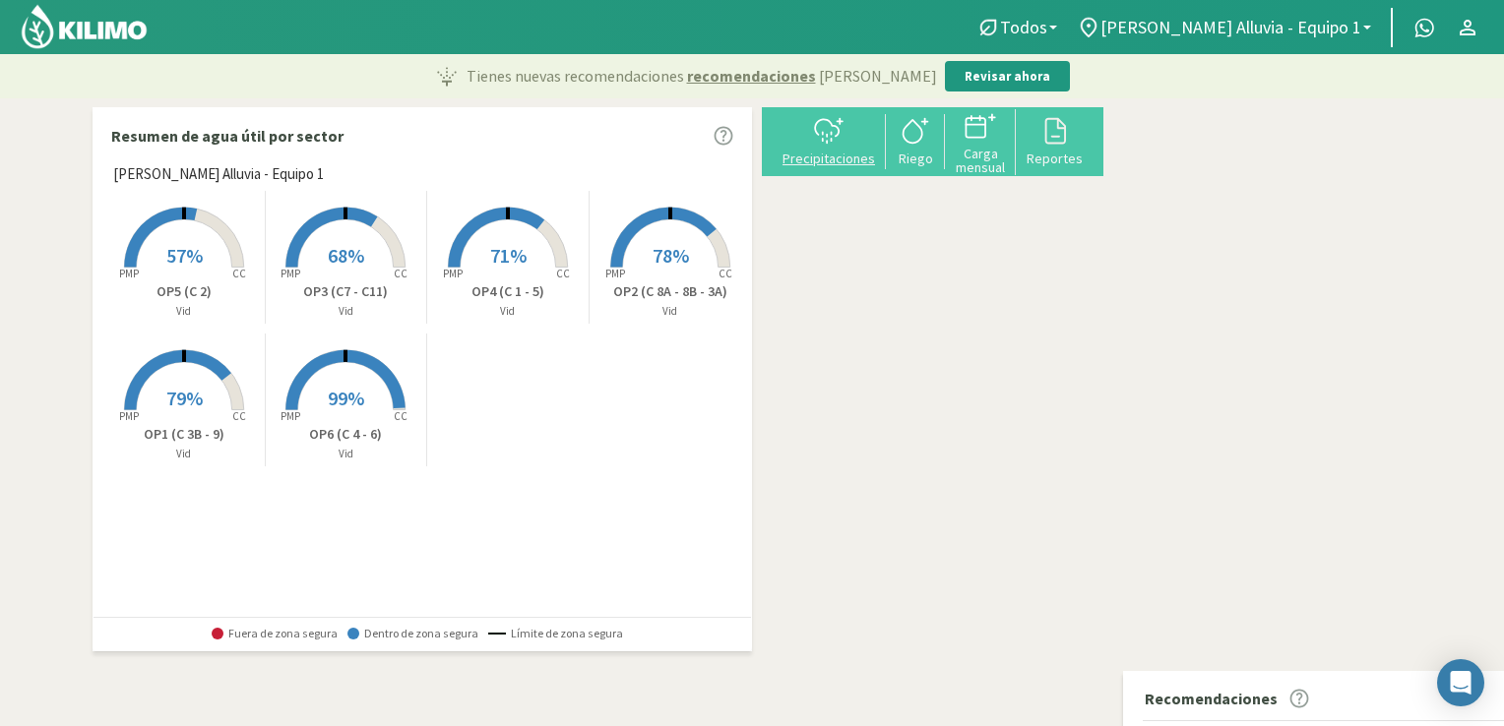
click at [829, 153] on div "Precipitaciones" at bounding box center [829, 159] width 102 height 14
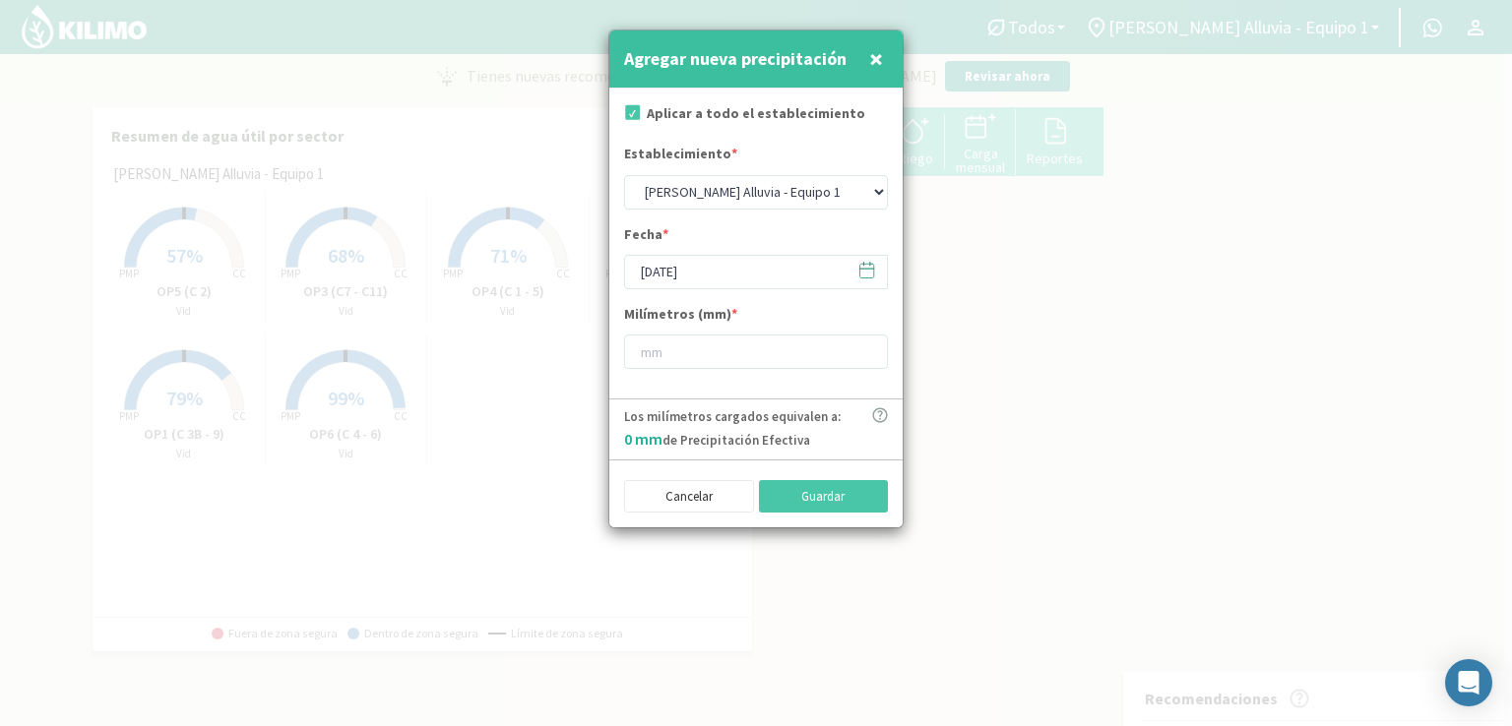
click at [865, 273] on icon at bounding box center [866, 270] width 19 height 19
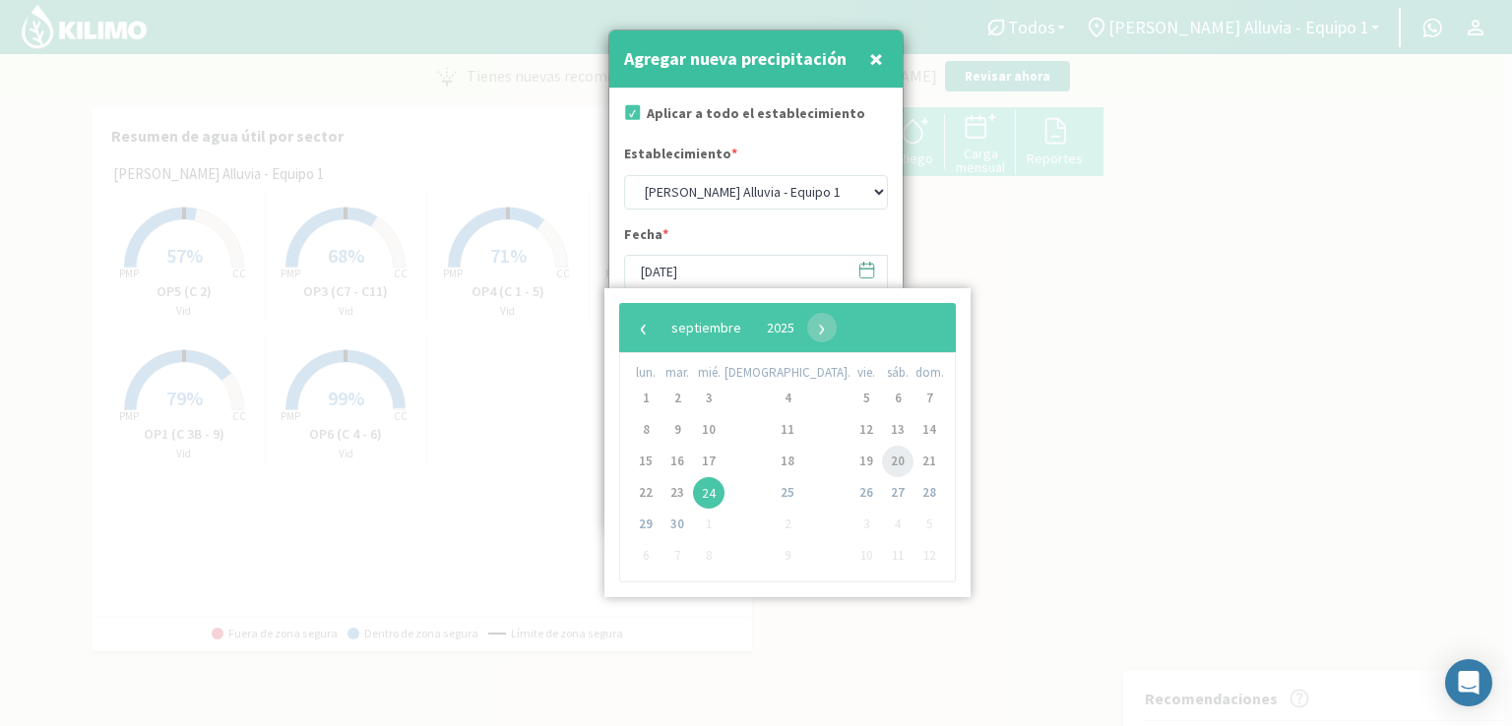
click at [882, 462] on span "20" at bounding box center [897, 461] width 31 height 31
type input "[DATE]"
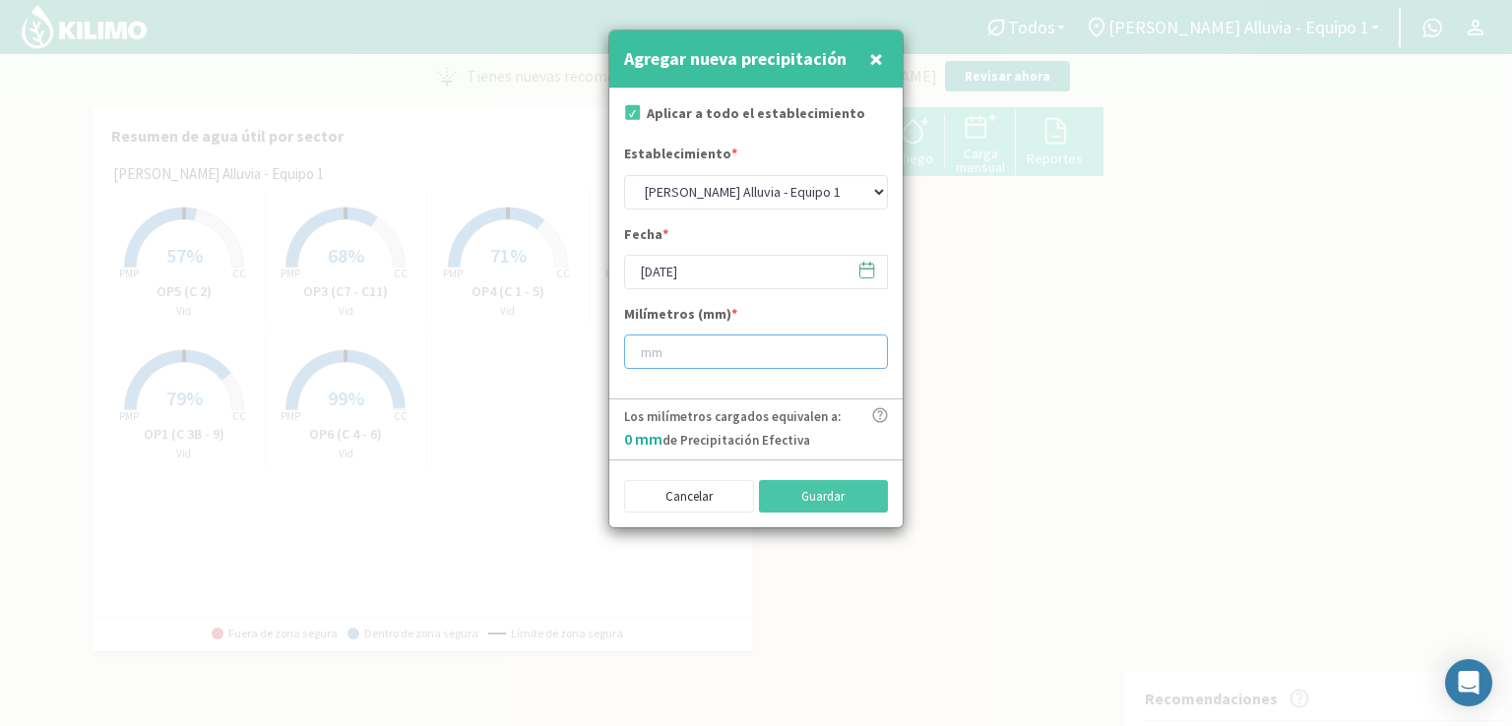
click at [799, 360] on input "number" at bounding box center [756, 352] width 264 height 34
type input "3"
click at [815, 495] on button "Guardar" at bounding box center [824, 496] width 130 height 33
type input "[DATE]"
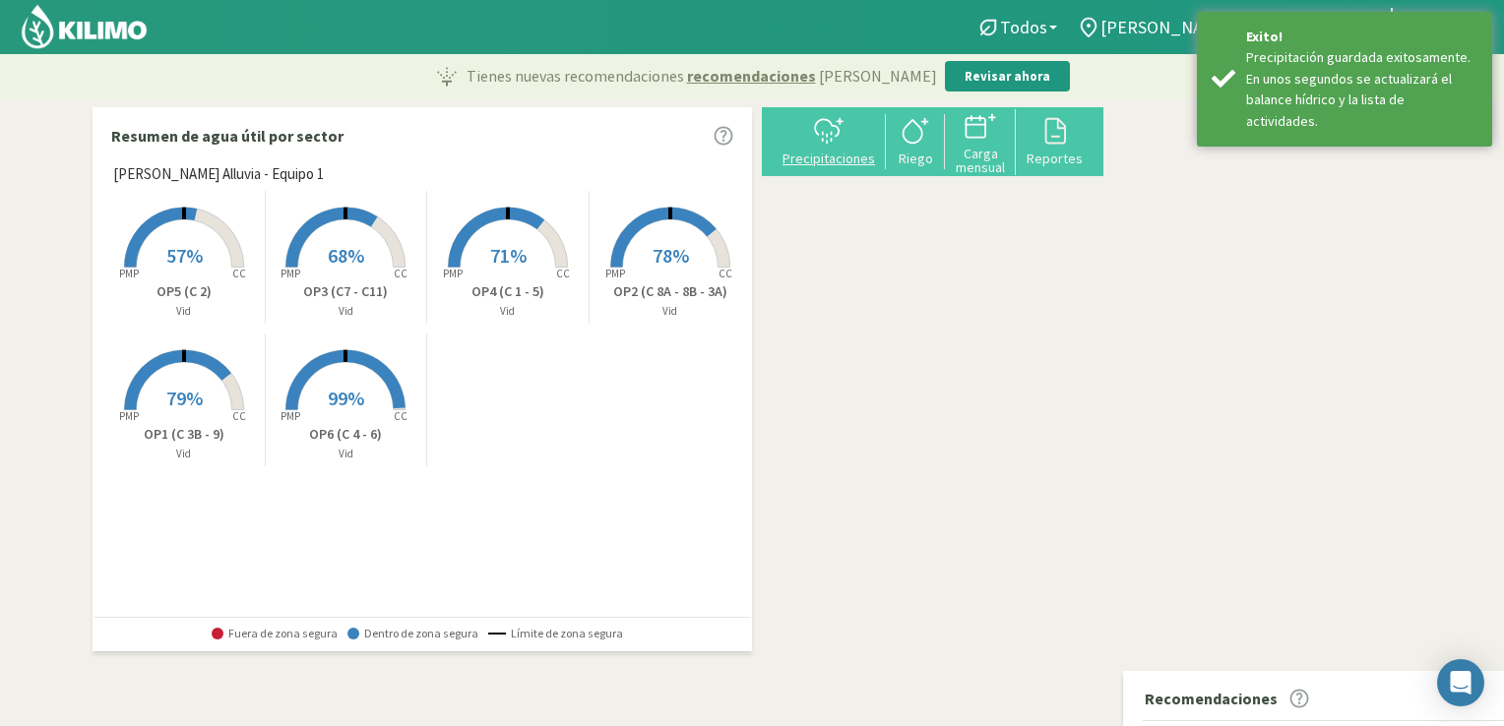
click at [852, 155] on div "Precipitaciones" at bounding box center [829, 159] width 102 height 14
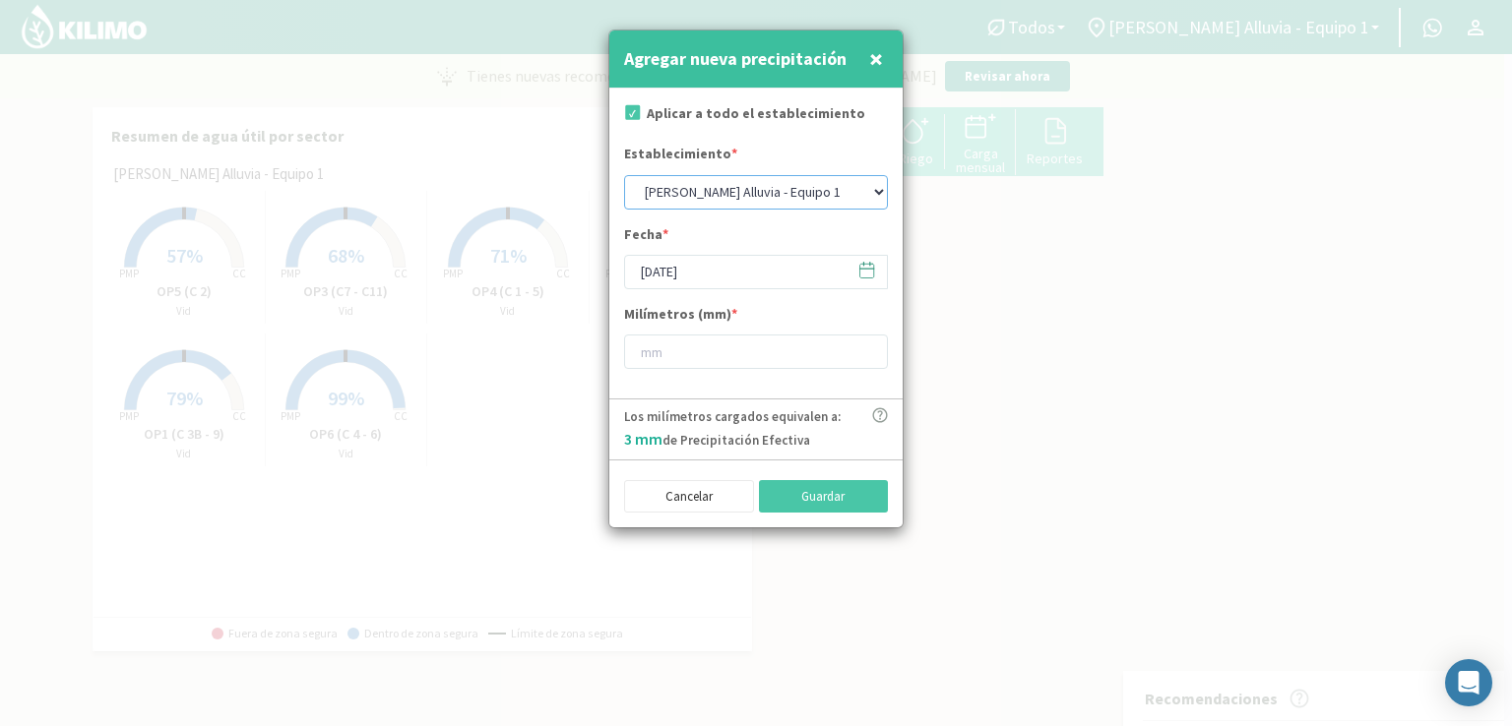
click at [868, 190] on select "[PERSON_NAME] Alluvia - Equipo 1 [PERSON_NAME] 2 [PERSON_NAME] Alluvia - Equipo…" at bounding box center [756, 192] width 264 height 34
select select "1: Object"
click at [624, 175] on select "[PERSON_NAME] Alluvia - Equipo 1 [PERSON_NAME] 2 [PERSON_NAME] Alluvia - Equipo…" at bounding box center [756, 192] width 264 height 34
click at [720, 367] on input "number" at bounding box center [756, 352] width 264 height 34
type input "3"
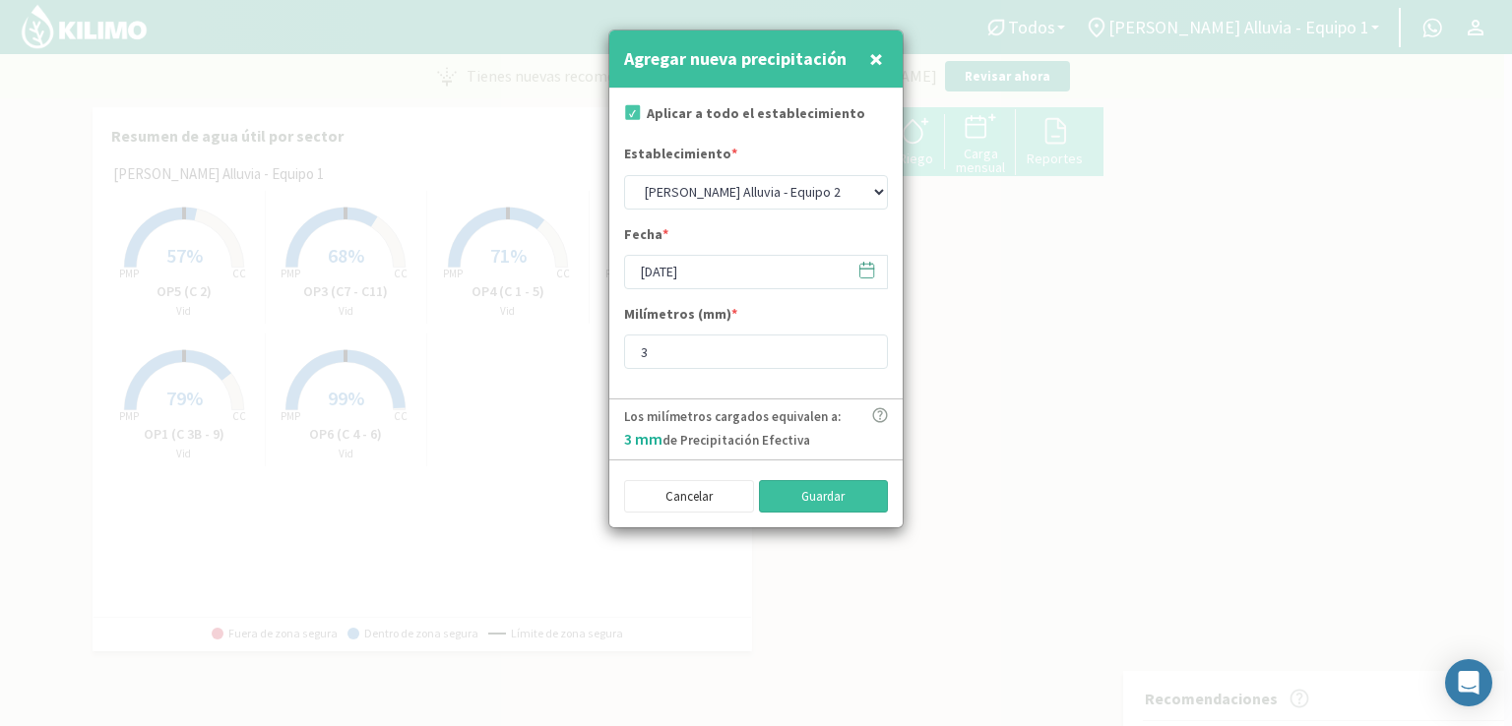
click at [823, 505] on button "Guardar" at bounding box center [824, 496] width 130 height 33
select select "0: Object"
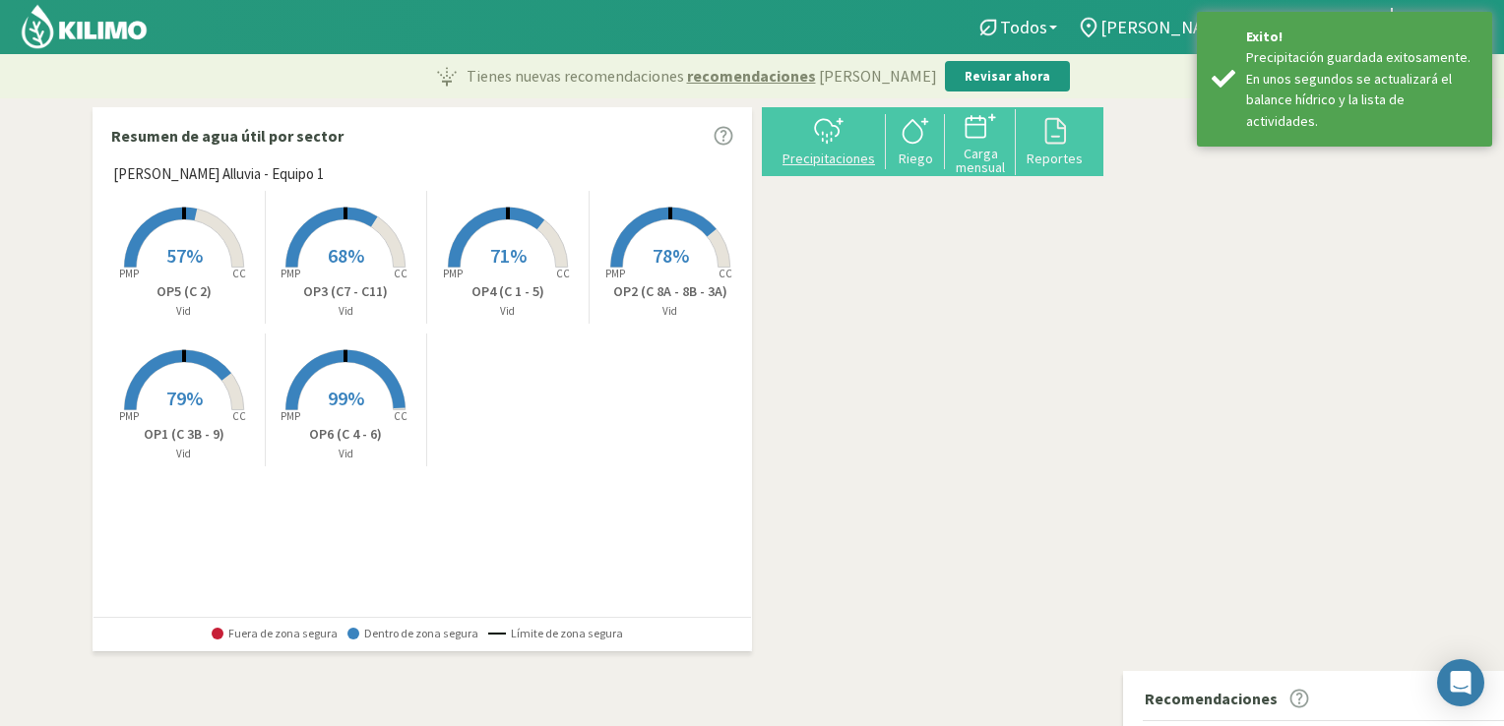
click at [866, 158] on div "Precipitaciones" at bounding box center [829, 159] width 102 height 14
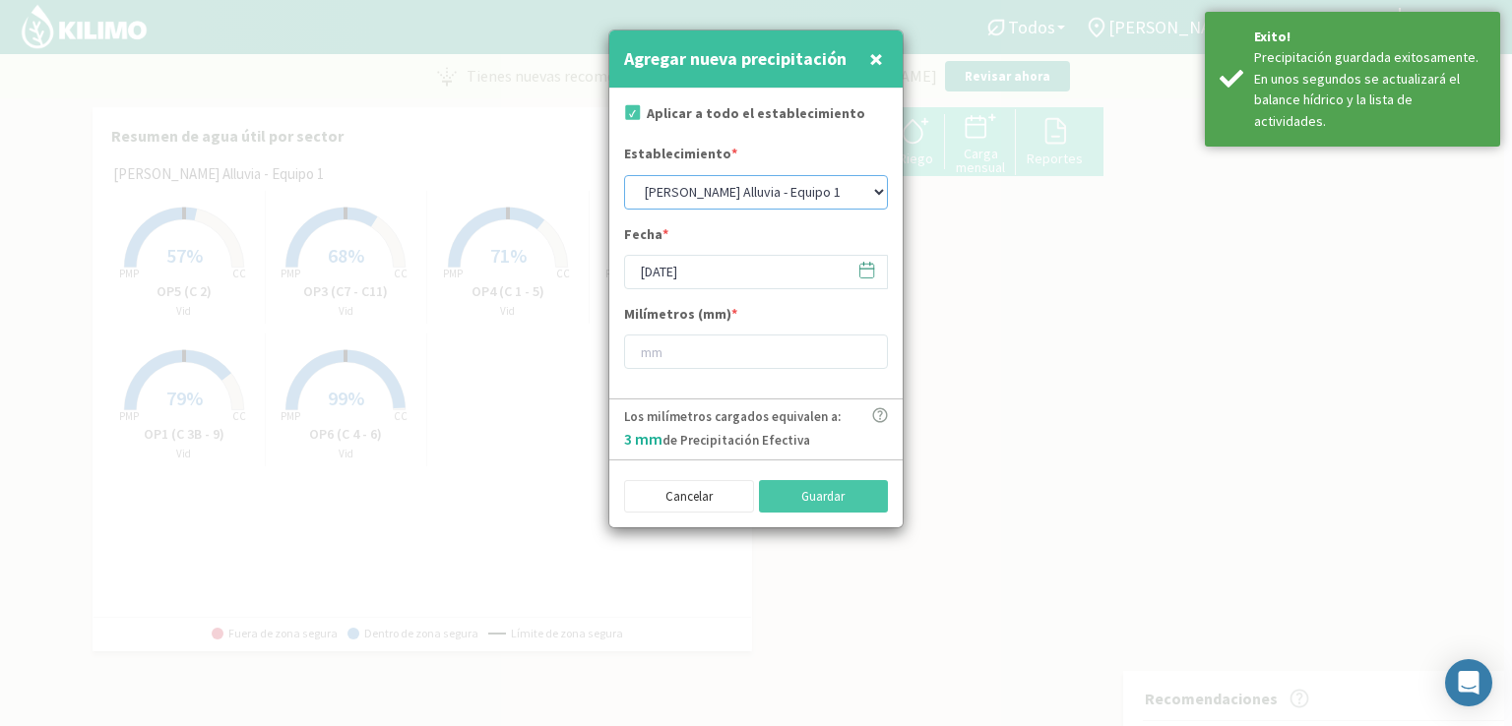
click at [861, 183] on select "[PERSON_NAME] Alluvia - Equipo 1 [PERSON_NAME] 2 [PERSON_NAME] Alluvia - Equipo…" at bounding box center [756, 192] width 264 height 34
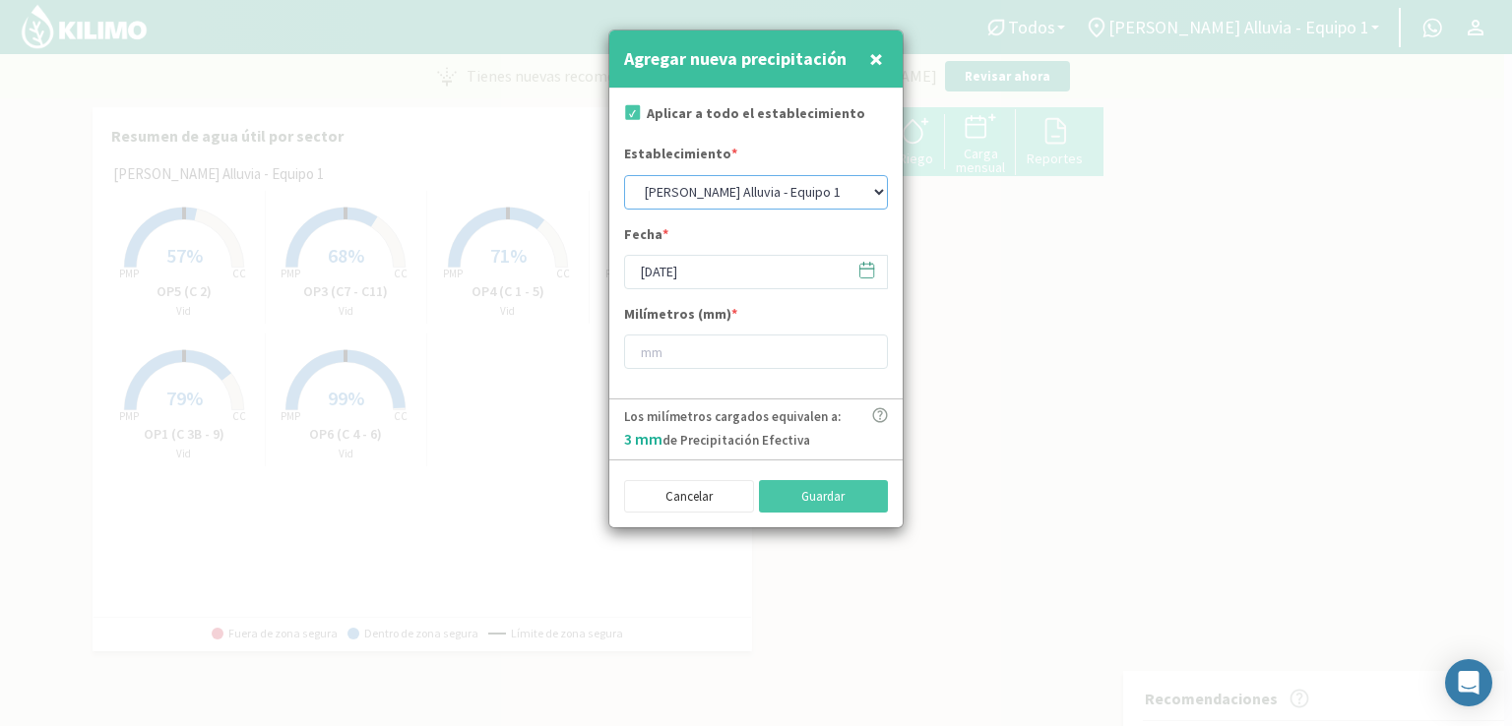
select select "2: Object"
click at [624, 175] on select "[PERSON_NAME] Alluvia - Equipo 1 [PERSON_NAME] 2 [PERSON_NAME] Alluvia - Equipo…" at bounding box center [756, 192] width 264 height 34
click at [706, 359] on input "number" at bounding box center [756, 352] width 264 height 34
click at [863, 269] on icon at bounding box center [867, 269] width 14 height 0
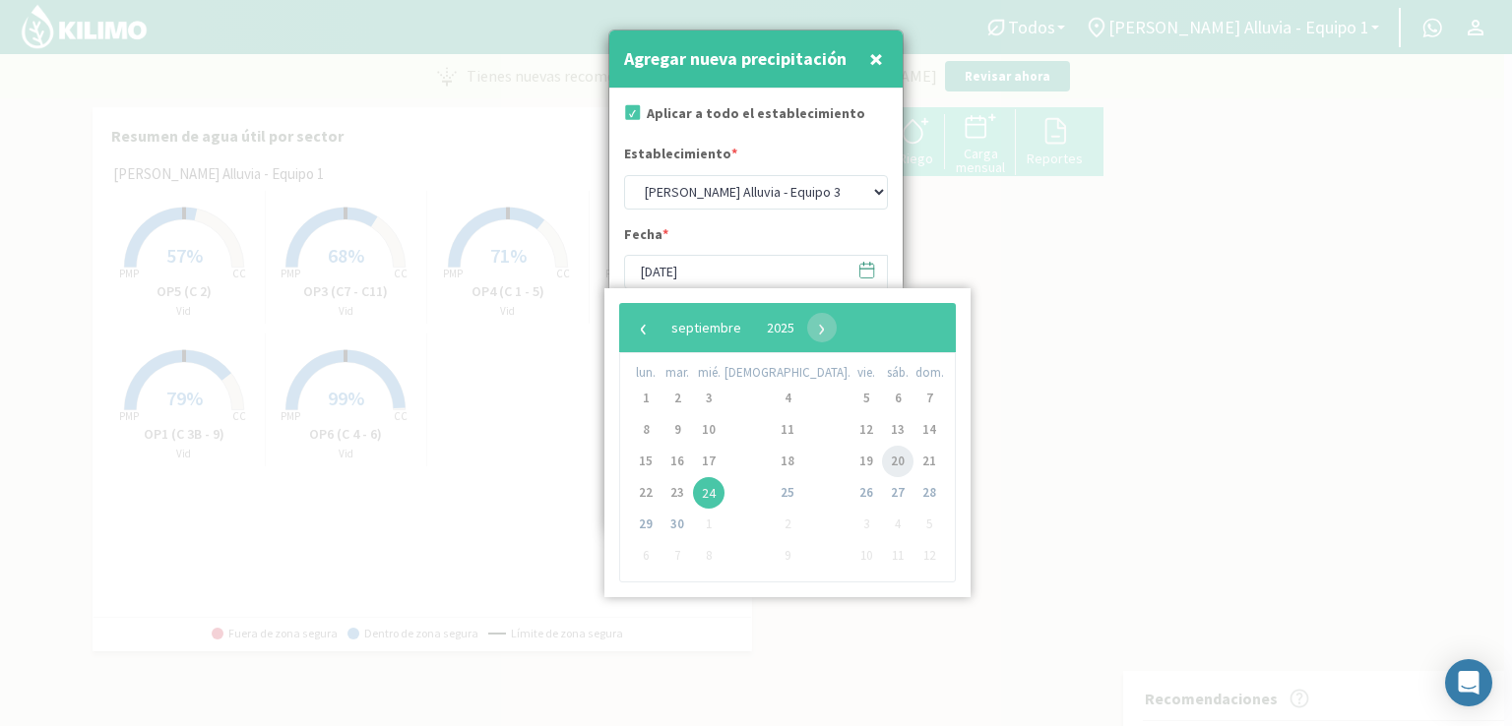
click at [882, 462] on span "20" at bounding box center [897, 461] width 31 height 31
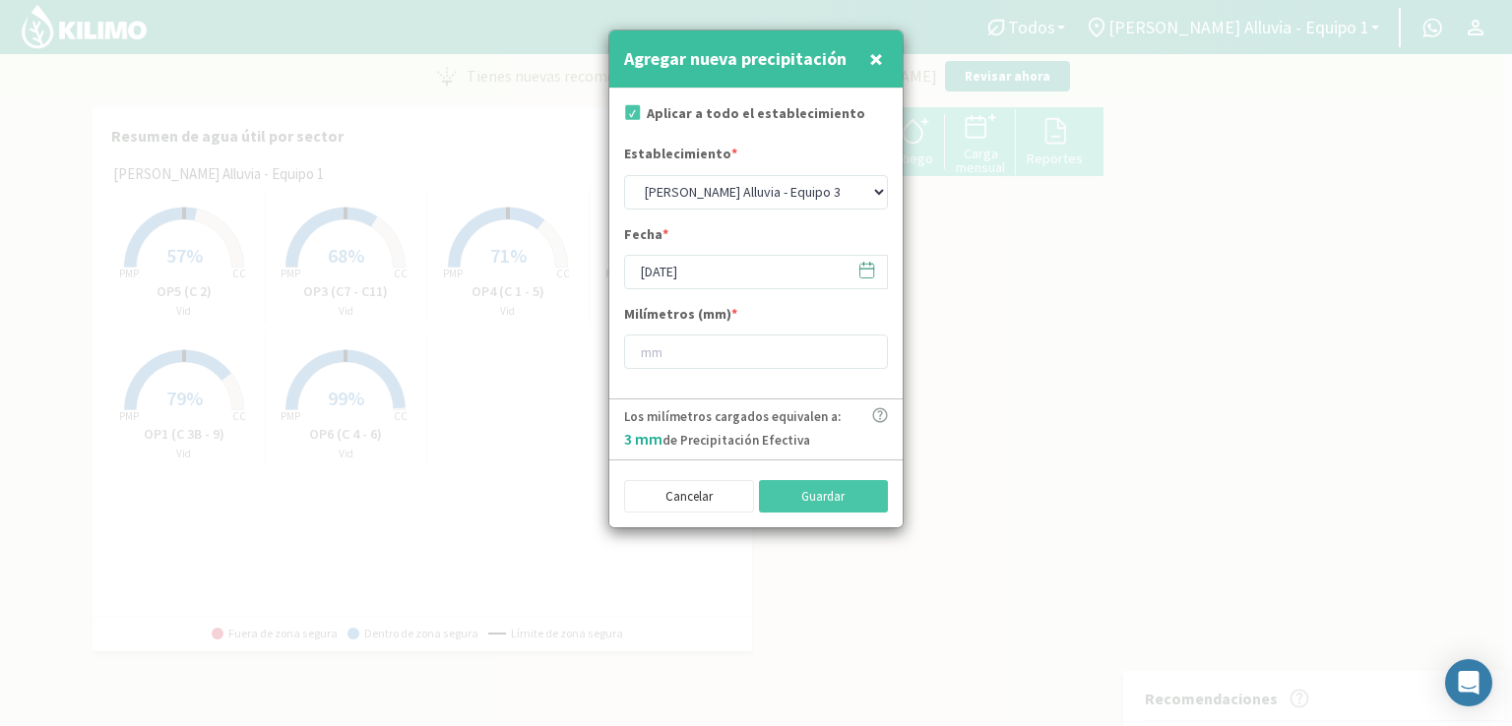
type input "[DATE]"
click at [714, 356] on input "number" at bounding box center [756, 352] width 264 height 34
type input "3"
click at [784, 503] on button "Guardar" at bounding box center [824, 496] width 130 height 33
select select "0: Object"
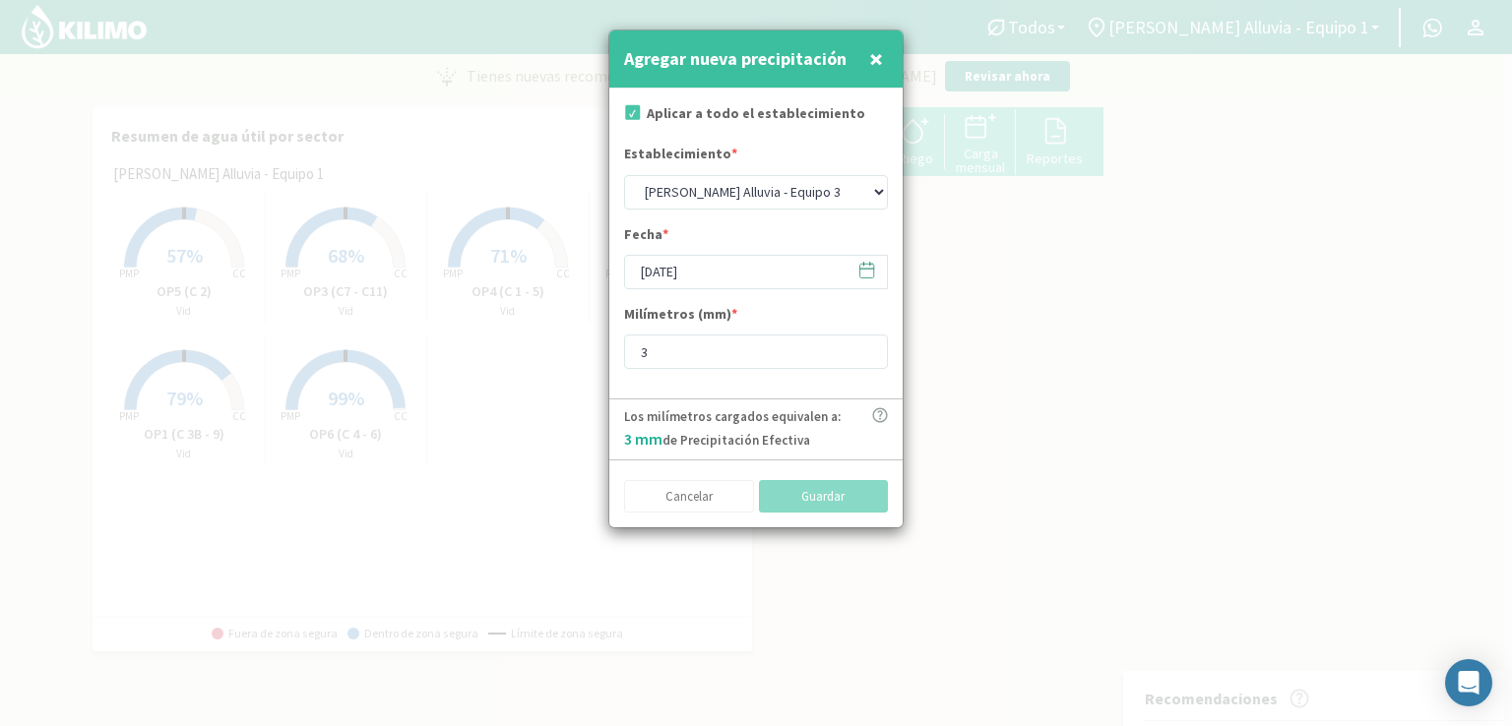
type input "[DATE]"
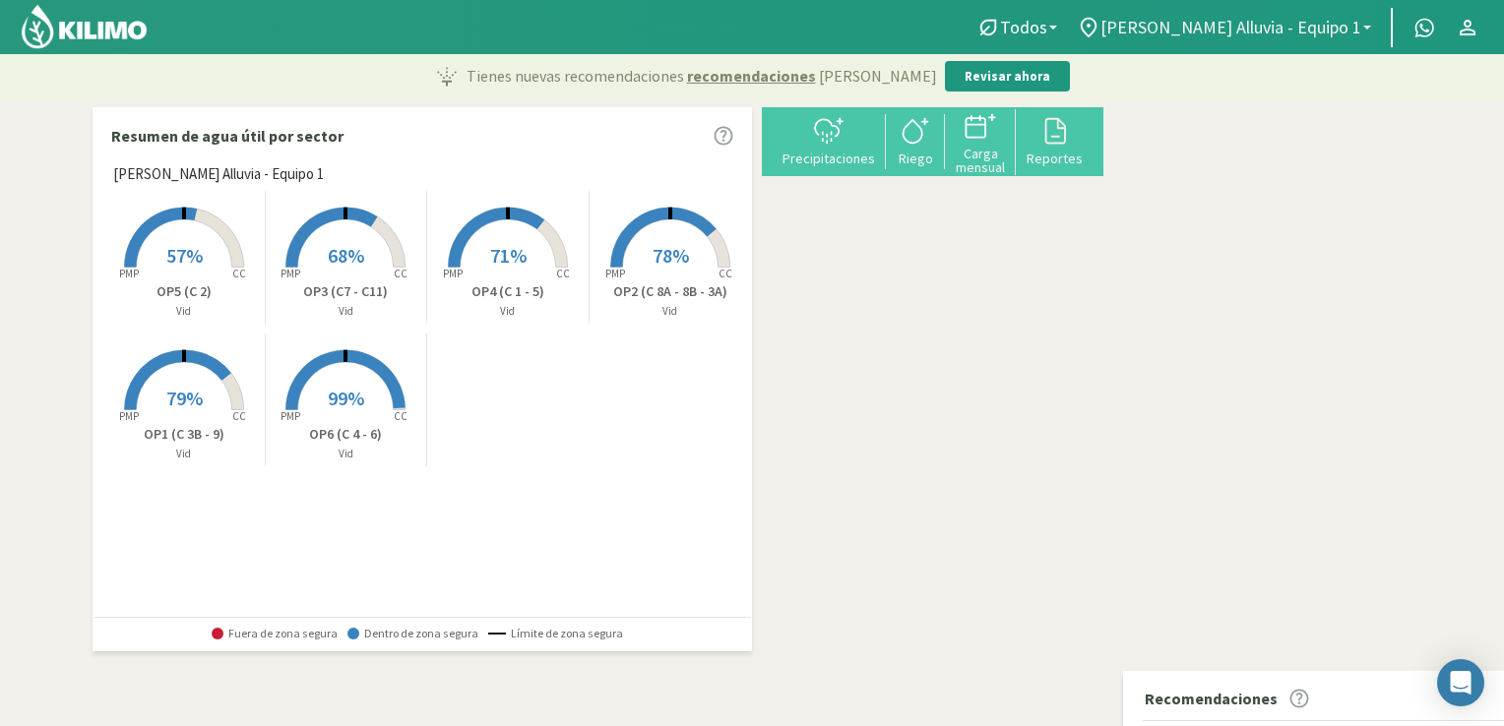
click at [1348, 26] on span "[PERSON_NAME] Alluvia - Equipo 1" at bounding box center [1231, 27] width 261 height 21
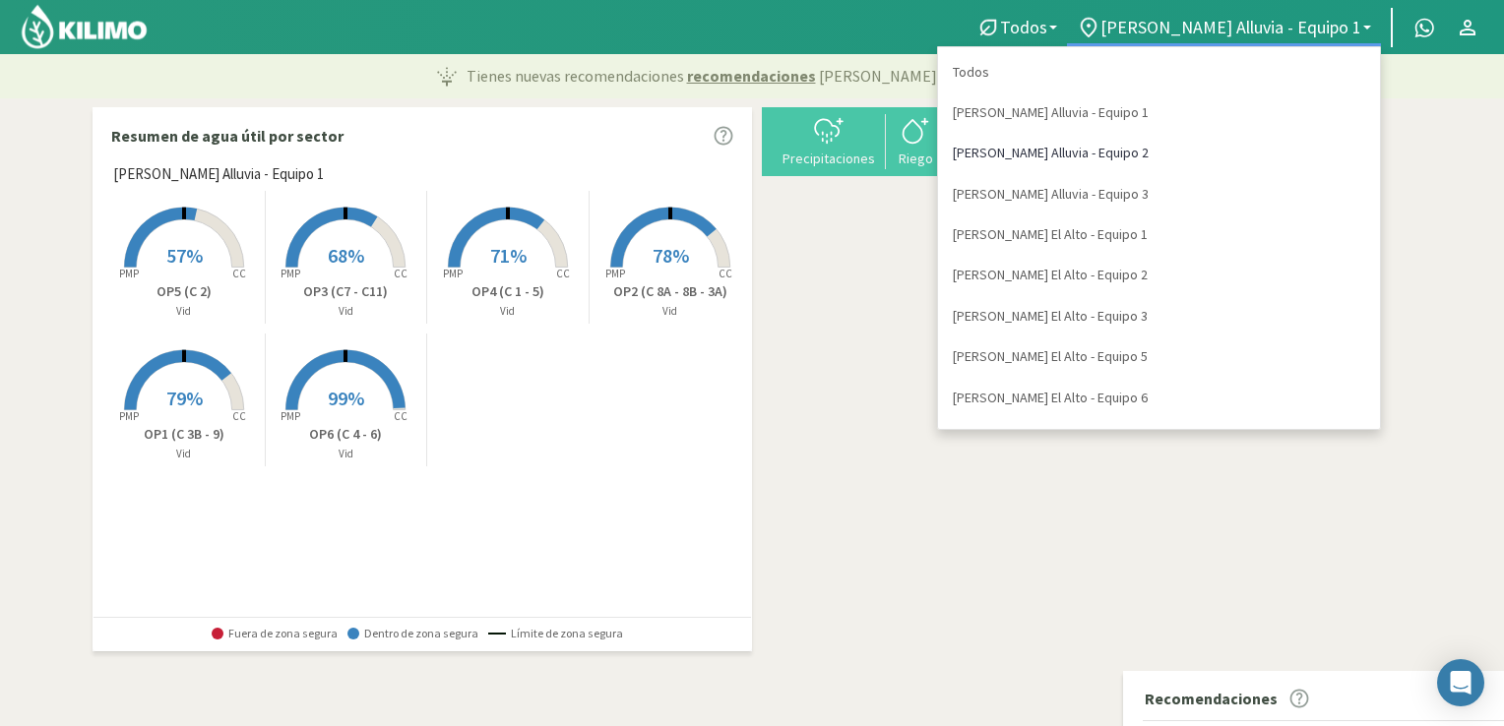
click at [1181, 156] on link "[PERSON_NAME] Alluvia - Equipo 2" at bounding box center [1159, 153] width 442 height 40
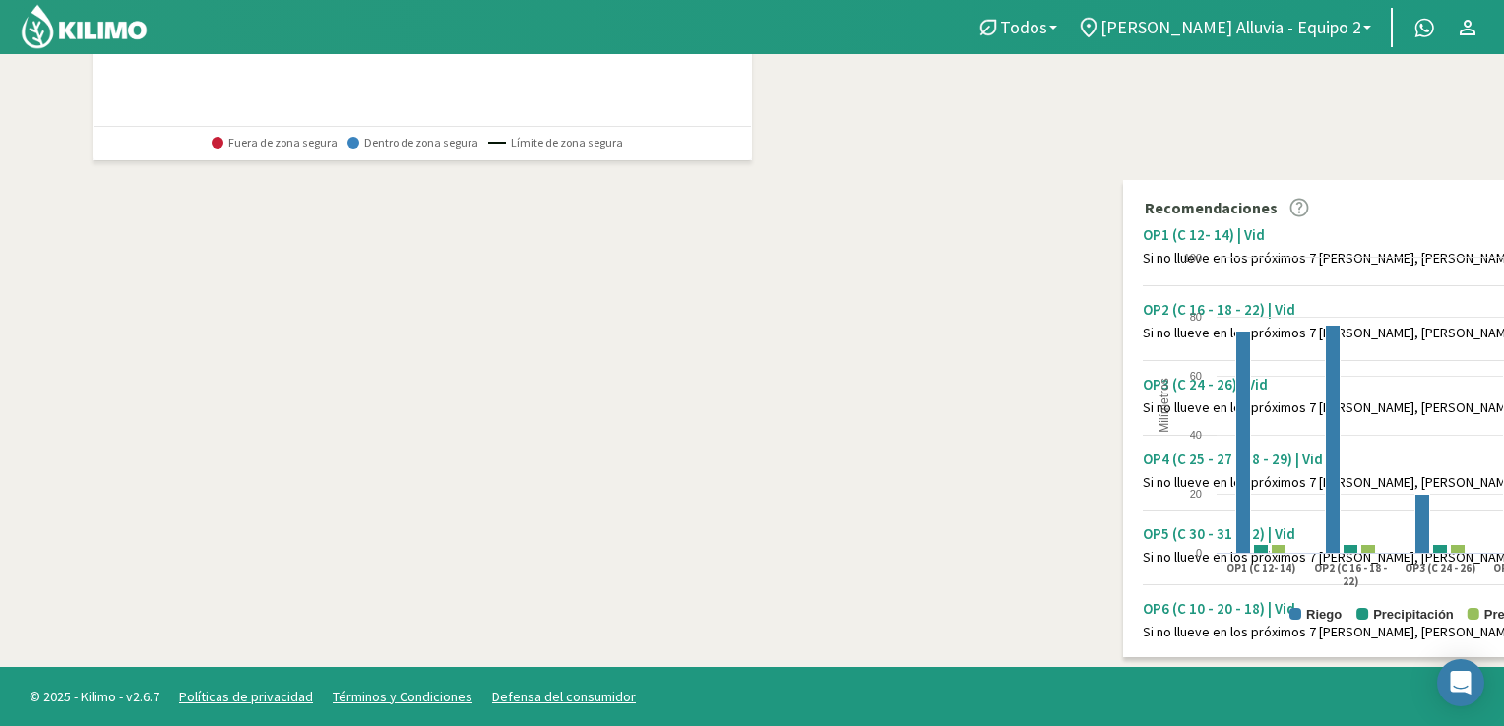
scroll to position [24, 0]
